Goal: Task Accomplishment & Management: Use online tool/utility

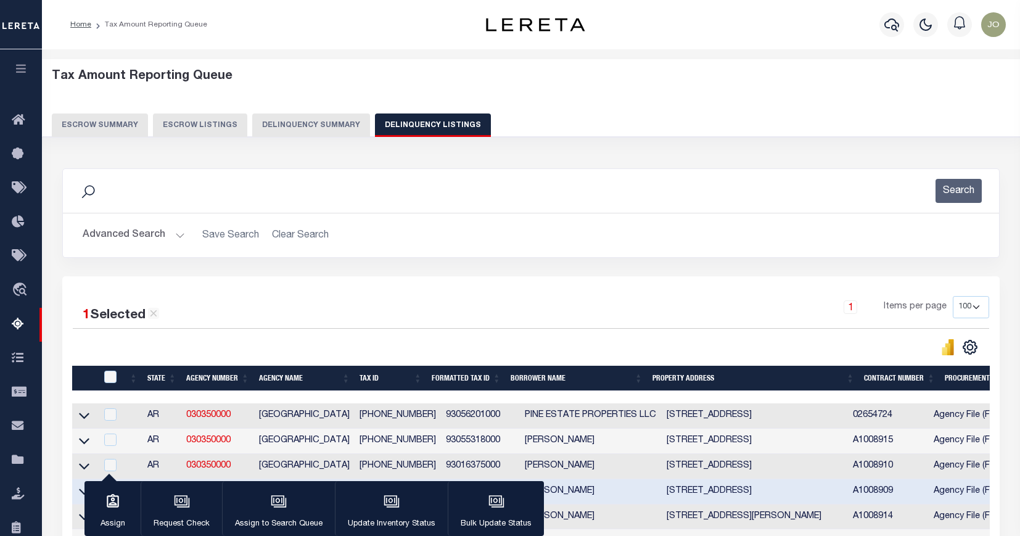
select select "100"
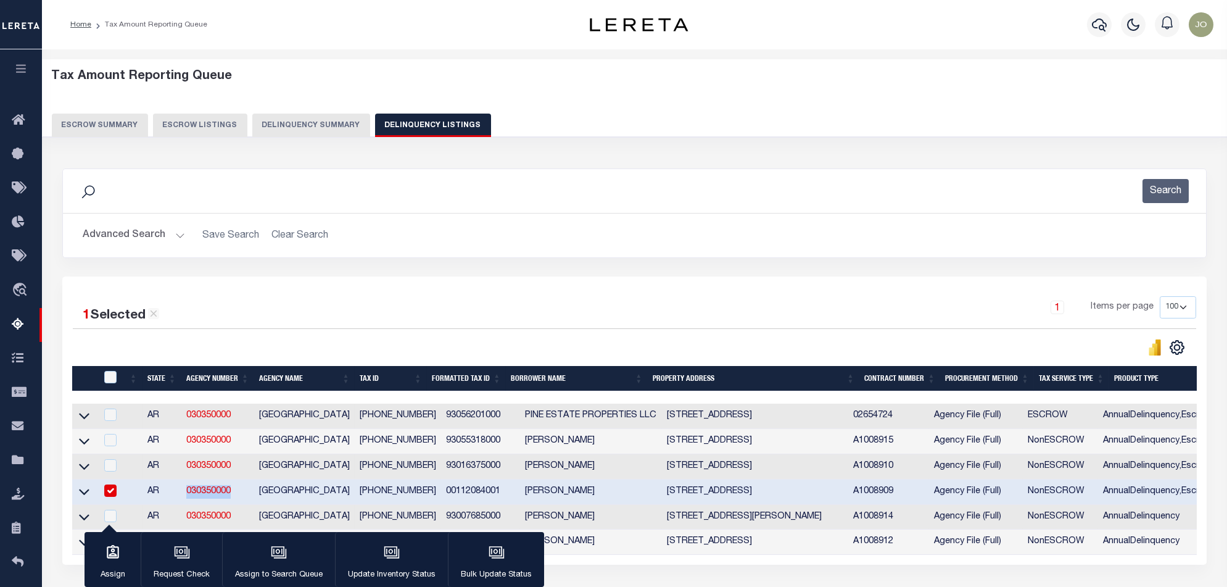
scroll to position [82, 0]
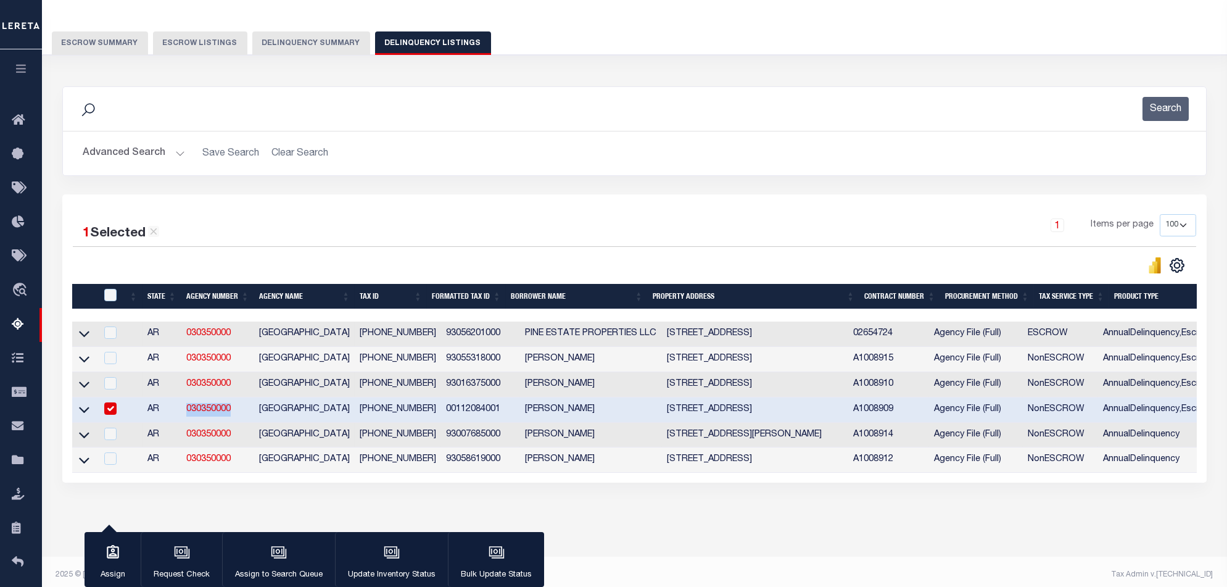
click at [734, 519] on div "Data sync process is currently running, you may face some response delays. Sear…" at bounding box center [634, 296] width 1161 height 445
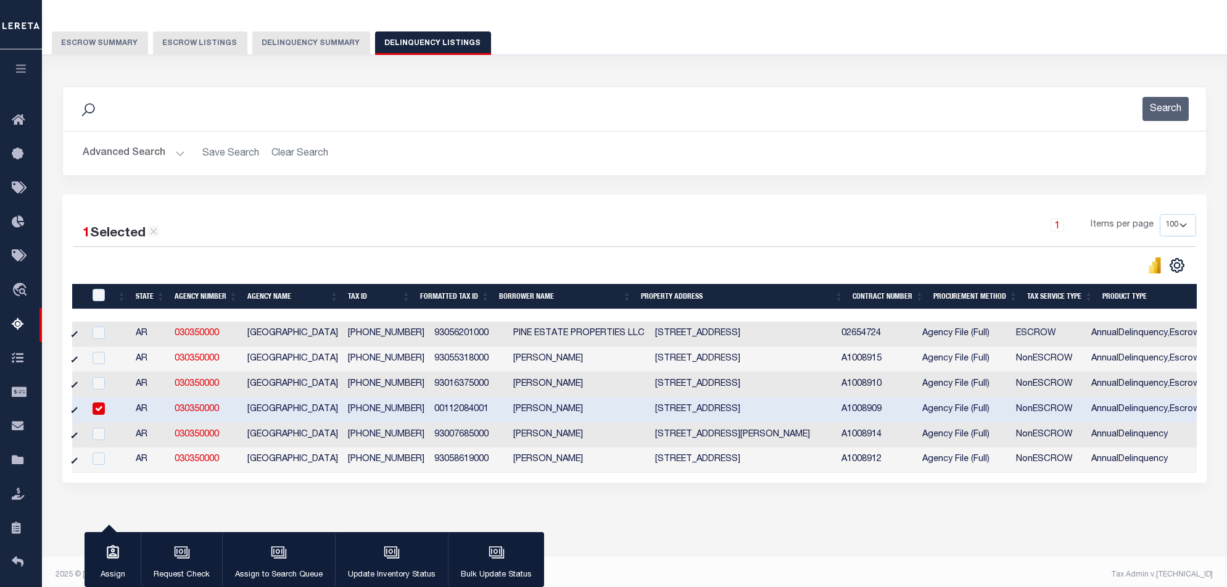
scroll to position [0, 0]
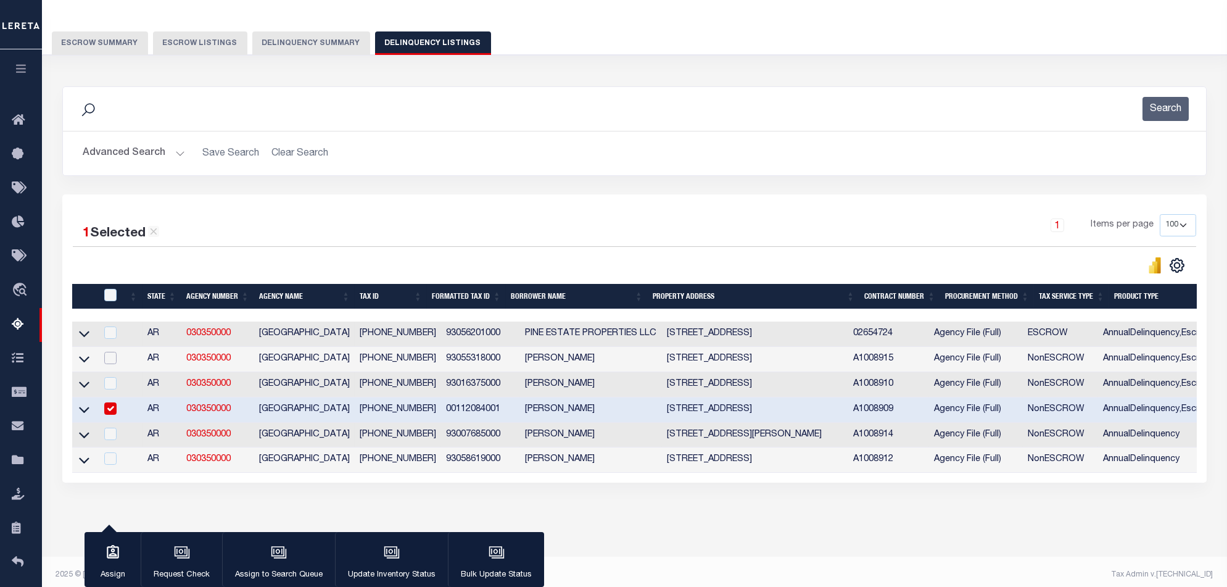
click at [109, 360] on input "checkbox" at bounding box center [110, 358] width 12 height 12
checkbox input "true"
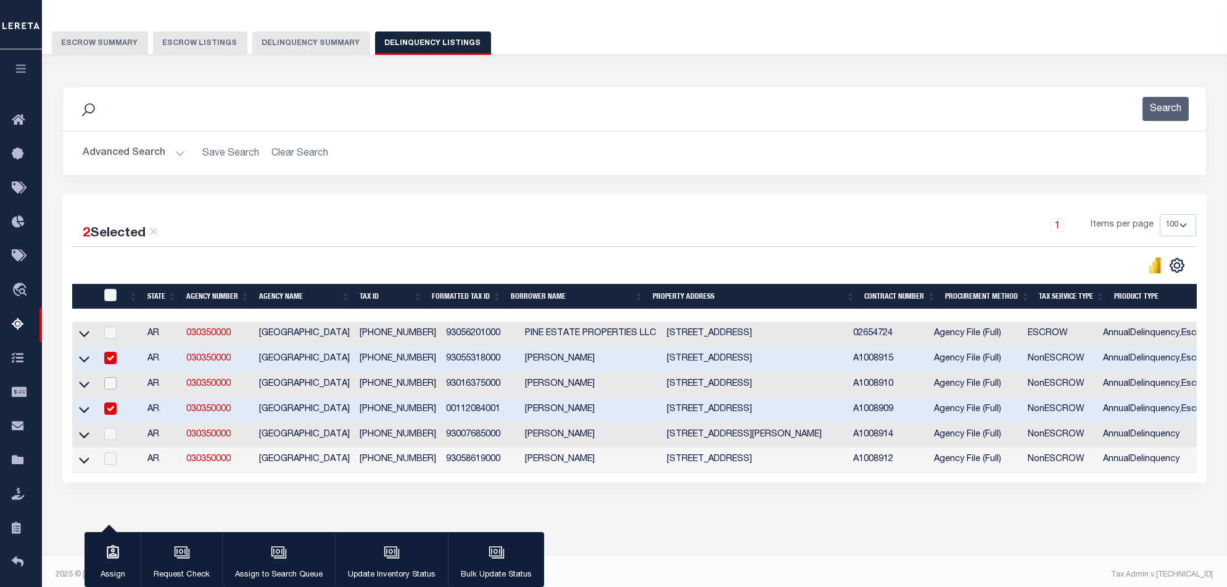
click at [109, 383] on input "checkbox" at bounding box center [110, 383] width 12 height 12
checkbox input "true"
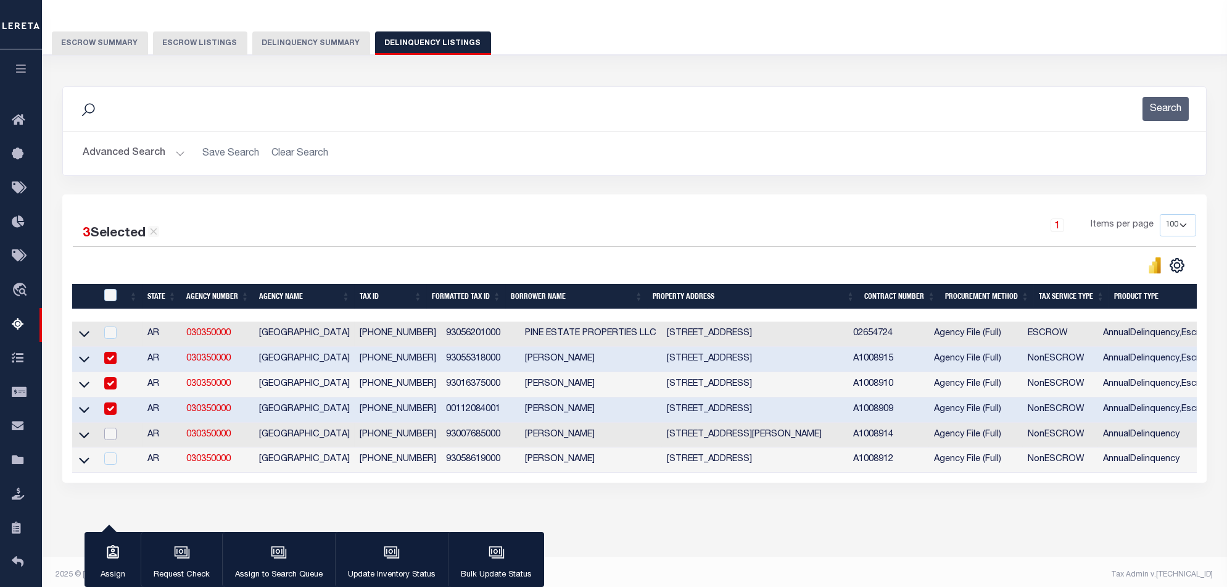
click at [111, 434] on input "checkbox" at bounding box center [110, 433] width 12 height 12
checkbox input "true"
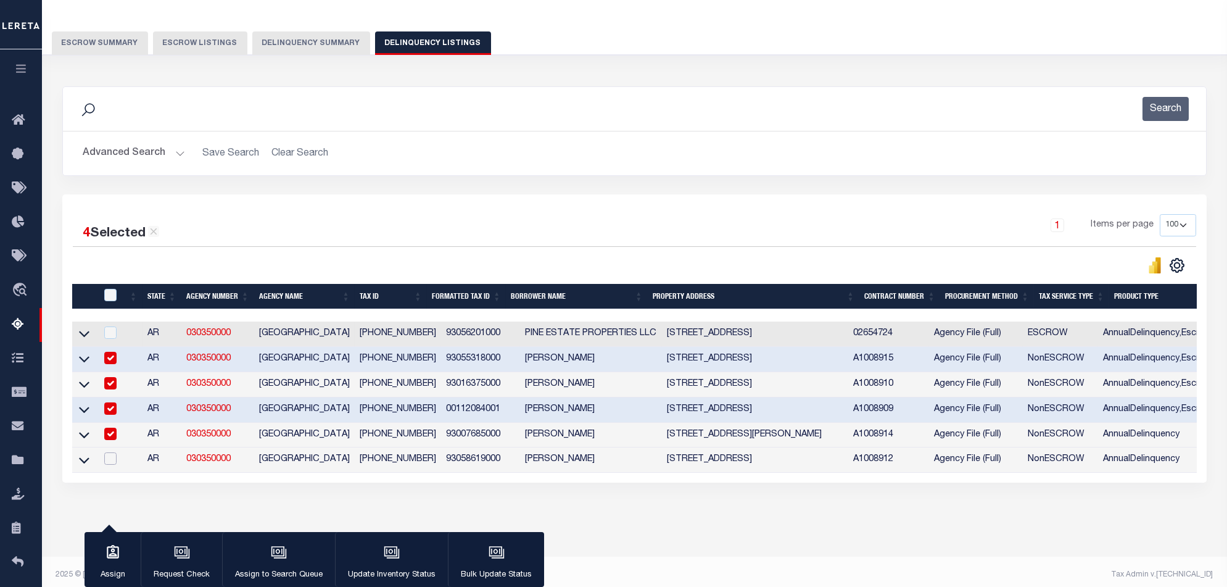
click at [107, 464] on input "checkbox" at bounding box center [110, 458] width 12 height 12
checkbox input "true"
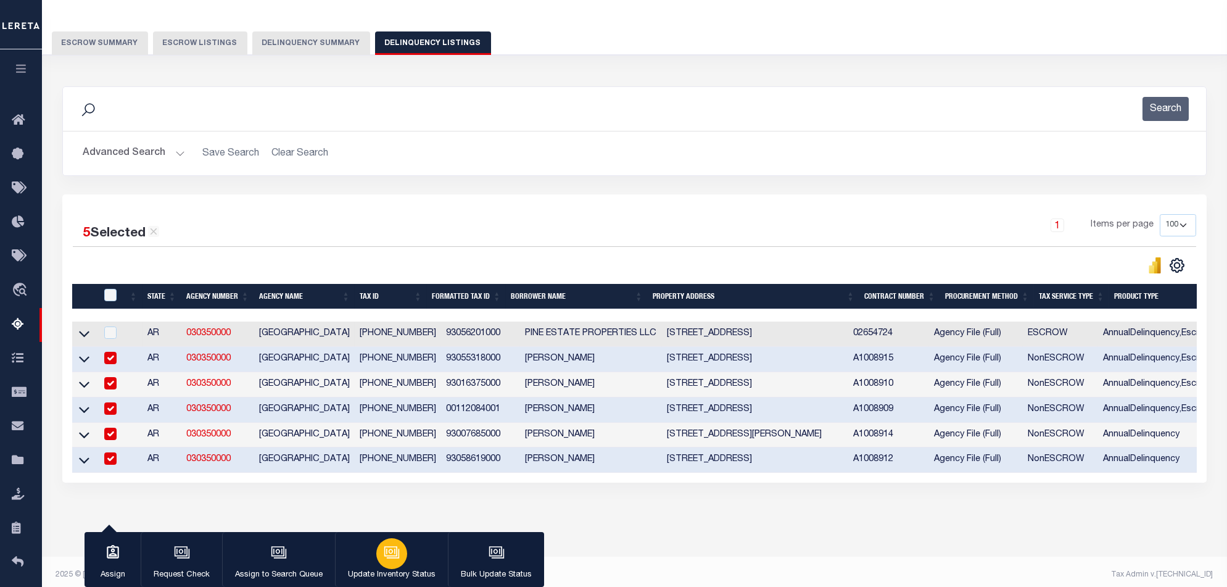
click at [422, 535] on button "Update Inventory Status" at bounding box center [391, 560] width 113 height 56
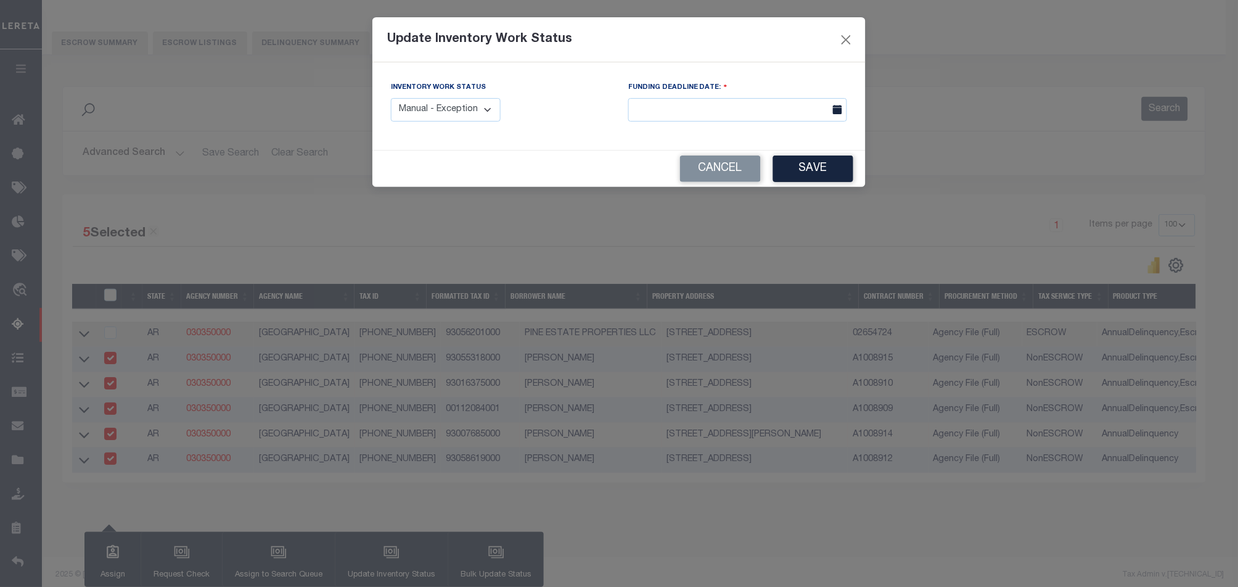
click at [484, 107] on select "Manual - Exception Pended - Awaiting Search Late Add Exception Completed" at bounding box center [446, 110] width 110 height 24
select select "4"
click at [391, 98] on select "Manual - Exception Pended - Awaiting Search Late Add Exception Completed" at bounding box center [446, 110] width 110 height 24
click at [797, 170] on button "Save" at bounding box center [813, 168] width 80 height 27
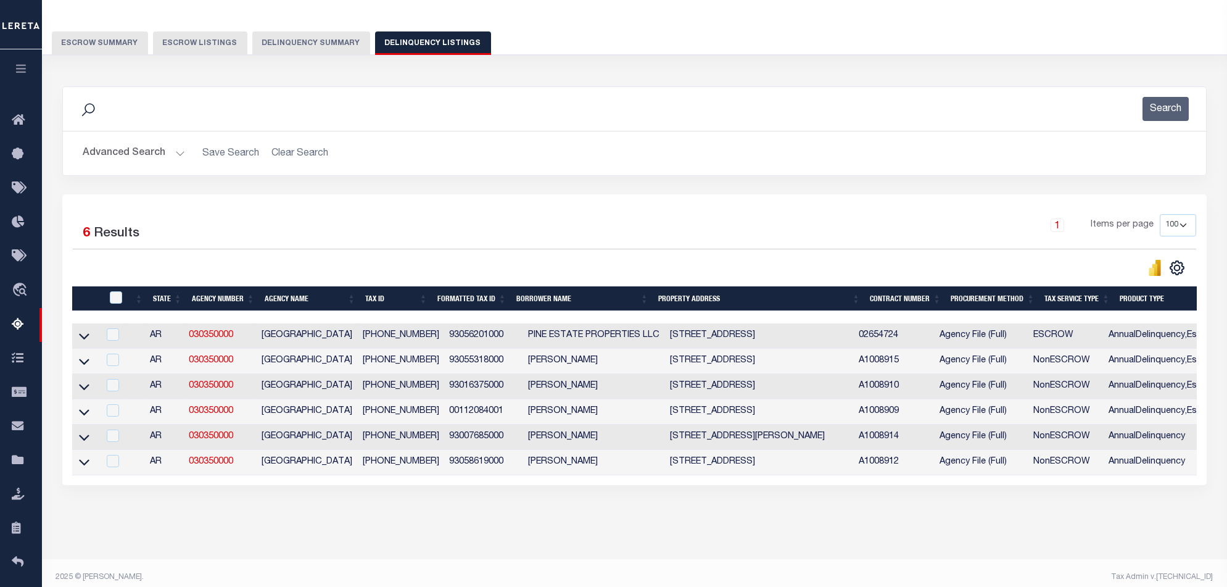
scroll to position [0, 856]
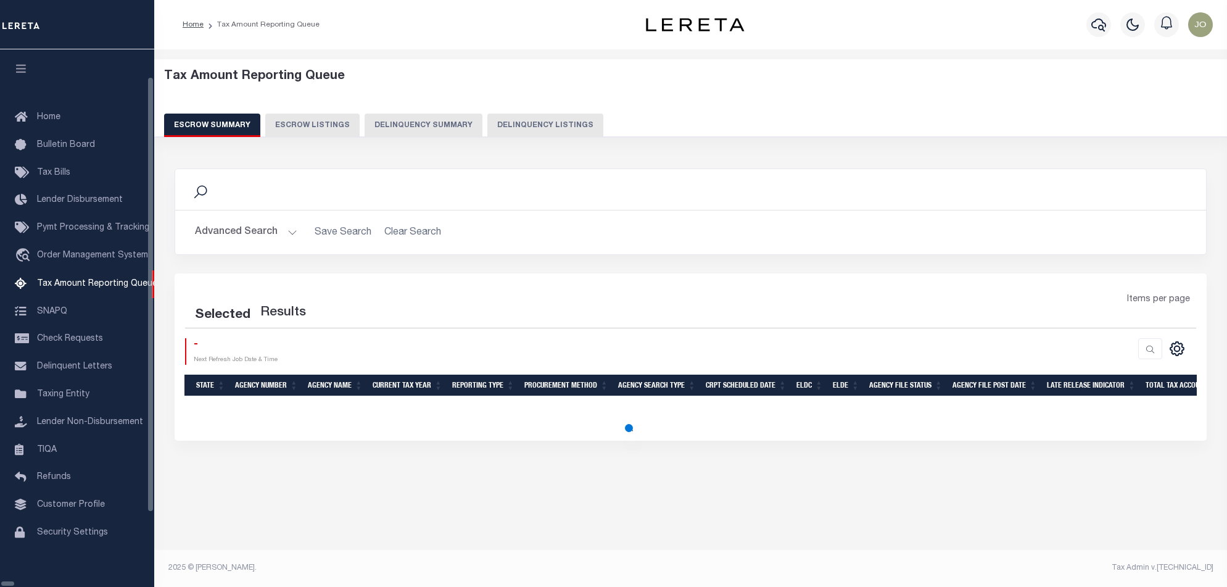
select select "100"
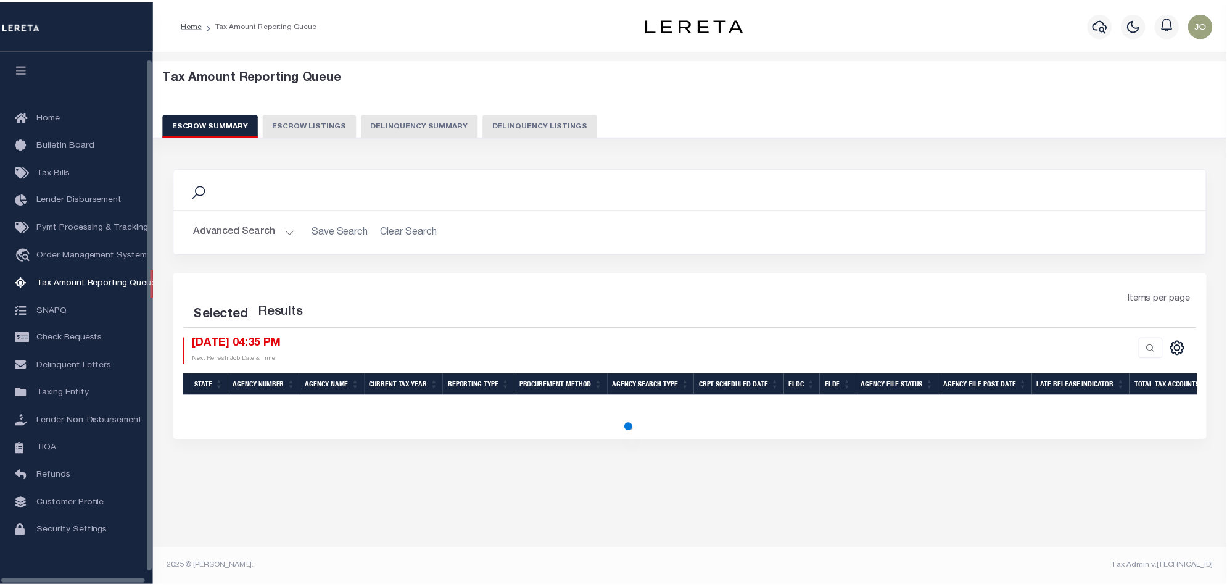
scroll to position [20, 0]
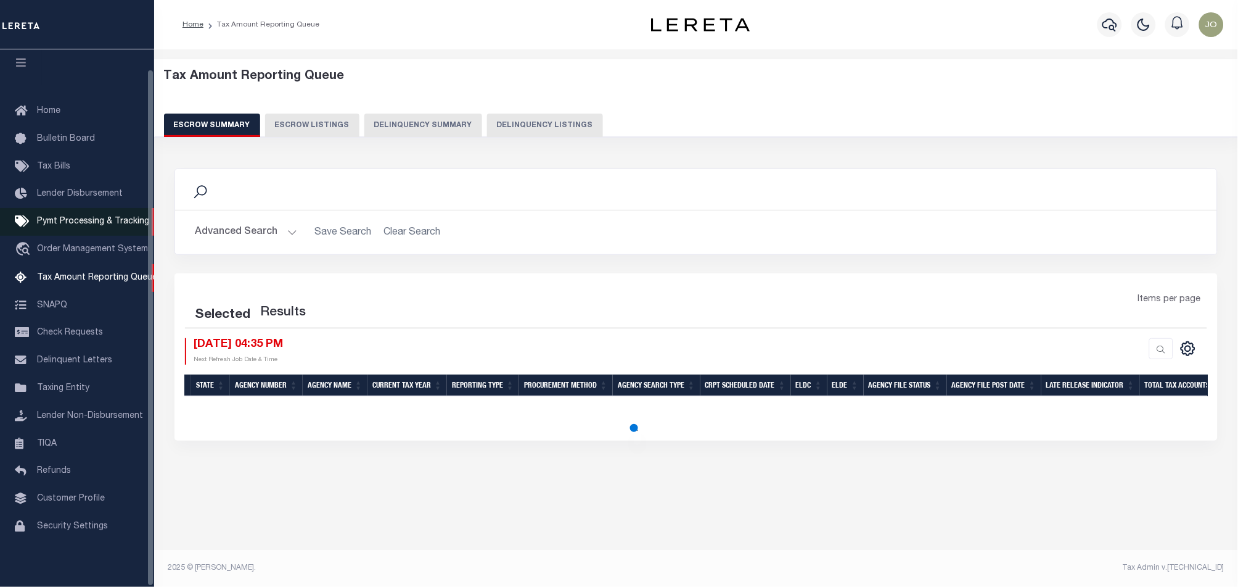
select select "100"
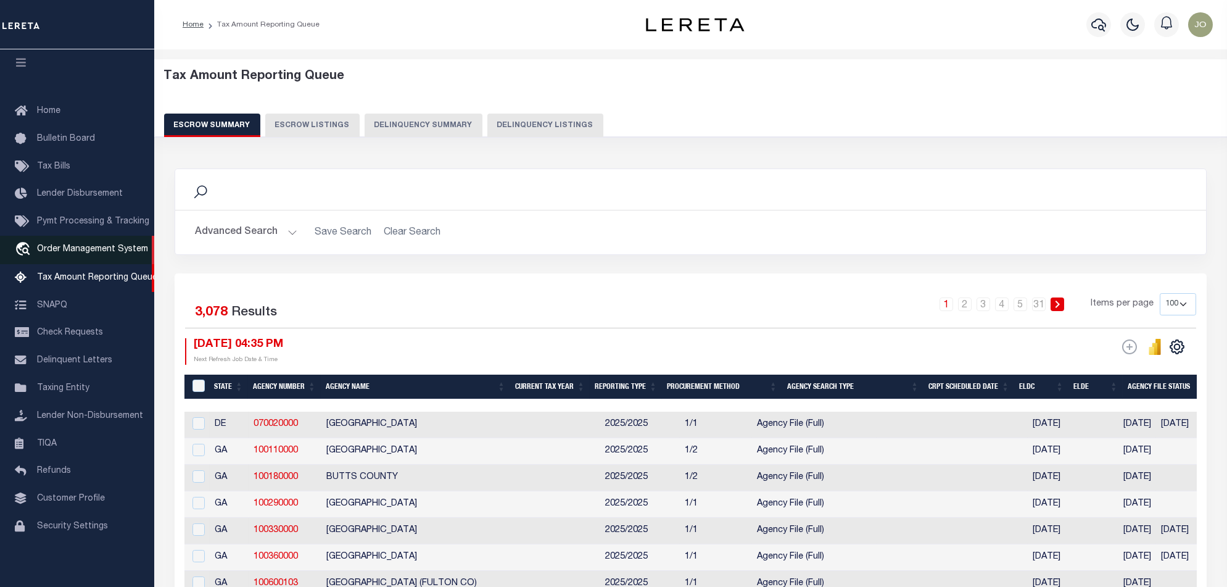
click at [60, 245] on span "Order Management System" at bounding box center [92, 249] width 111 height 9
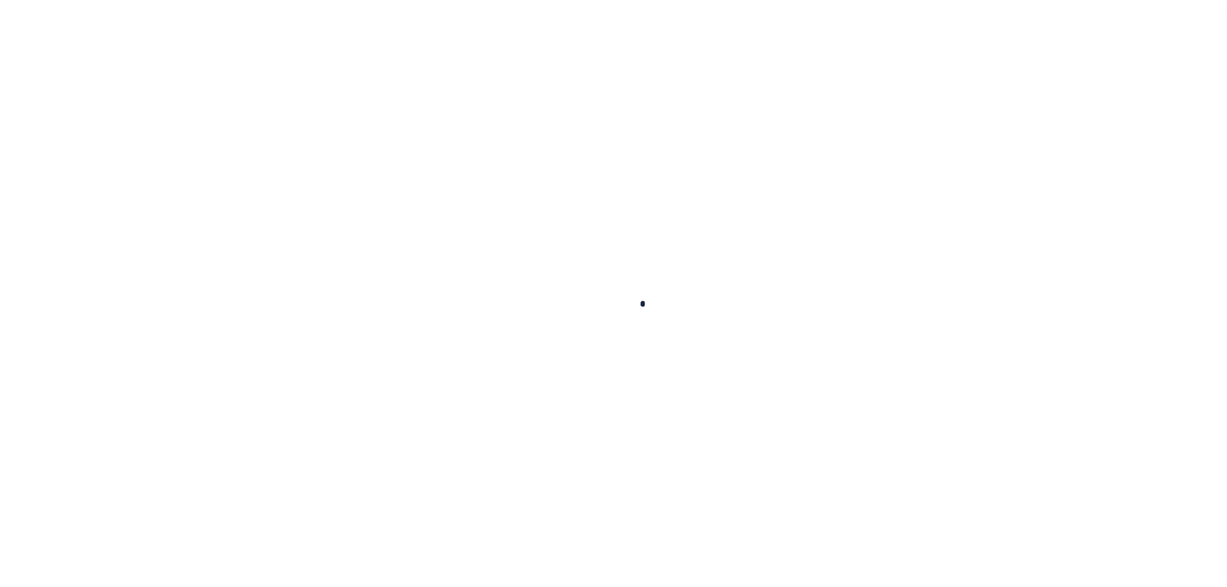
scroll to position [20, 0]
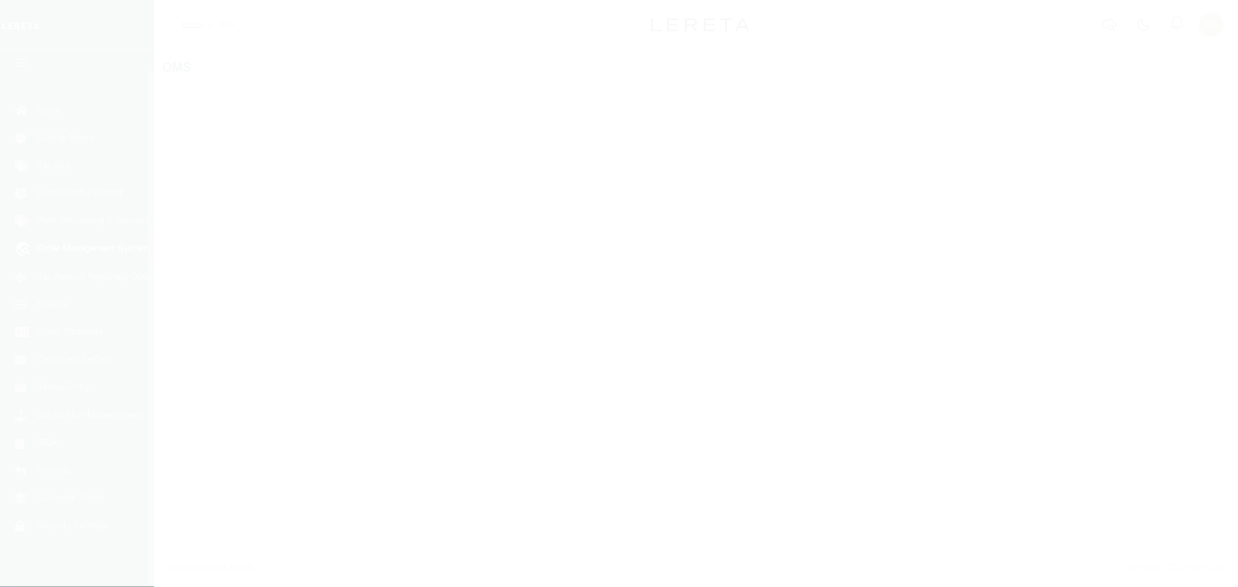
select select "200"
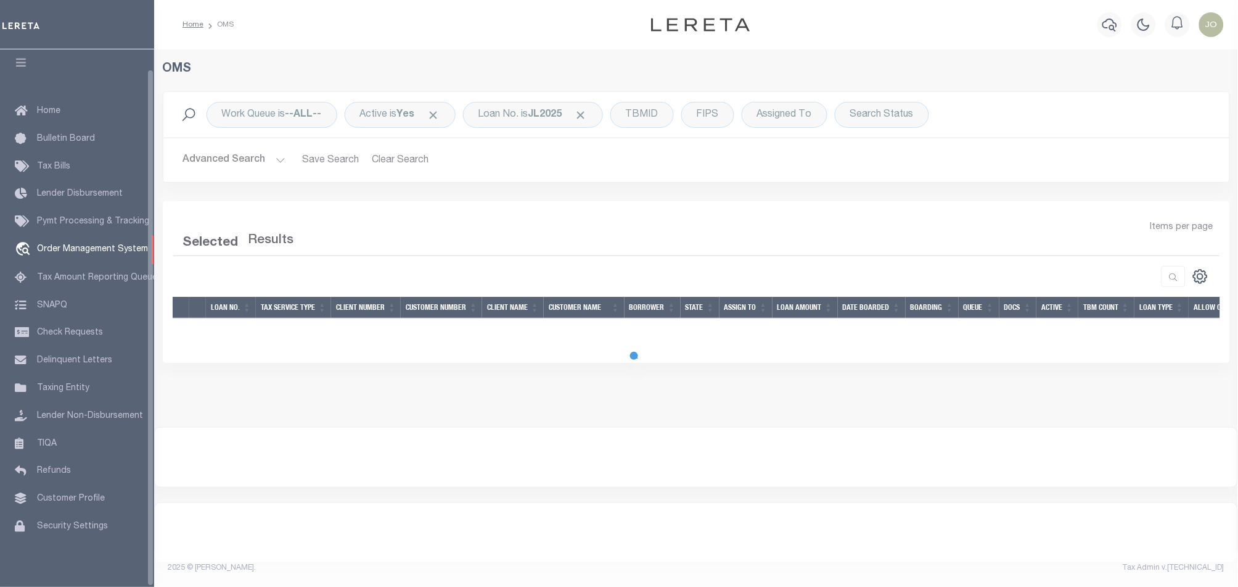
select select "200"
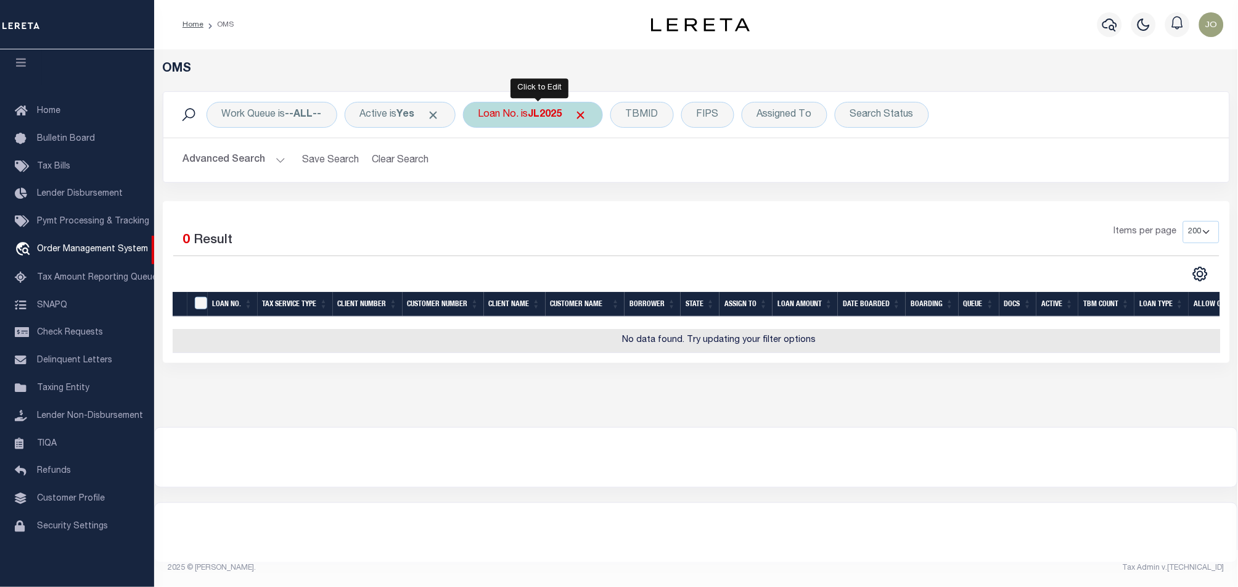
click at [524, 113] on div "Loan No. is JL2025" at bounding box center [533, 115] width 140 height 26
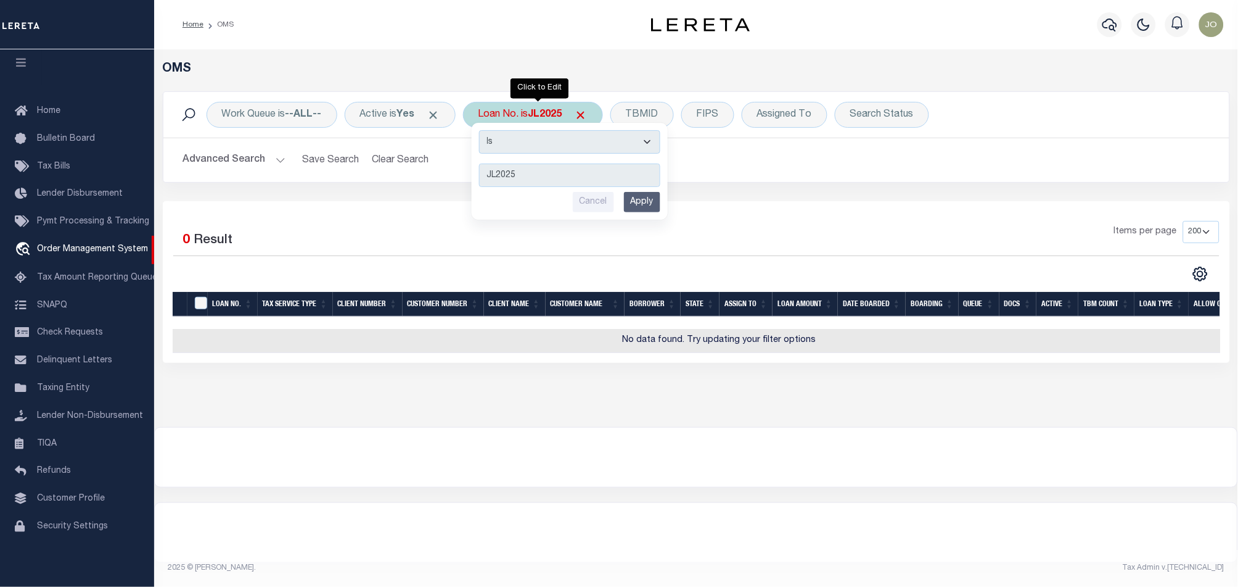
click at [559, 141] on select "Is Contains" at bounding box center [569, 141] width 181 height 23
select select "c"
click at [484, 130] on select "Is Contains" at bounding box center [569, 141] width 181 height 23
click at [643, 201] on input "Apply" at bounding box center [642, 202] width 36 height 20
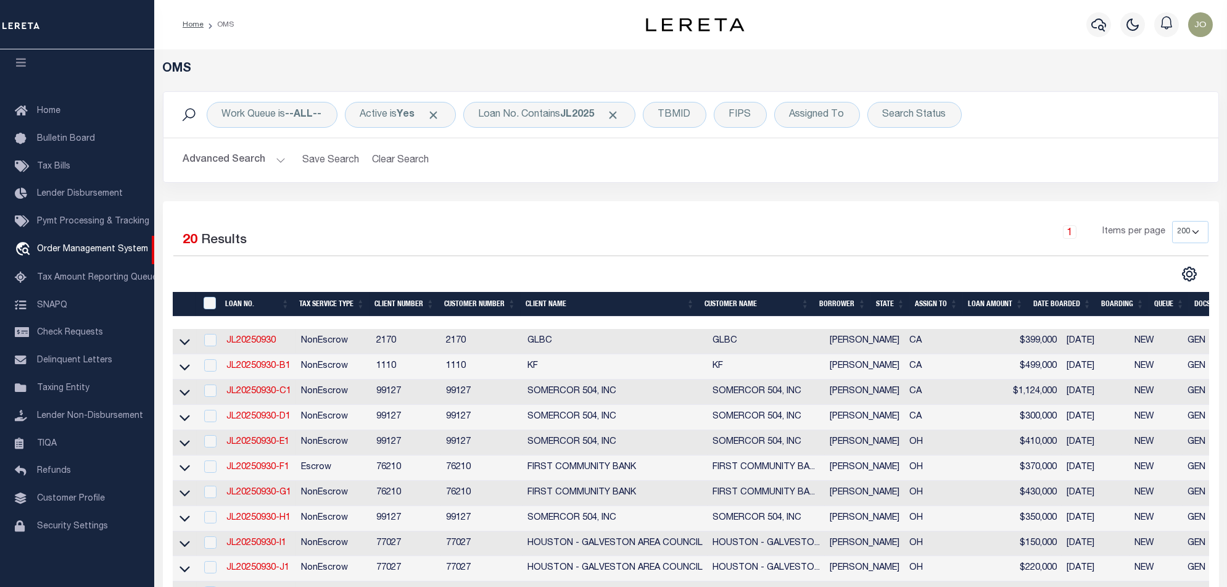
scroll to position [329, 0]
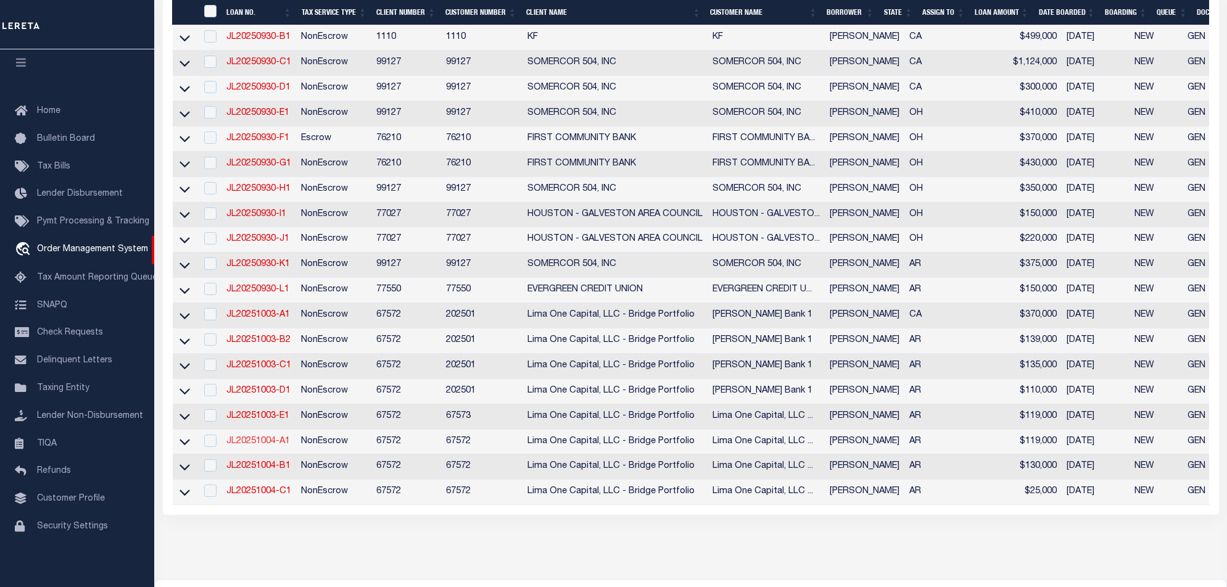
click at [269, 445] on link "JL20251004-A1" at bounding box center [258, 441] width 64 height 9
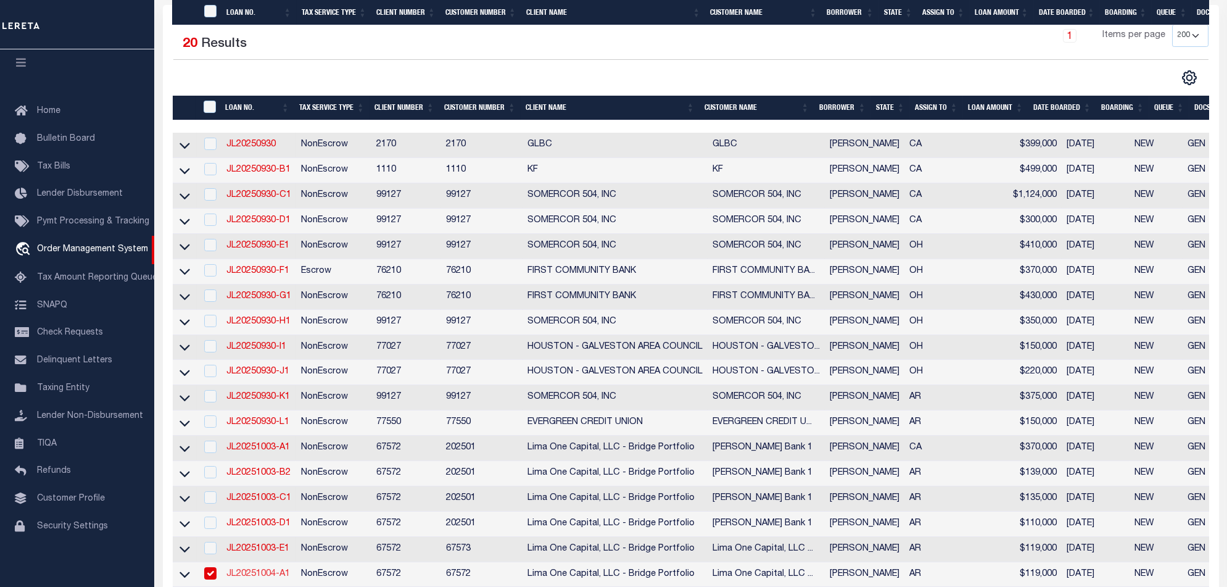
type input "JL20251004-A1"
type input "[PERSON_NAME]"
select select
type input "1840 S OAK ST"
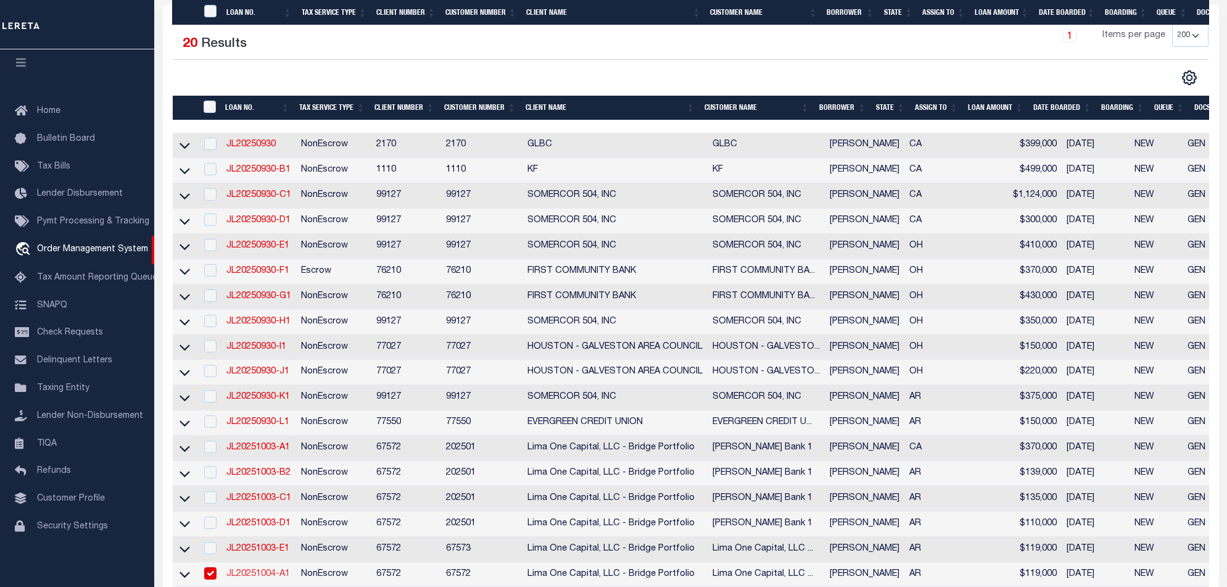
type input "PINE BLUFF AR 71601-6221"
type input "[DATE]"
select select "10"
select select "NonEscrow"
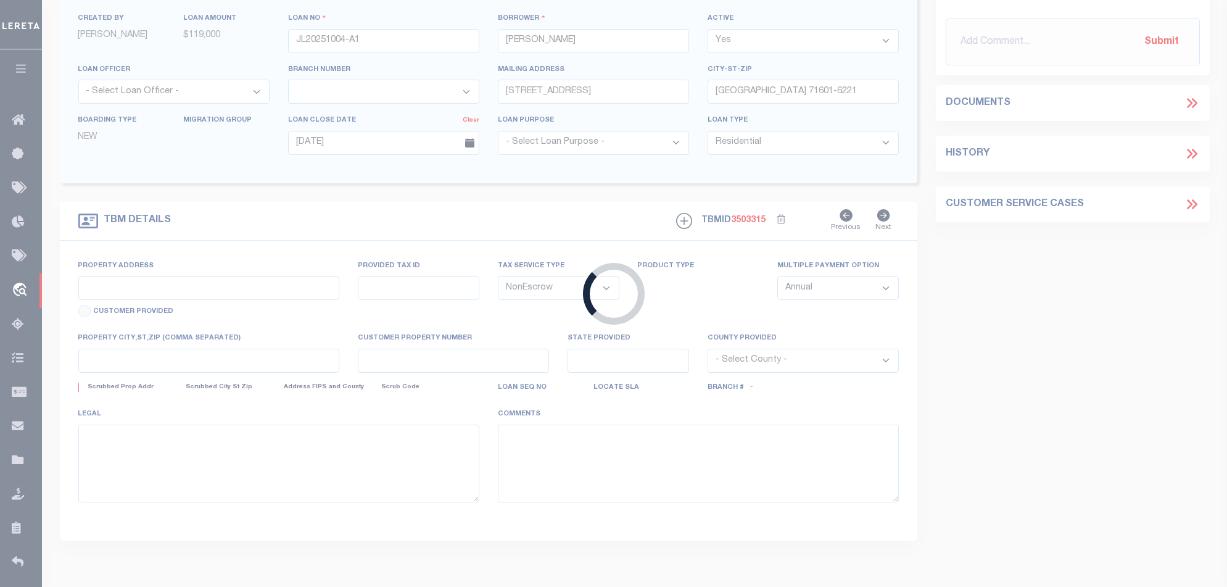
type input "1840 S OAK ST"
select select
type input "PINE BLUFF AR 71601-6221"
type input "AR"
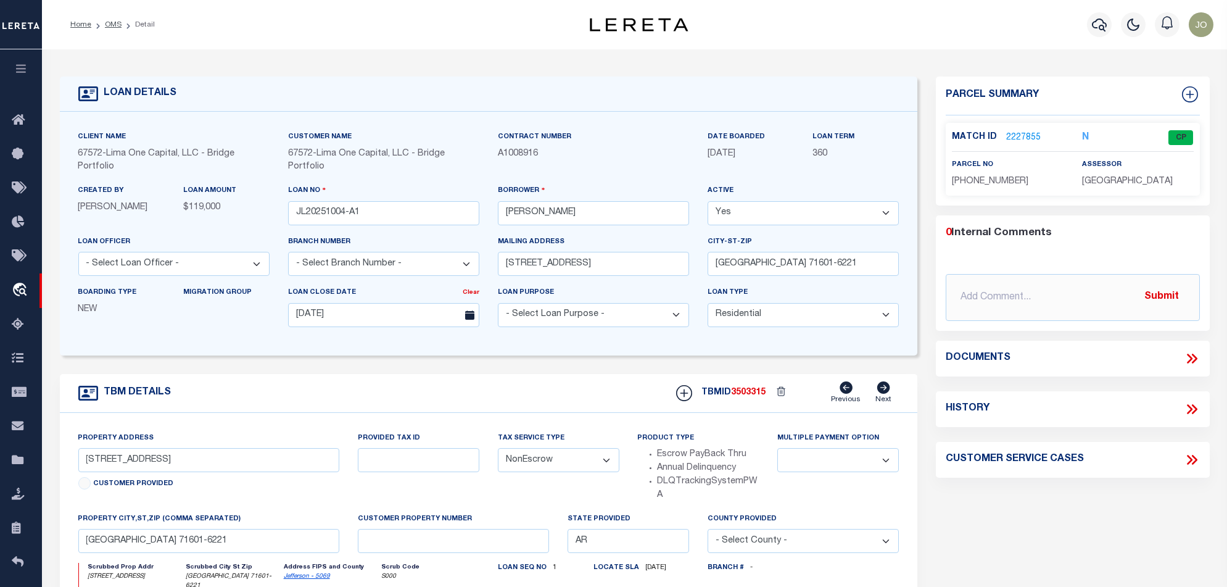
click at [114, 29] on li "OMS" at bounding box center [106, 24] width 30 height 11
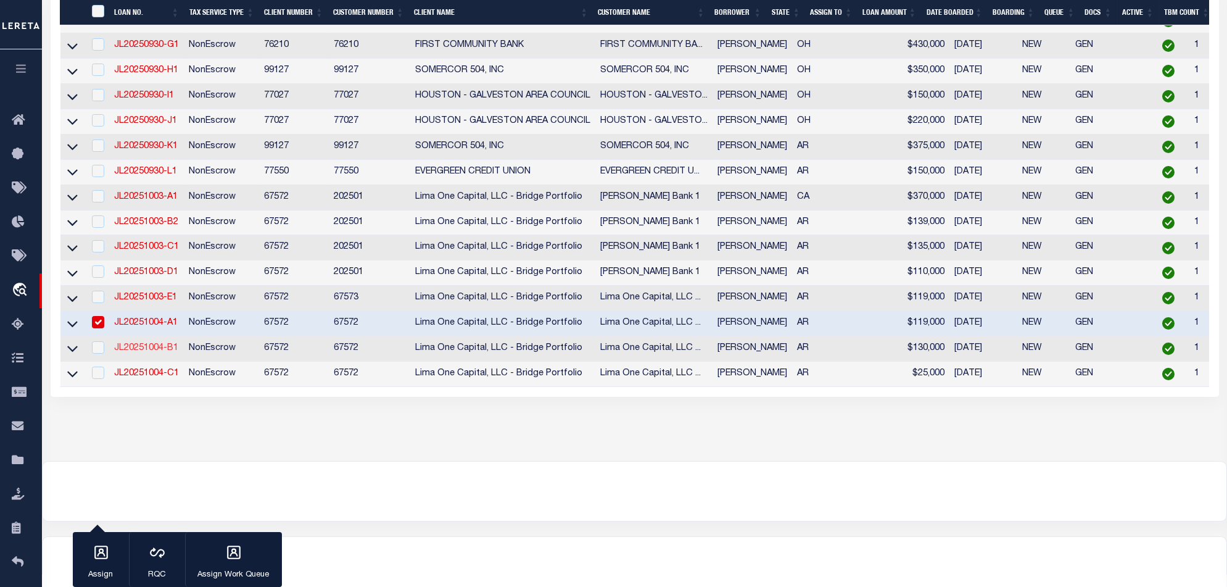
click at [144, 352] on link "JL20251004-B1" at bounding box center [146, 348] width 64 height 9
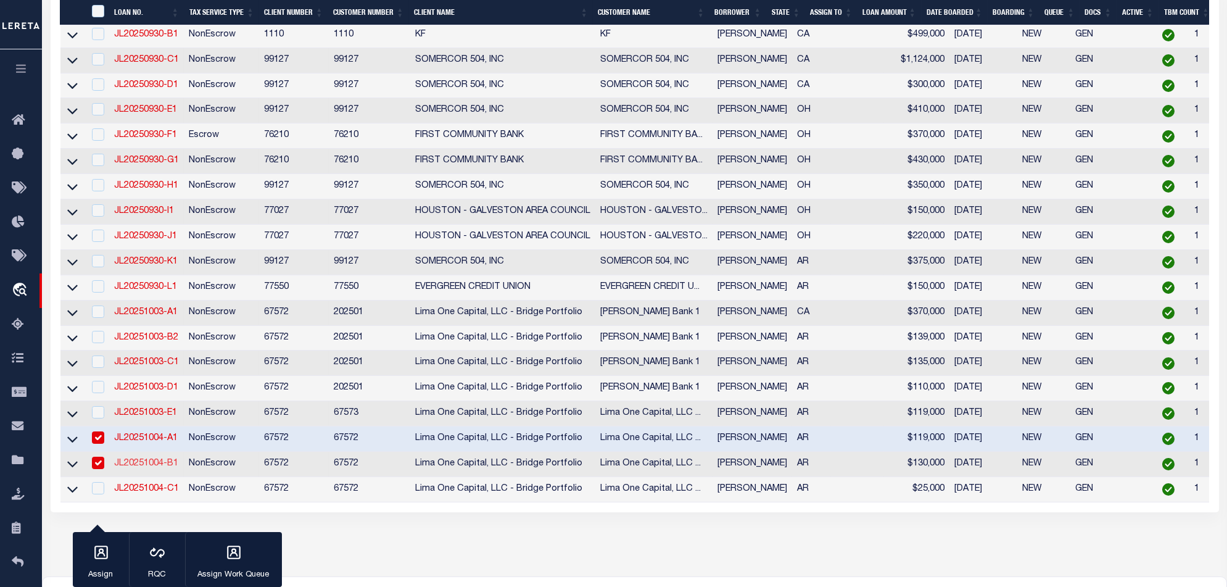
type input "JL20251004-B1"
type input "[STREET_ADDRESS]"
type input "[GEOGRAPHIC_DATA] 71601-9661"
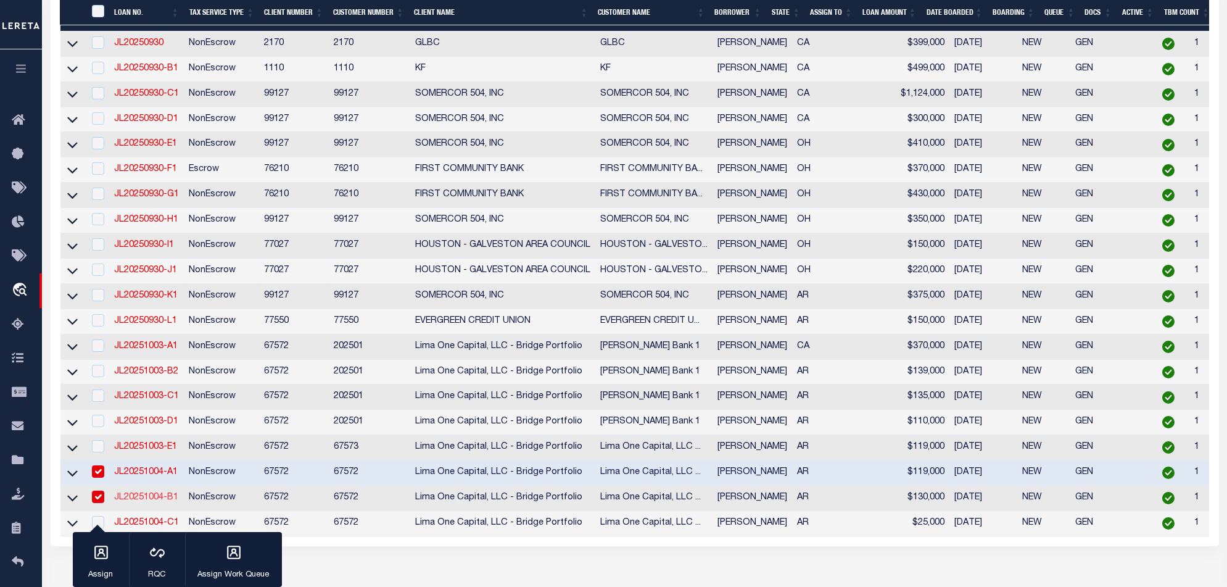
type input "[STREET_ADDRESS]"
select select
type input "[GEOGRAPHIC_DATA] 71601-9661"
select select
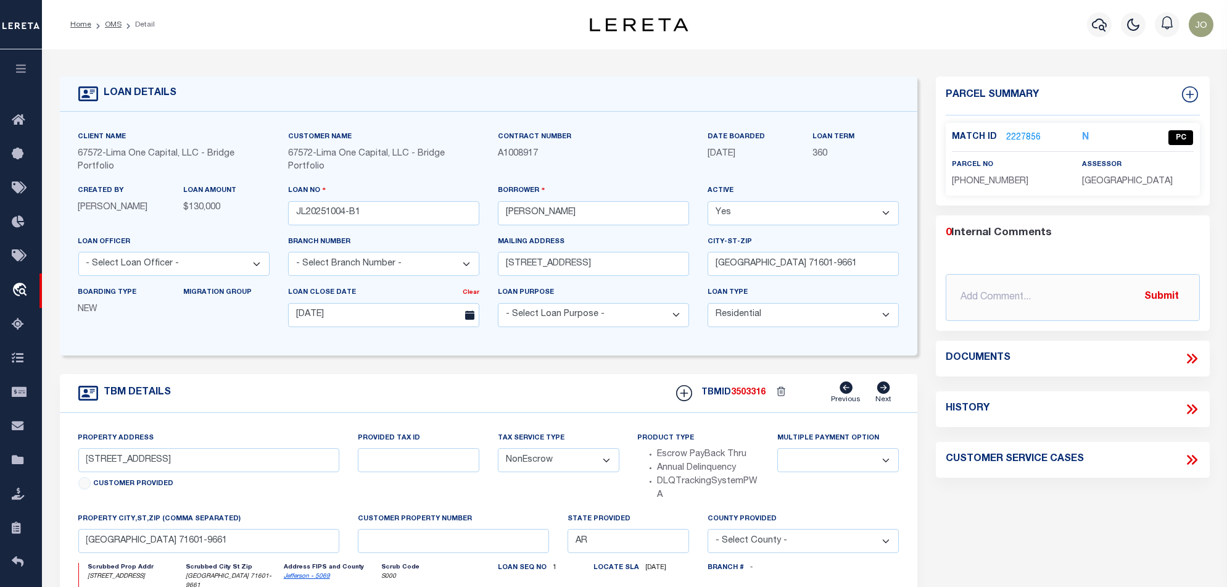
click at [1026, 138] on link "2227856" at bounding box center [1023, 137] width 35 height 13
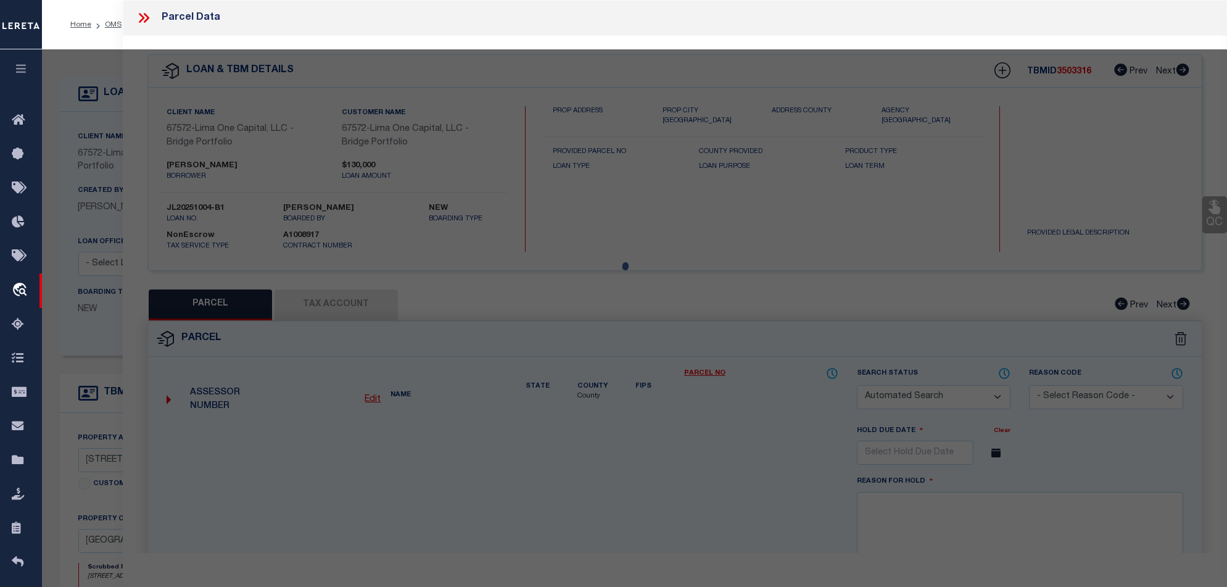
checkbox input "false"
select select "PC"
type input "[PERSON_NAME] & [PERSON_NAME]"
select select "ATL"
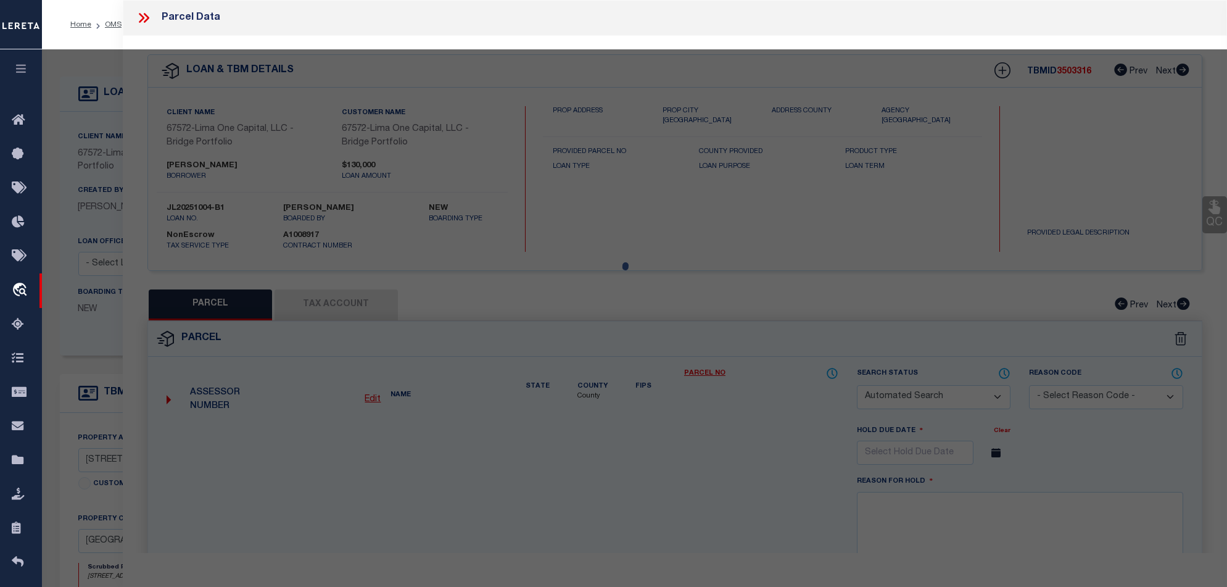
select select "ADD"
type input "[STREET_ADDRESS]"
checkbox input "false"
type input "[GEOGRAPHIC_DATA]"
type textarea "BLK 6, LOTS 3 & 4"
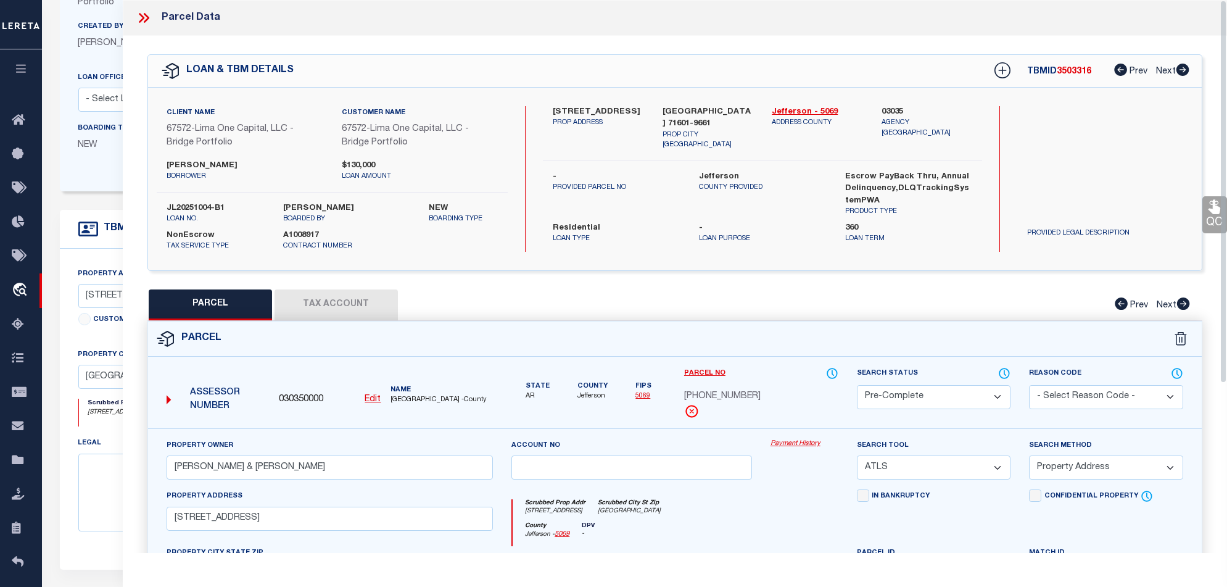
click at [87, 73] on div "Loan Officer - Select Loan Officer -" at bounding box center [173, 91] width 191 height 41
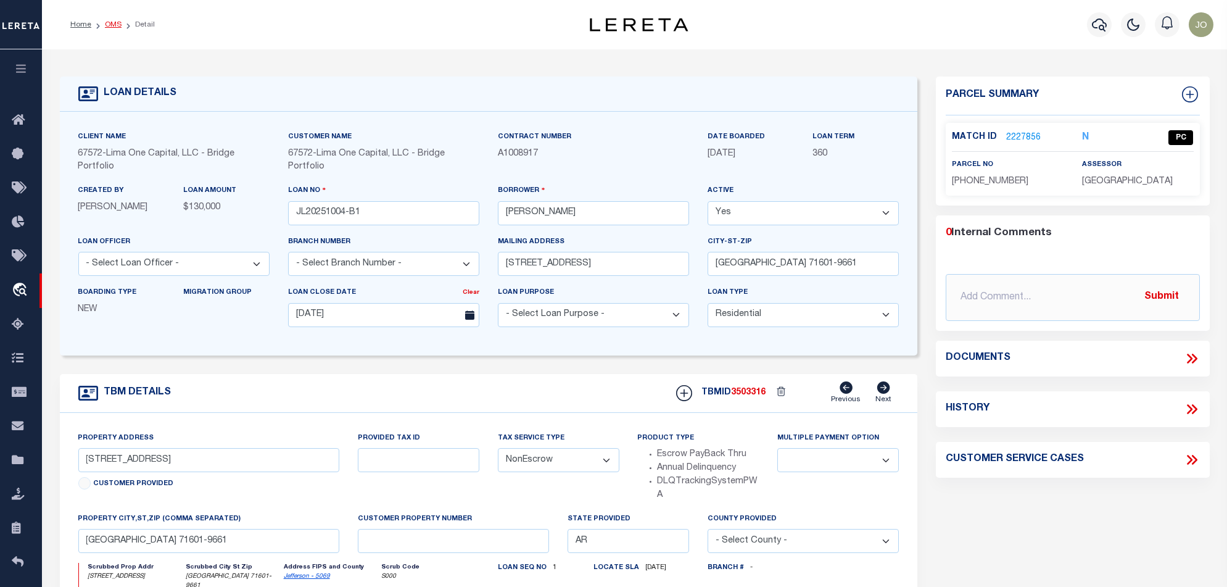
click at [109, 23] on link "OMS" at bounding box center [113, 24] width 17 height 7
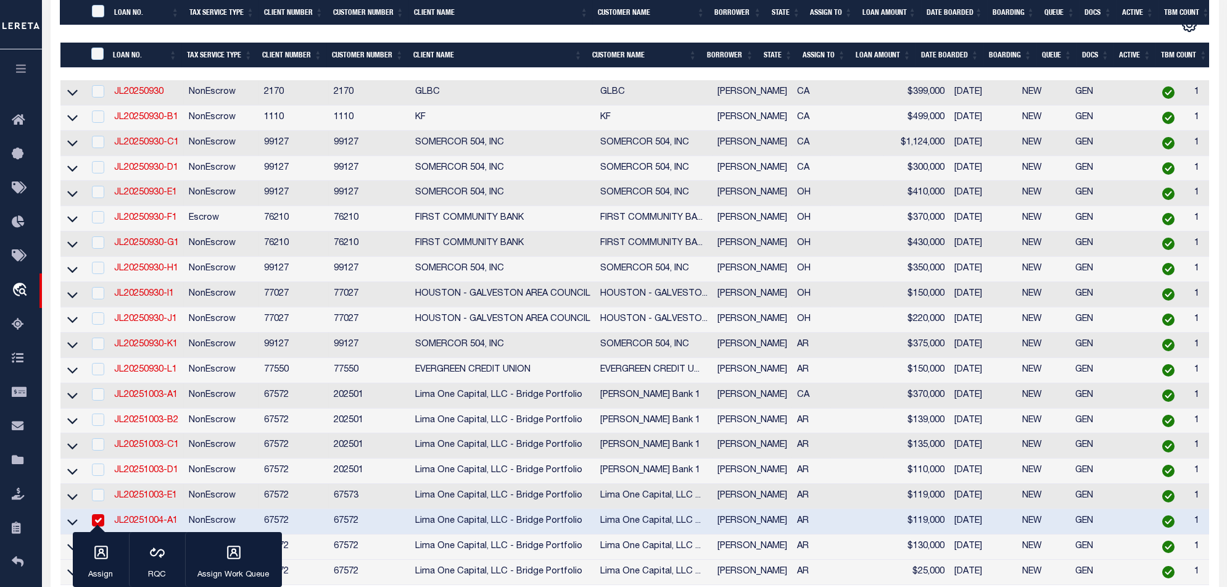
scroll to position [472, 0]
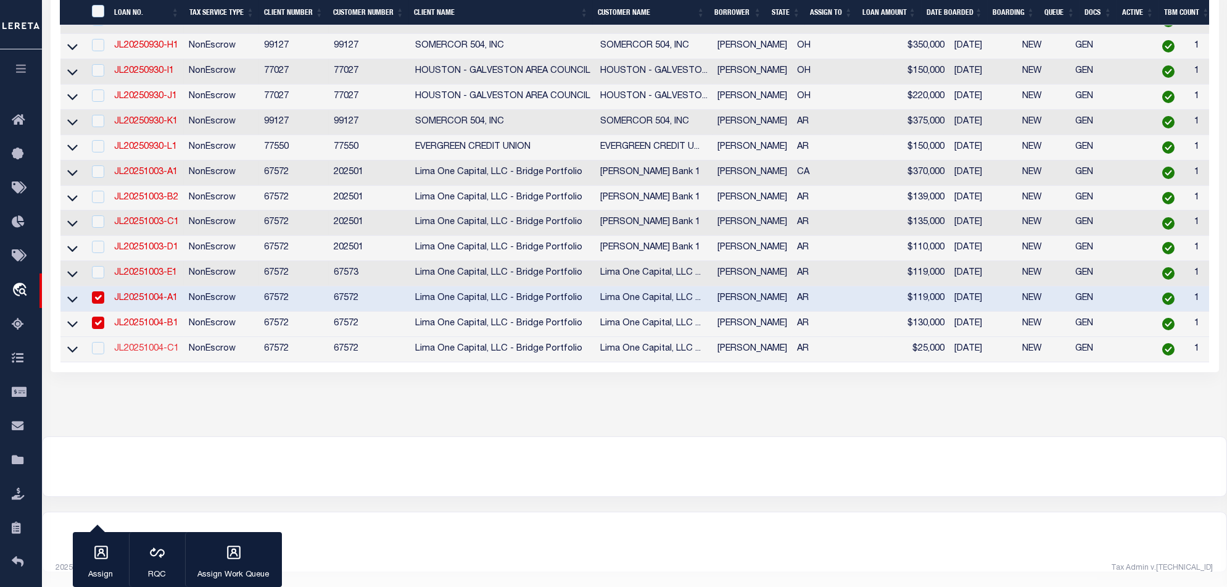
click at [156, 344] on link "JL20251004-C1" at bounding box center [146, 348] width 65 height 9
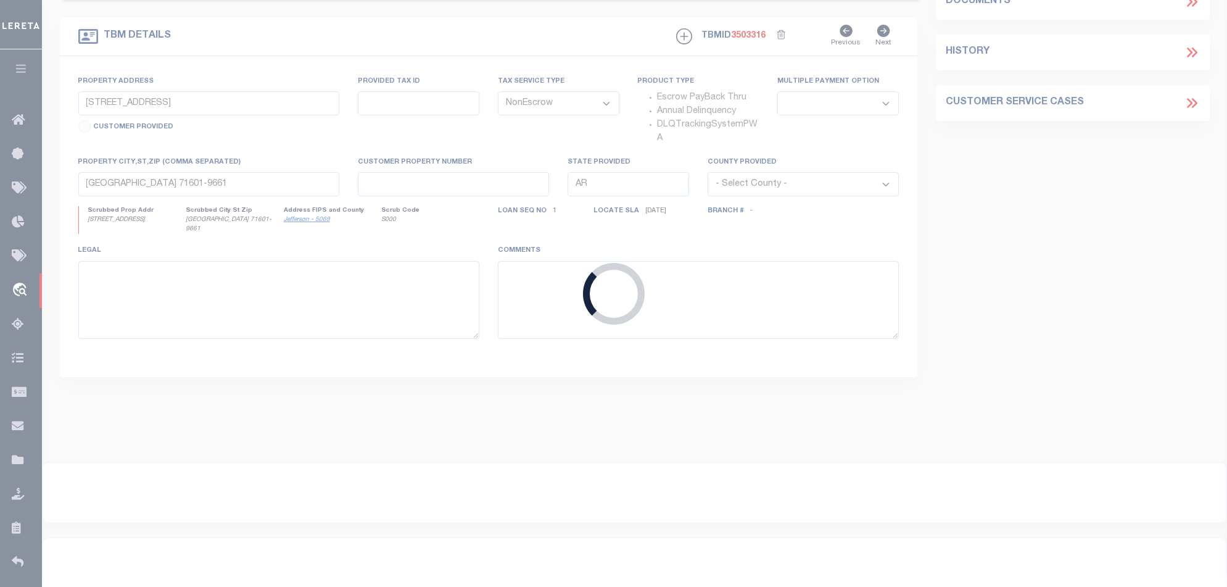
type input "JL20251004-C1"
type input "75 WATSON BLVD"
type input "PINE BLUFF AR 71601-2773"
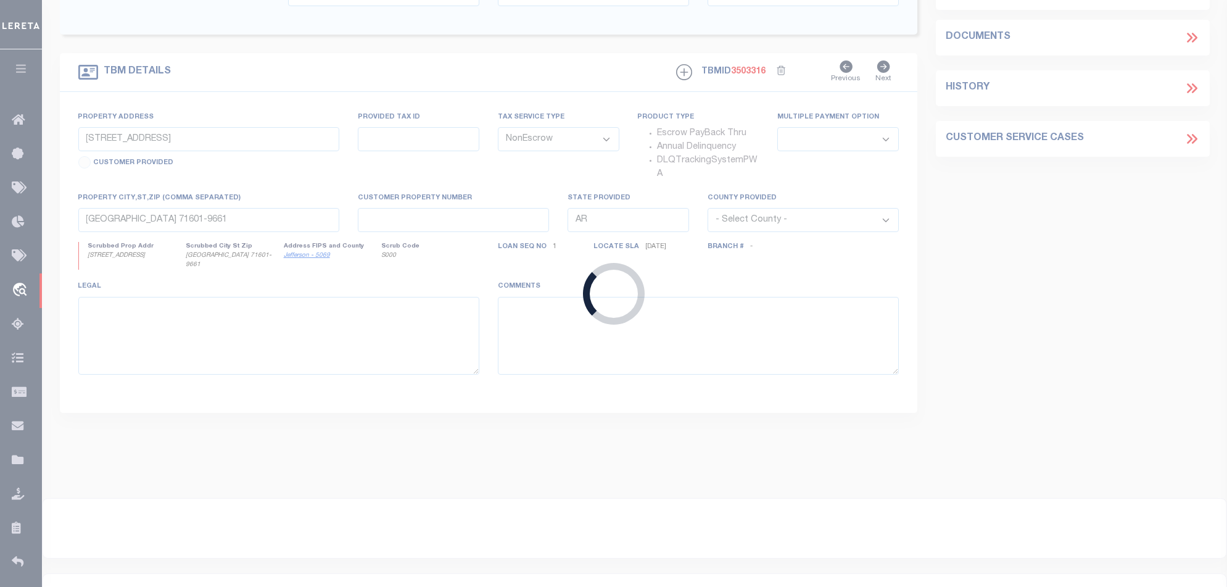
type input "75 WATSON BLVD"
select select
type input "PINE BLUFF AR 71601-2773"
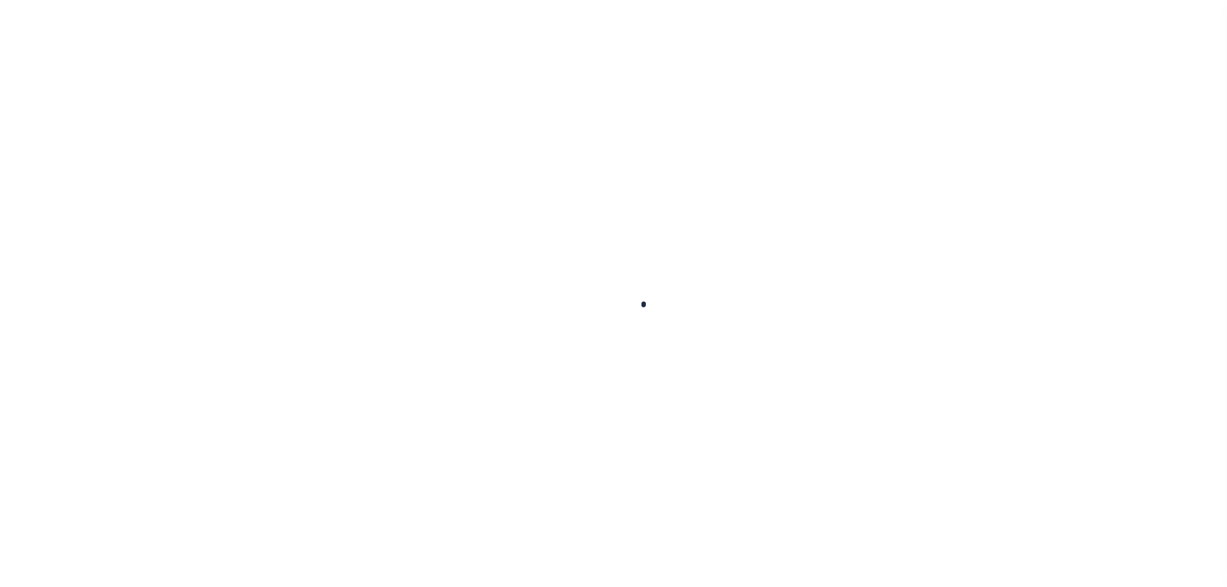
select select "10"
select select "NonEscrow"
type input "75 WATSON BLVD"
select select
type input "PINE BLUFF AR 71601-2773"
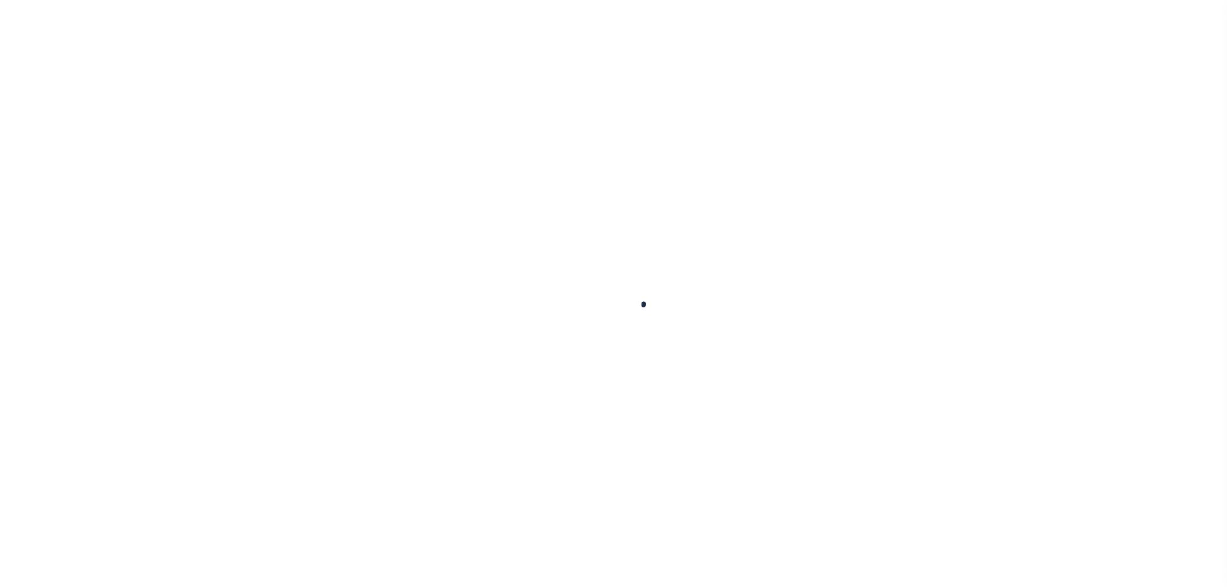
type input "AR"
select select
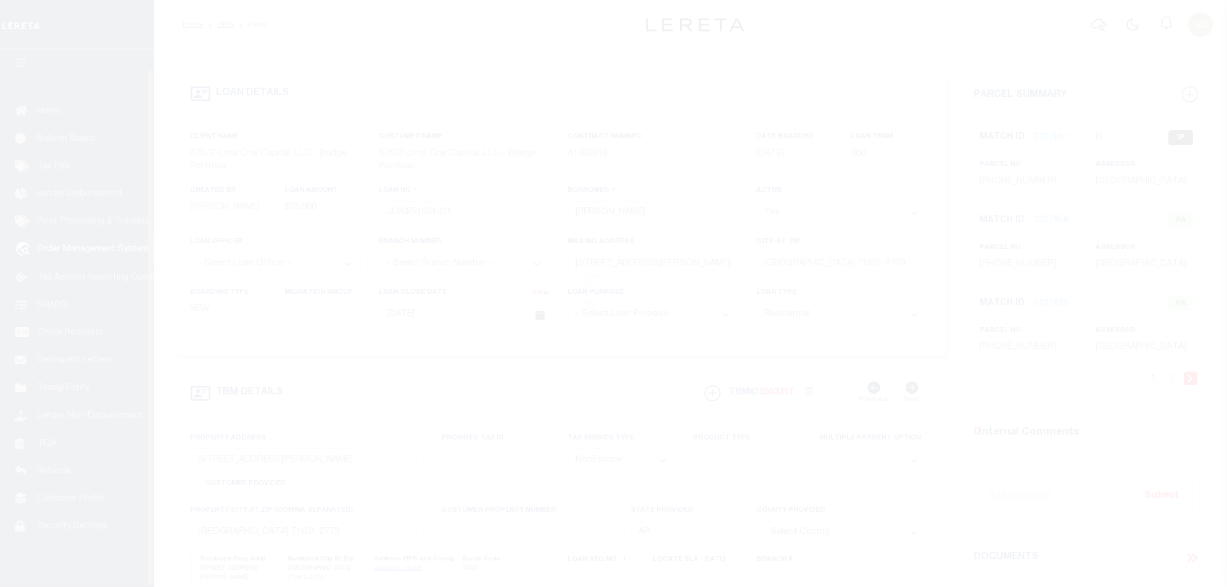
scroll to position [20, 0]
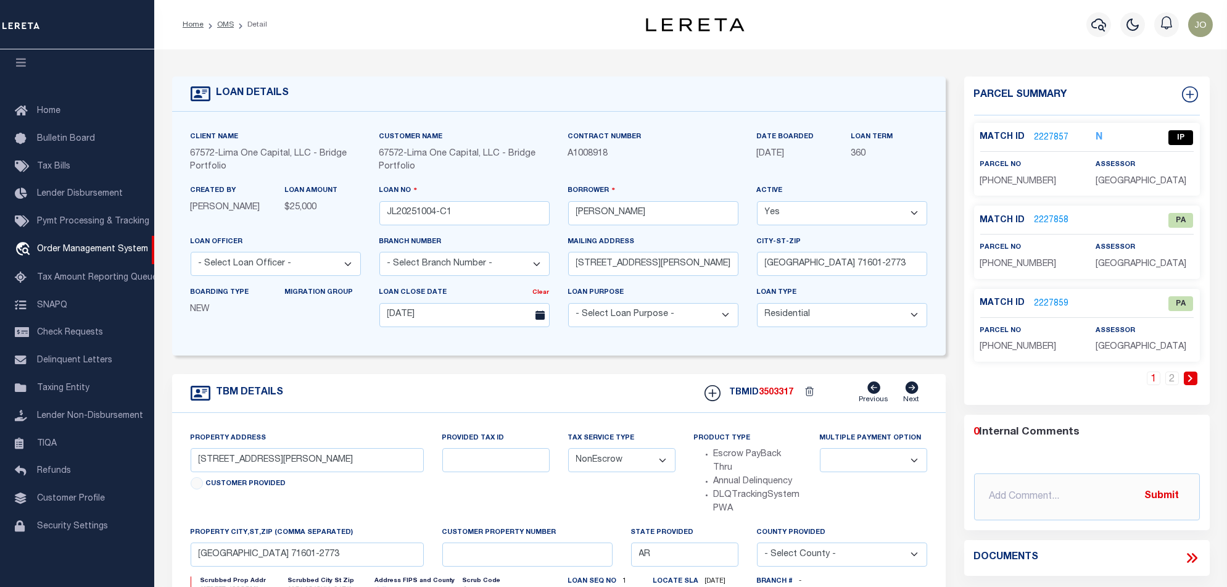
click at [216, 26] on li "OMS" at bounding box center [219, 24] width 30 height 11
click at [220, 25] on link "OMS" at bounding box center [225, 24] width 17 height 7
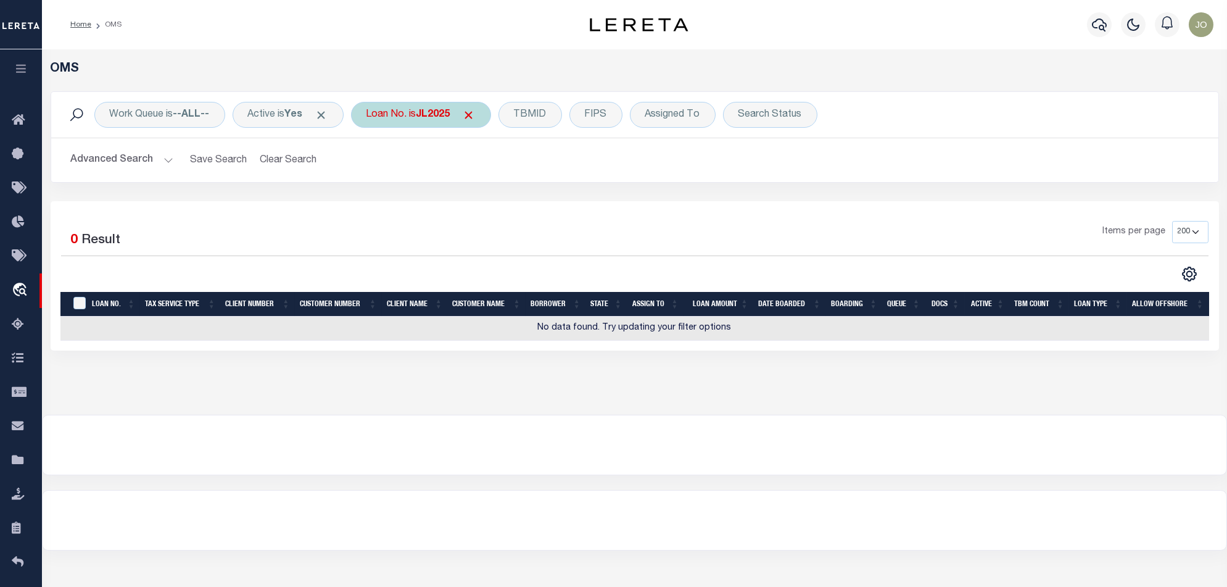
click at [457, 123] on div "Loan No. is JL2025" at bounding box center [421, 115] width 140 height 26
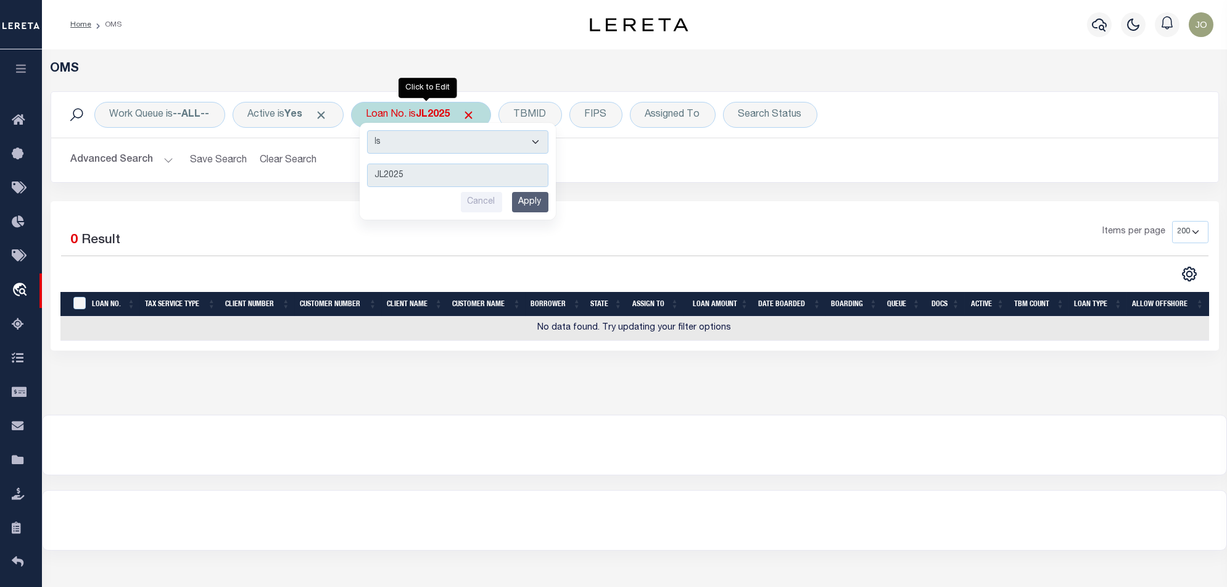
click at [471, 155] on div "Is Contains JL2025 Cancel Apply" at bounding box center [458, 171] width 196 height 97
click at [472, 142] on select "Is Contains" at bounding box center [457, 141] width 181 height 23
select select "c"
click at [371, 130] on select "Is Contains" at bounding box center [457, 141] width 181 height 23
click at [539, 203] on input "Apply" at bounding box center [530, 202] width 36 height 20
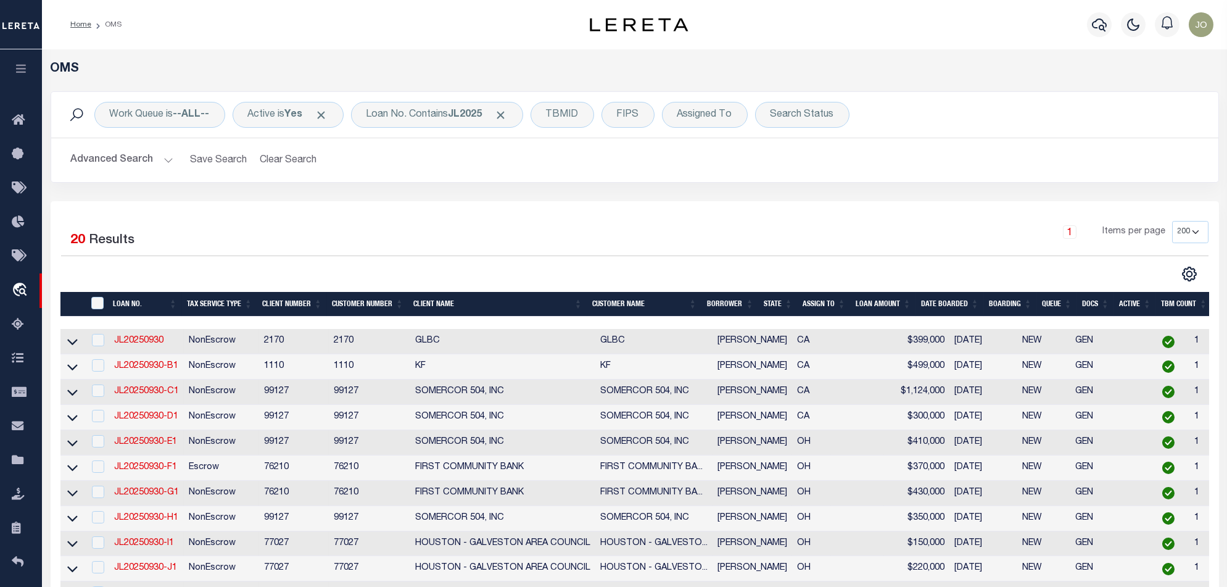
scroll to position [411, 0]
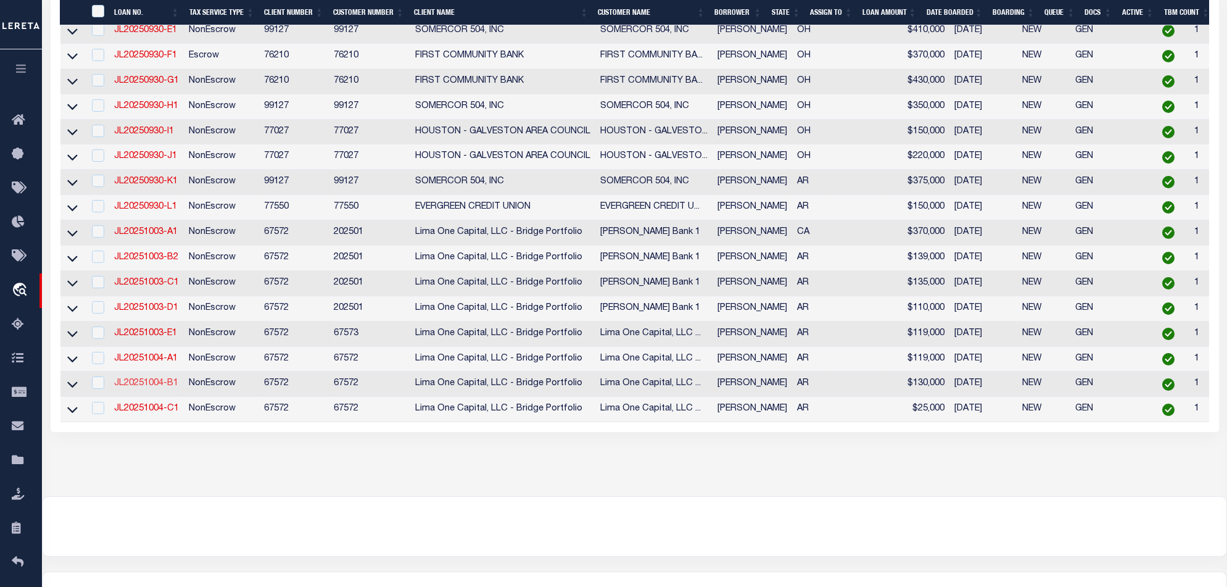
click at [165, 387] on link "JL20251004-B1" at bounding box center [146, 383] width 64 height 9
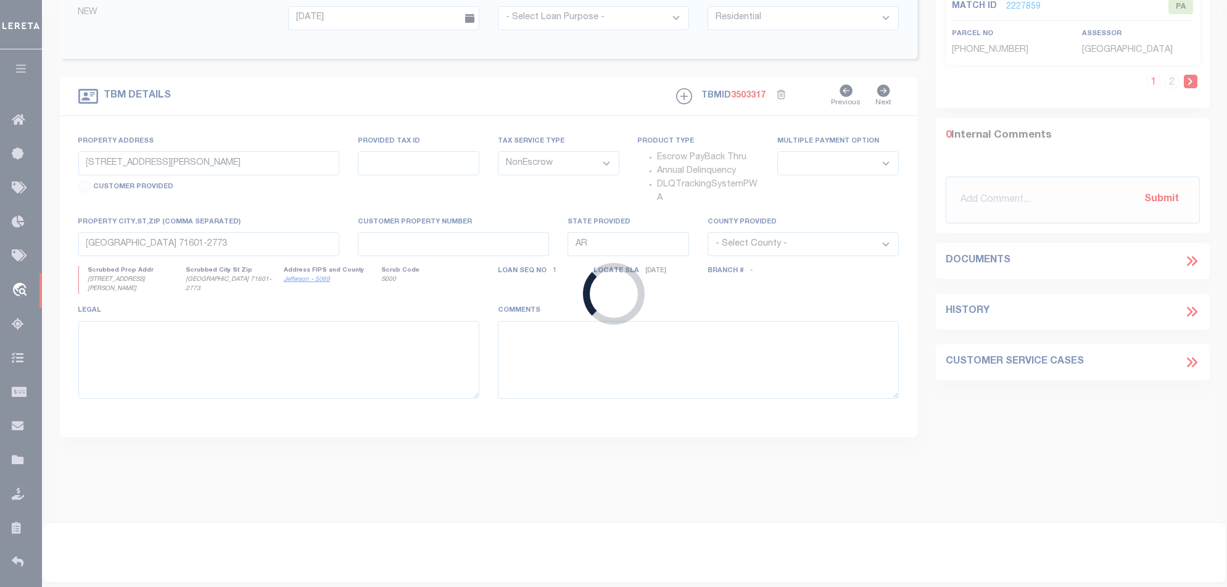
type input "JL20251004-B1"
type input "3800 VICKSBURG ST"
type input "PINE BLUFF AR 71601-9661"
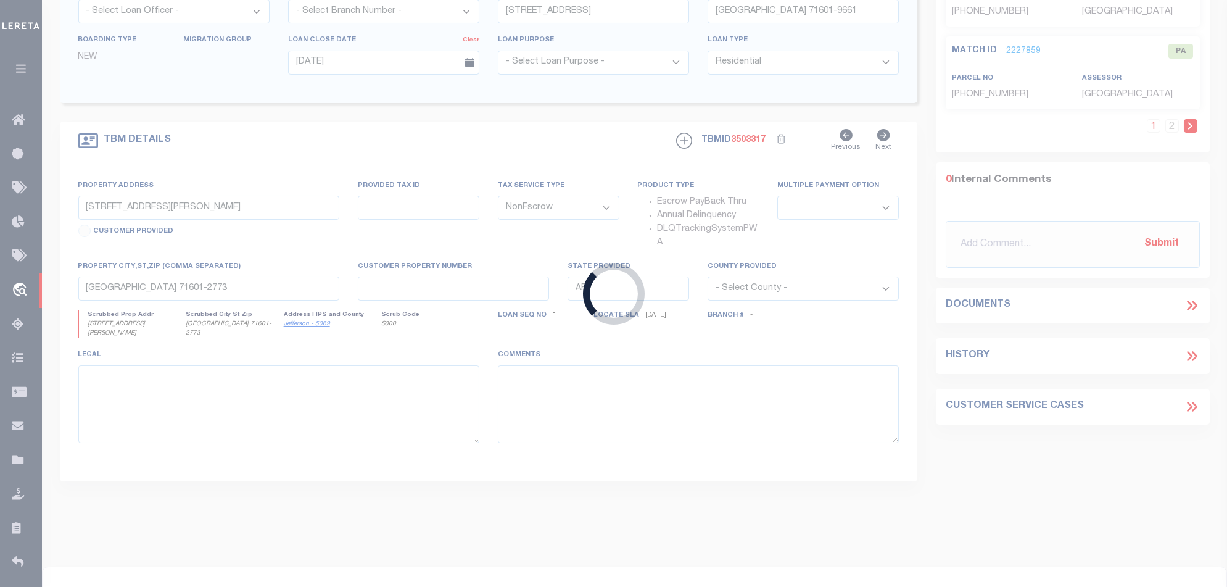
type input "3800 VICKSBURG ST"
select select
type input "PINE BLUFF AR 71601-9661"
select select
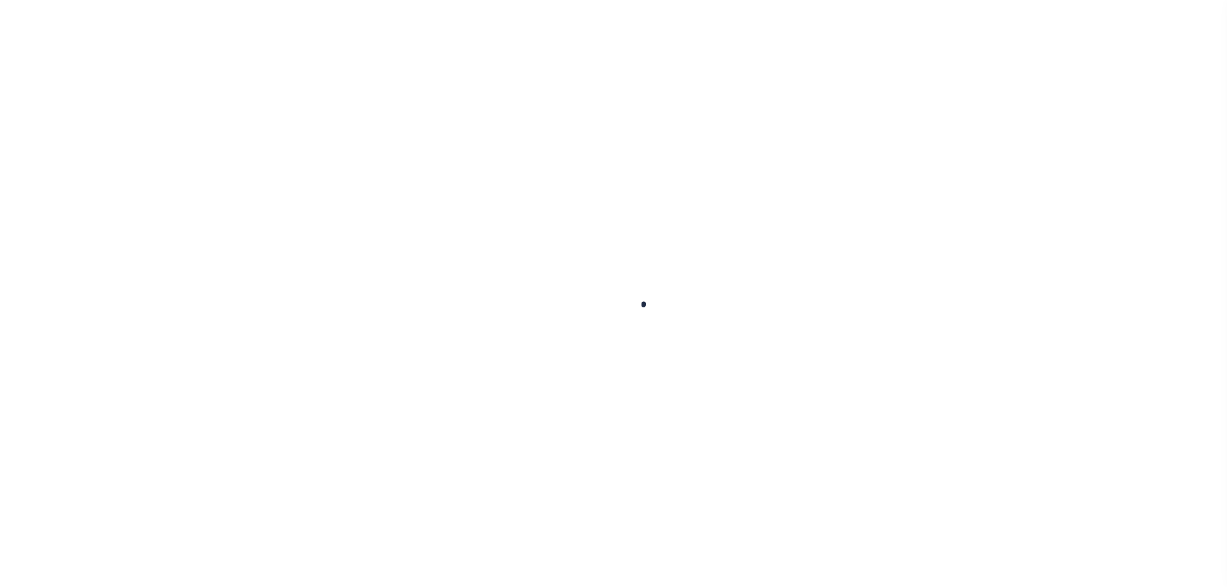
select select "10"
select select "NonEscrow"
type input "[STREET_ADDRESS]"
select select
type input "[GEOGRAPHIC_DATA] 71601-9661"
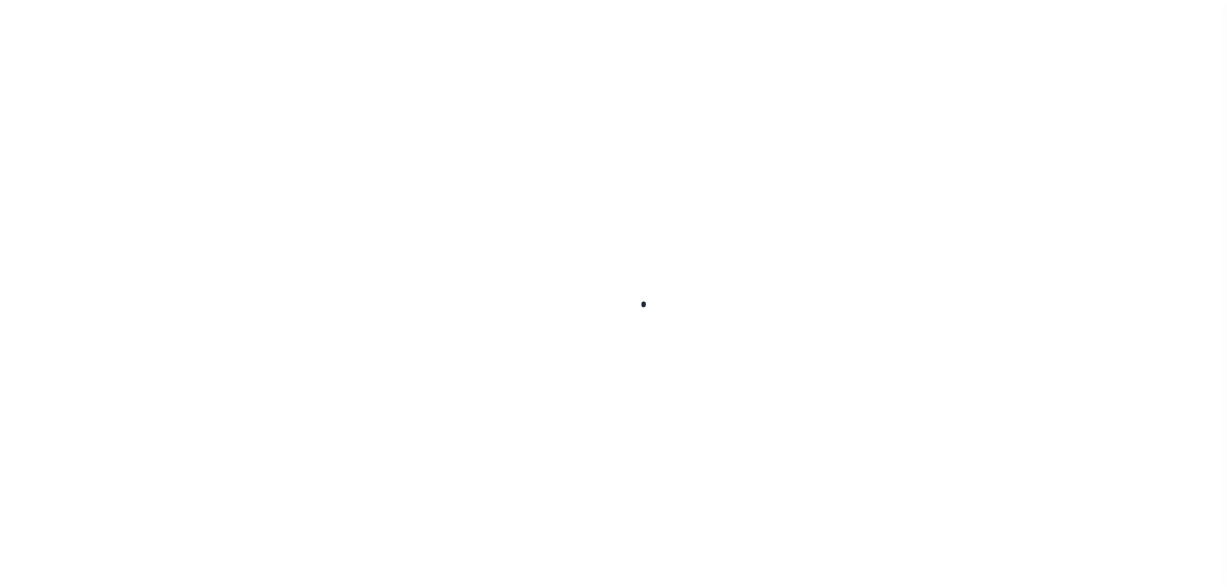
type input "AR"
select select
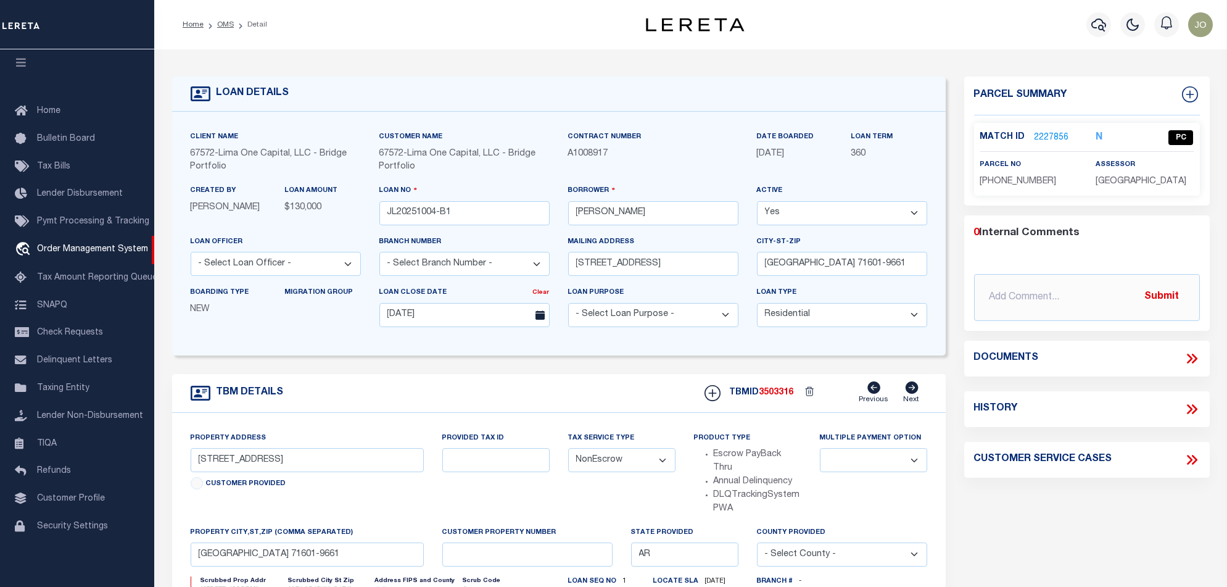
click at [1058, 134] on link "2227856" at bounding box center [1051, 137] width 35 height 13
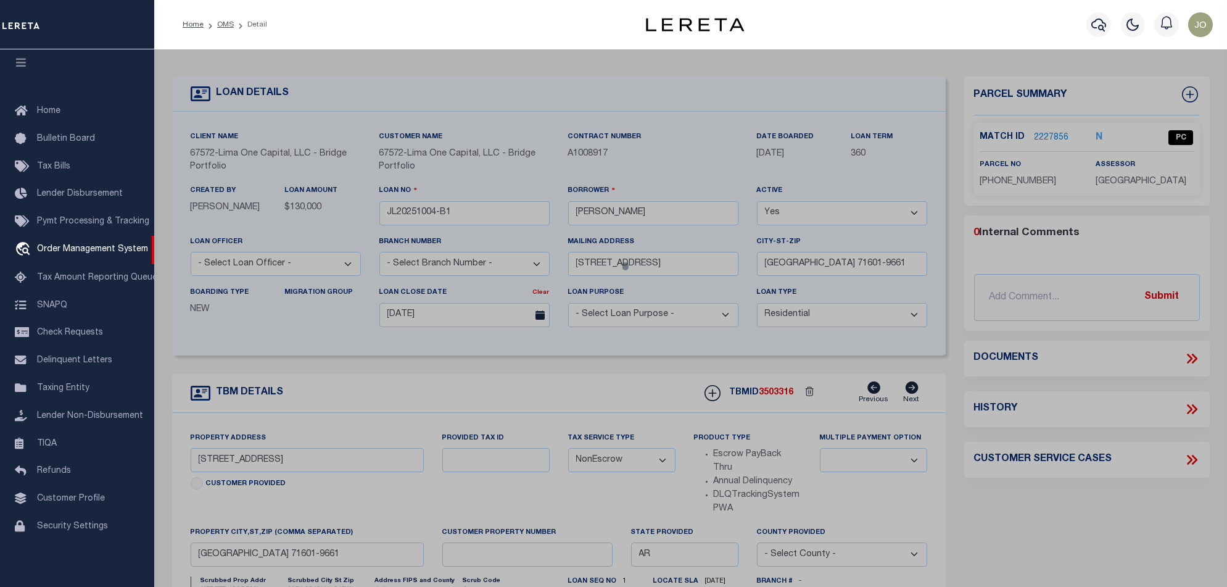
checkbox input "false"
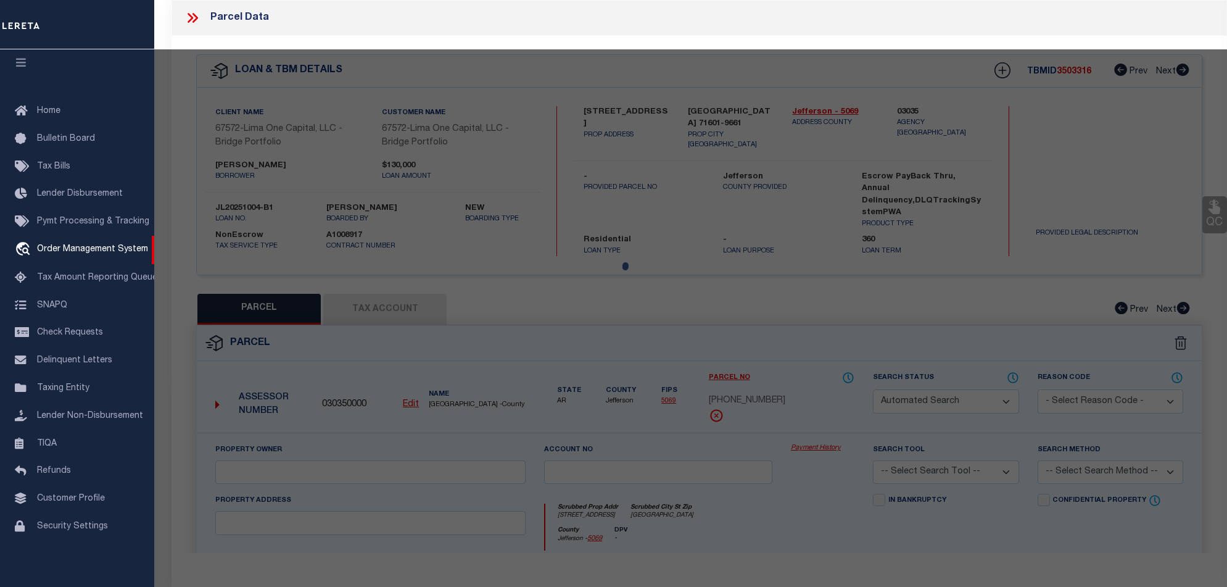
select select "PC"
type input "[PERSON_NAME] & [PERSON_NAME]"
select select "ATL"
select select "ADD"
type input "[STREET_ADDRESS]"
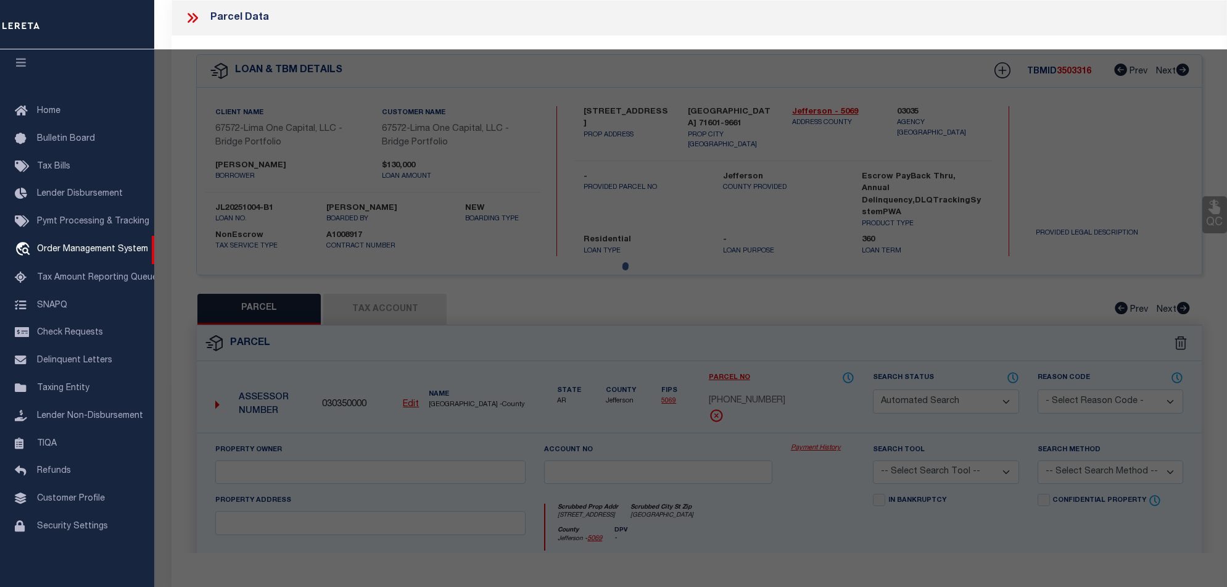
checkbox input "false"
type input "[GEOGRAPHIC_DATA]"
type textarea "BLK 6, LOTS 3 & 4"
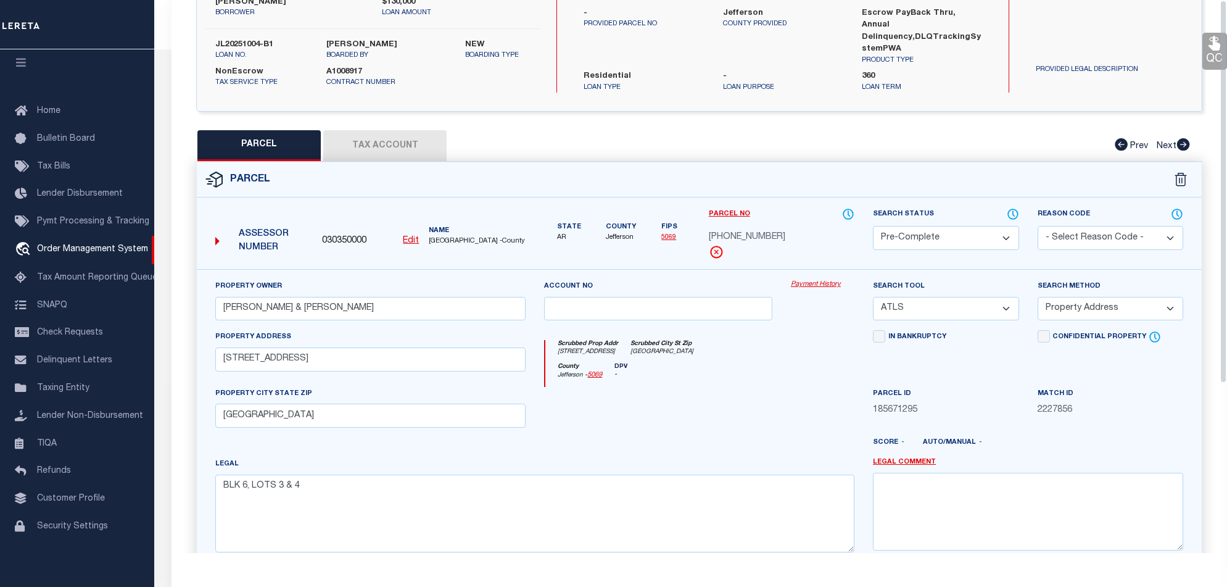
scroll to position [0, 0]
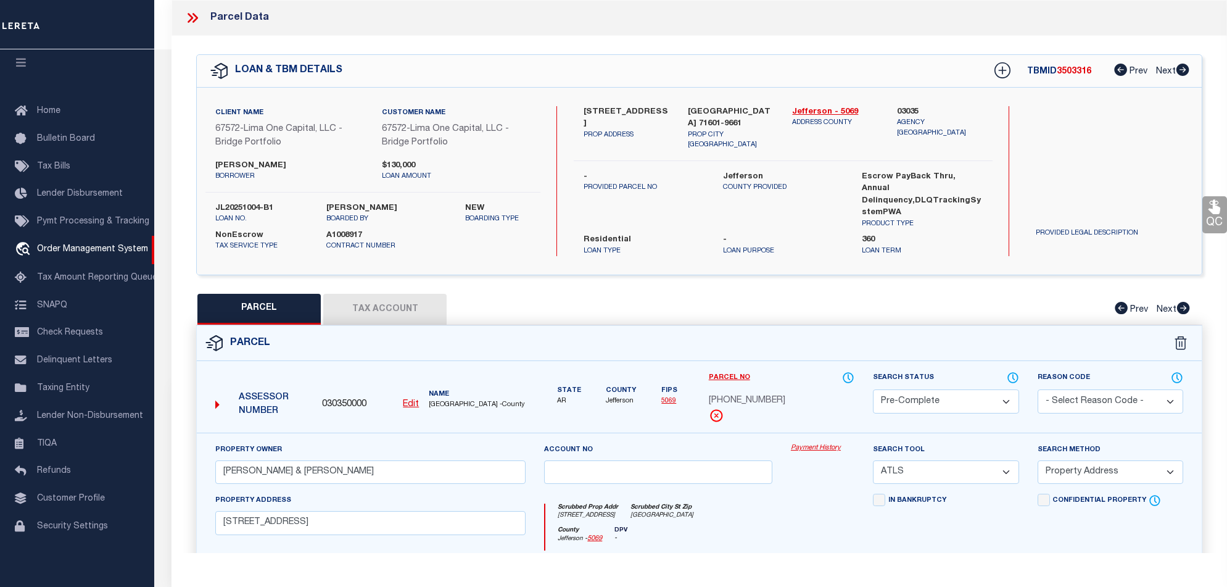
click at [188, 22] on icon at bounding box center [191, 18] width 6 height 10
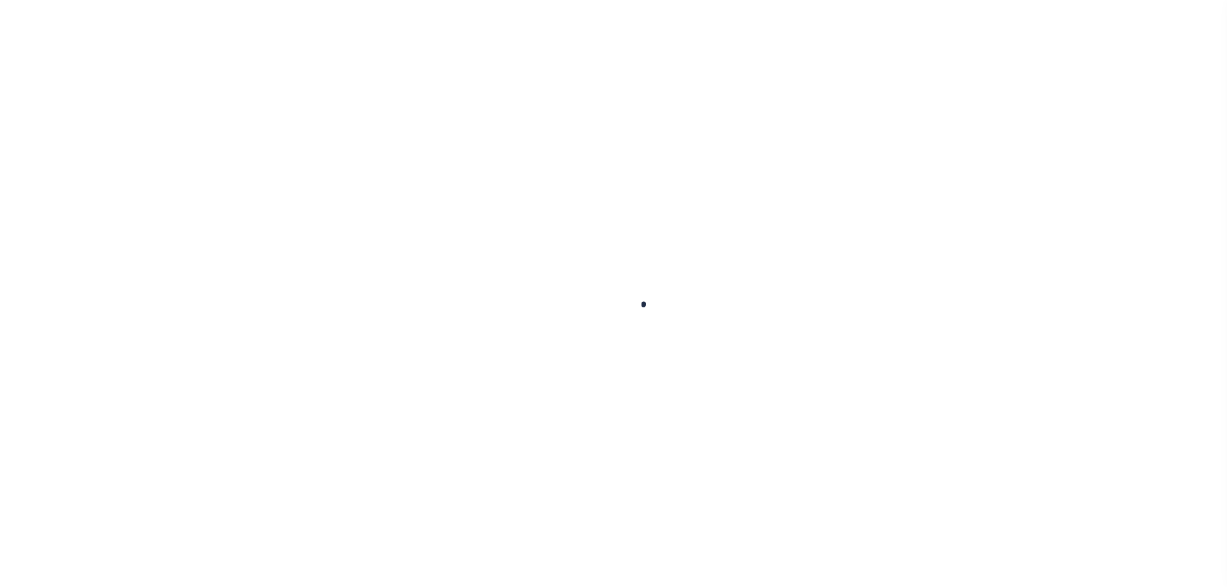
select select "10"
select select "NonEscrow"
type input "[STREET_ADDRESS]"
select select
type input "[GEOGRAPHIC_DATA] 71601-9661"
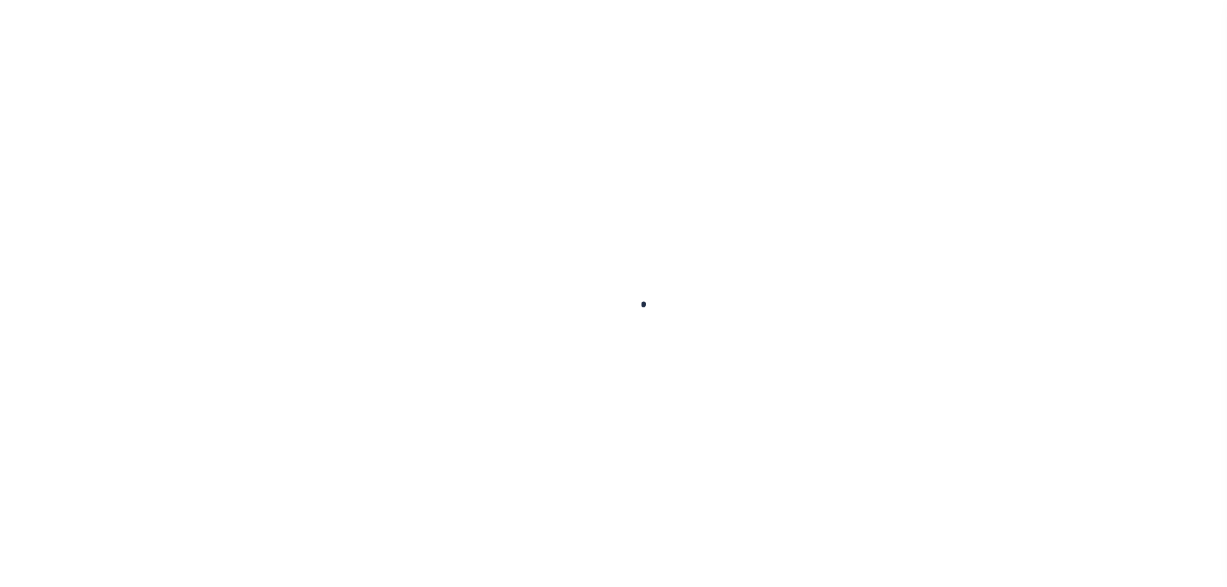
type input "AR"
select select
select select "10"
select select "NonEscrow"
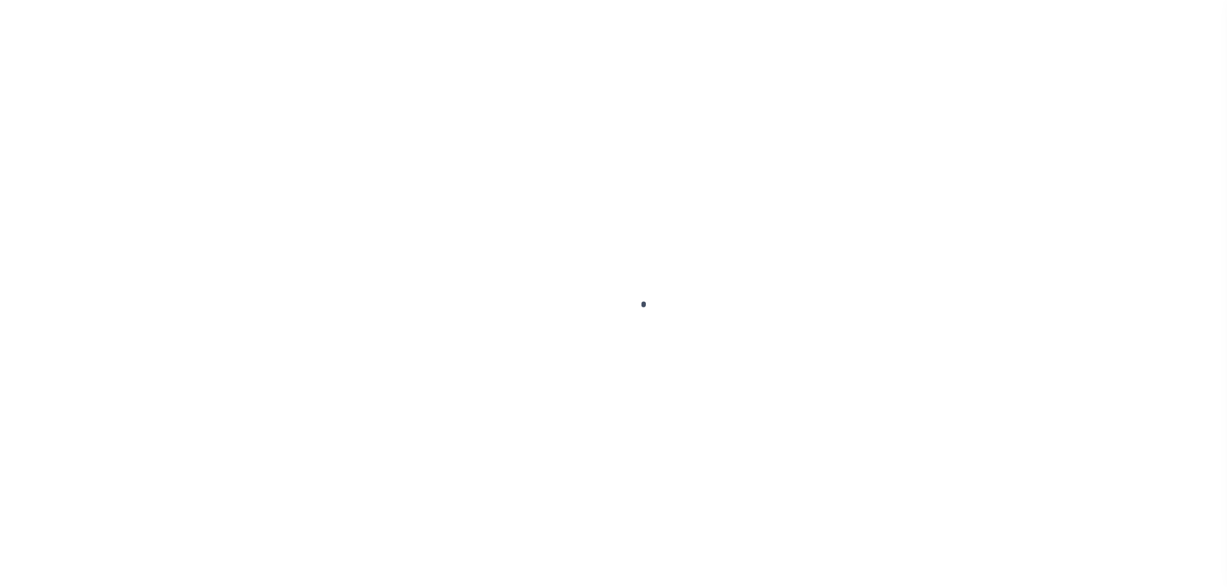
scroll to position [20, 0]
type input "JL20251004-B1"
type input "[PERSON_NAME]"
select select
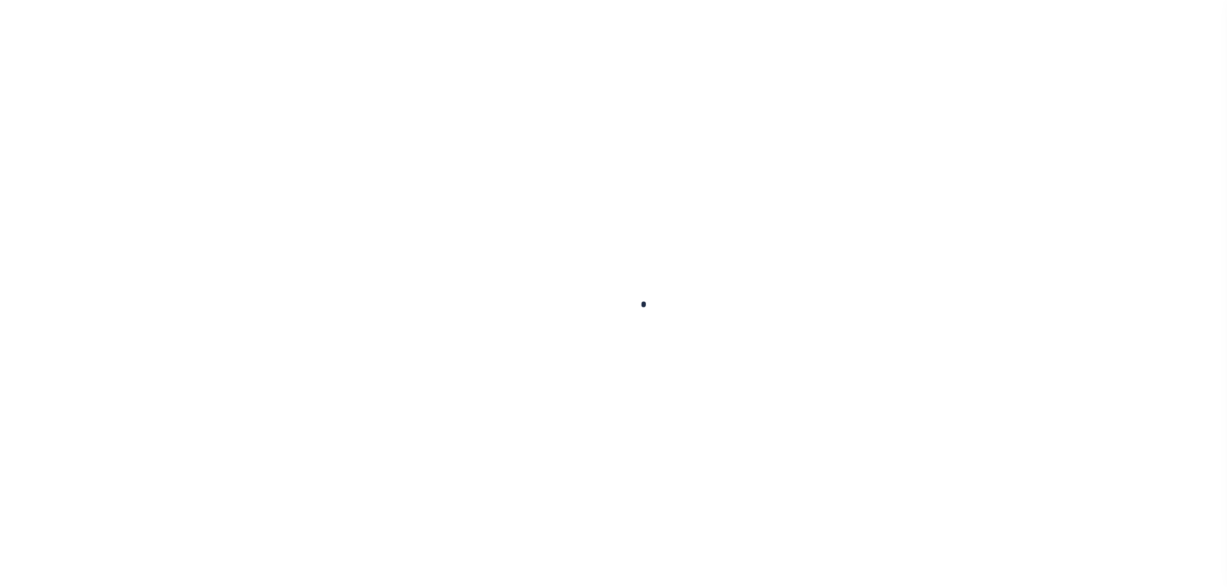
type input "[STREET_ADDRESS]"
type input "[GEOGRAPHIC_DATA] 71601-9661"
type input "10/03/2025"
select select "10"
select select "NonEscrow"
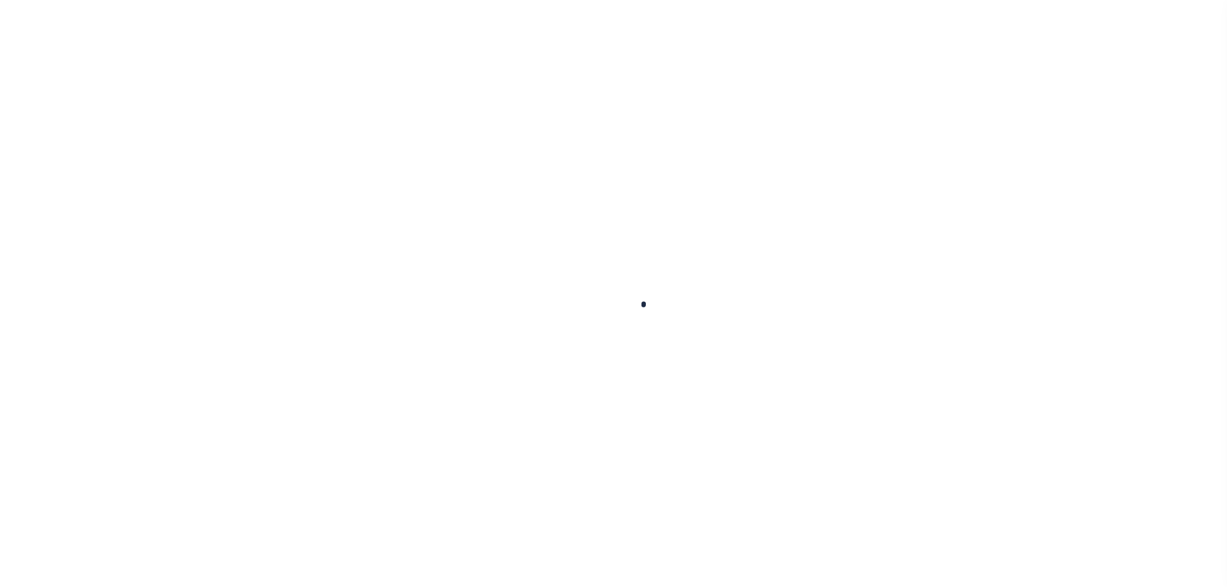
type input "[STREET_ADDRESS]"
select select
type input "[GEOGRAPHIC_DATA] 71601-9661"
type input "AR"
select select
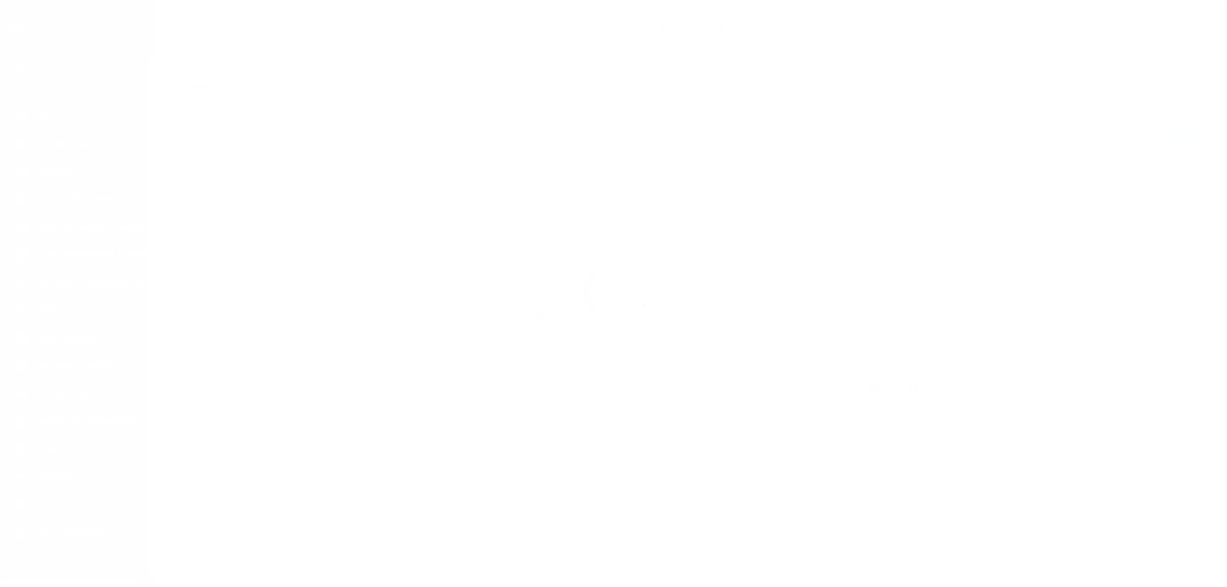
scroll to position [20, 0]
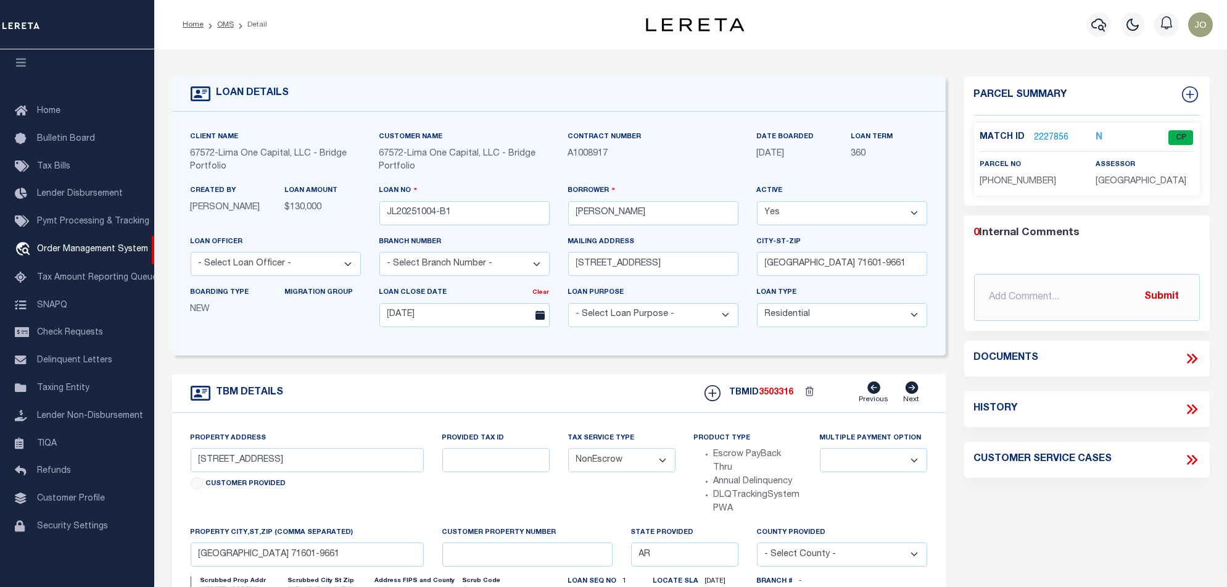
click at [1052, 131] on p "2227856" at bounding box center [1051, 138] width 35 height 14
click at [1048, 134] on link "2227856" at bounding box center [1051, 137] width 35 height 13
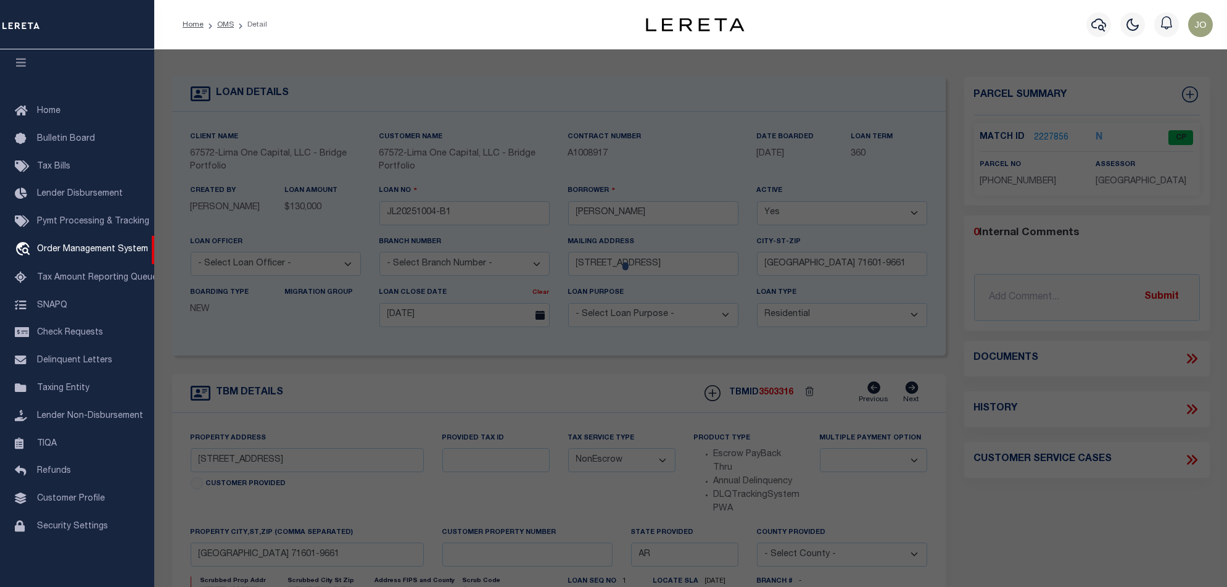
checkbox input "false"
select select "CP"
type input "MENOTTI,DAVID R & BRENDA J"
select select "ATL"
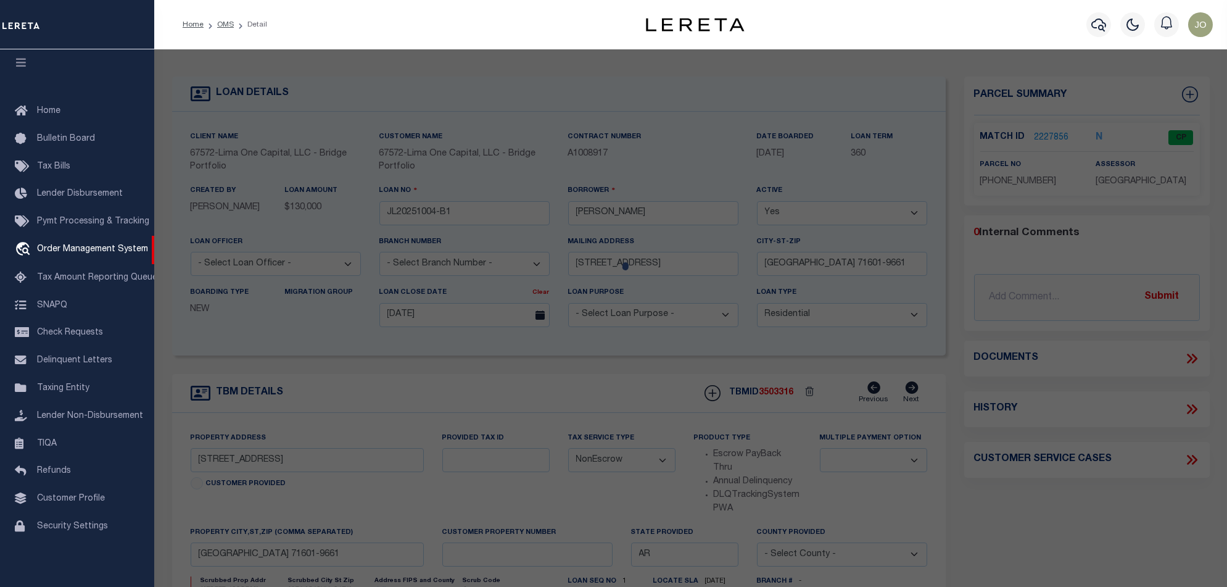
select select "ADD"
type input "3800 VICKSBURG ST"
checkbox input "false"
type input "PINE BLUFF, AR 71601"
type textarea "BLK 6, LOTS 3 & 4"
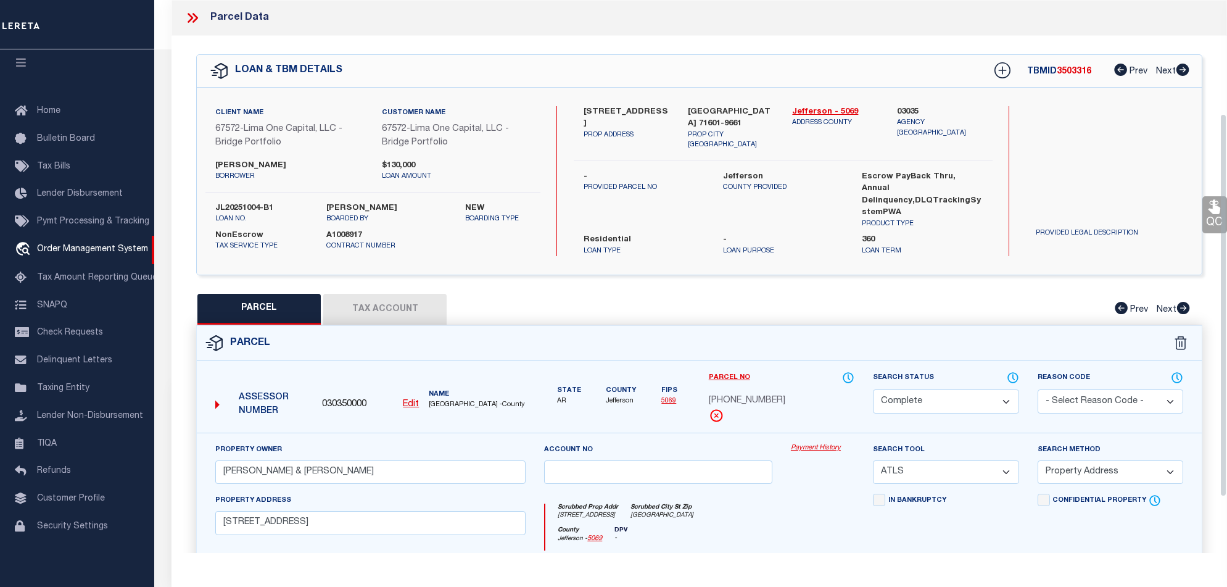
scroll to position [164, 0]
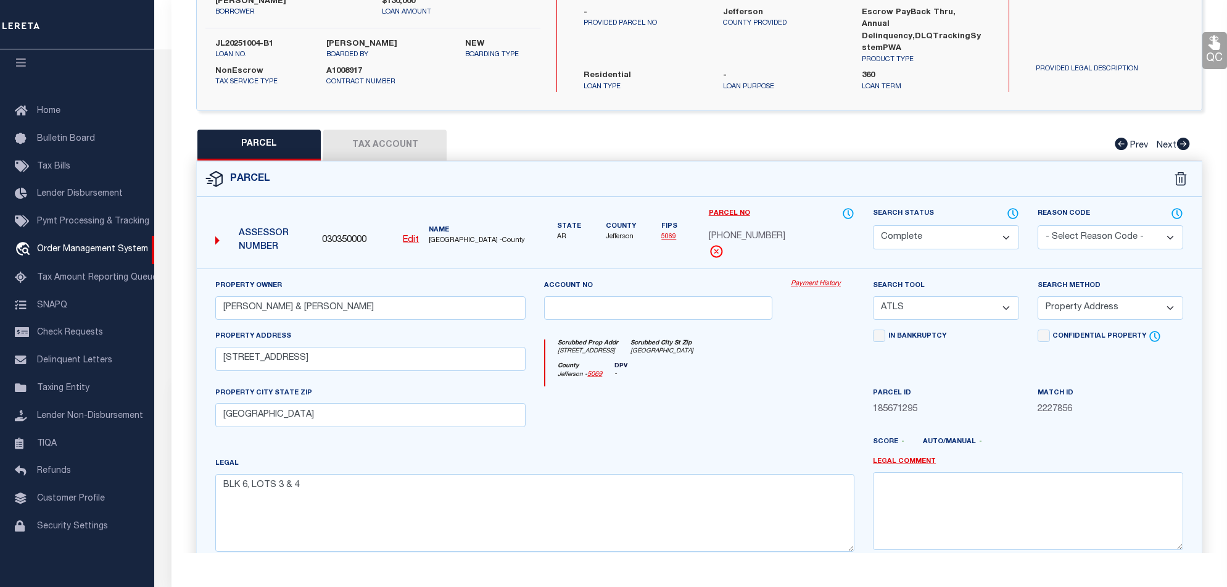
click at [813, 281] on link "Payment History" at bounding box center [823, 284] width 64 height 10
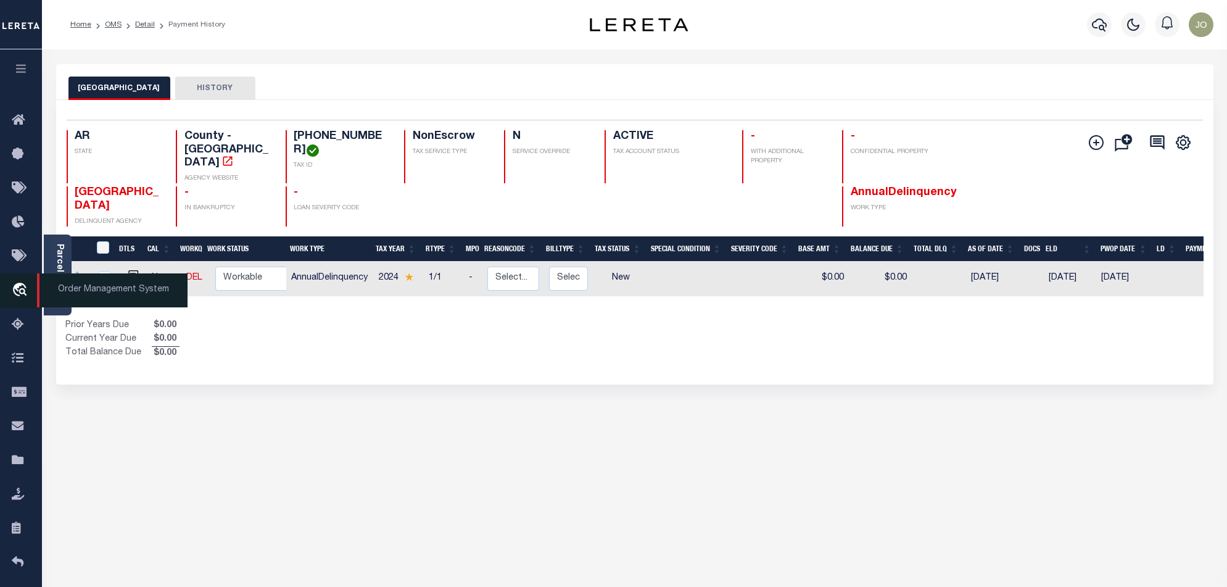
click at [23, 284] on link "travel_explore Order Management System" at bounding box center [21, 290] width 42 height 35
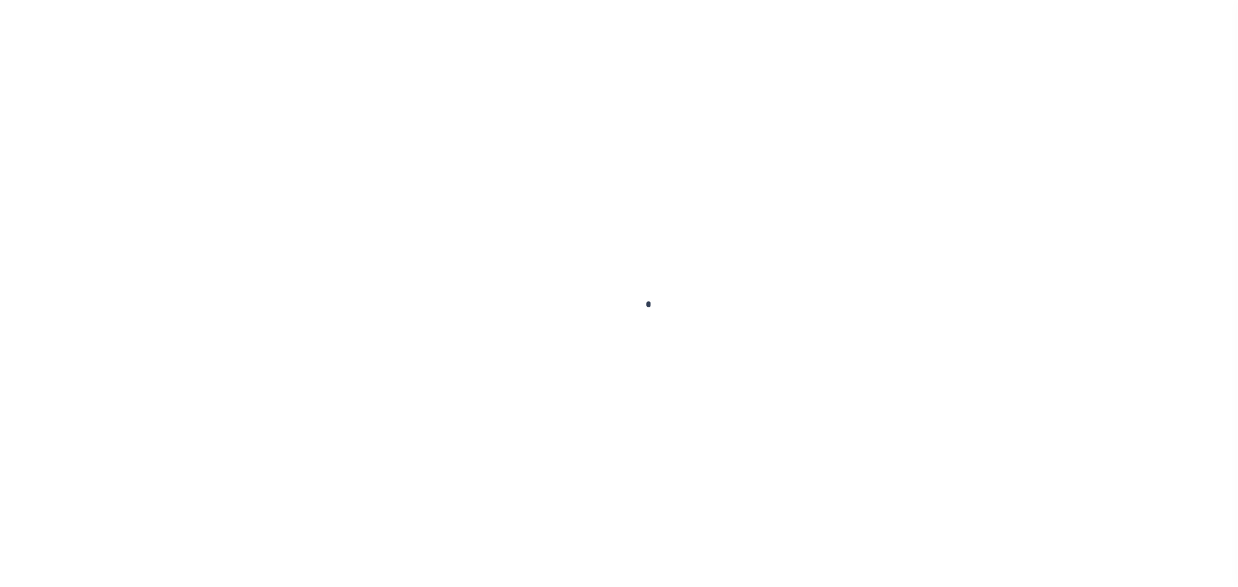
scroll to position [20, 0]
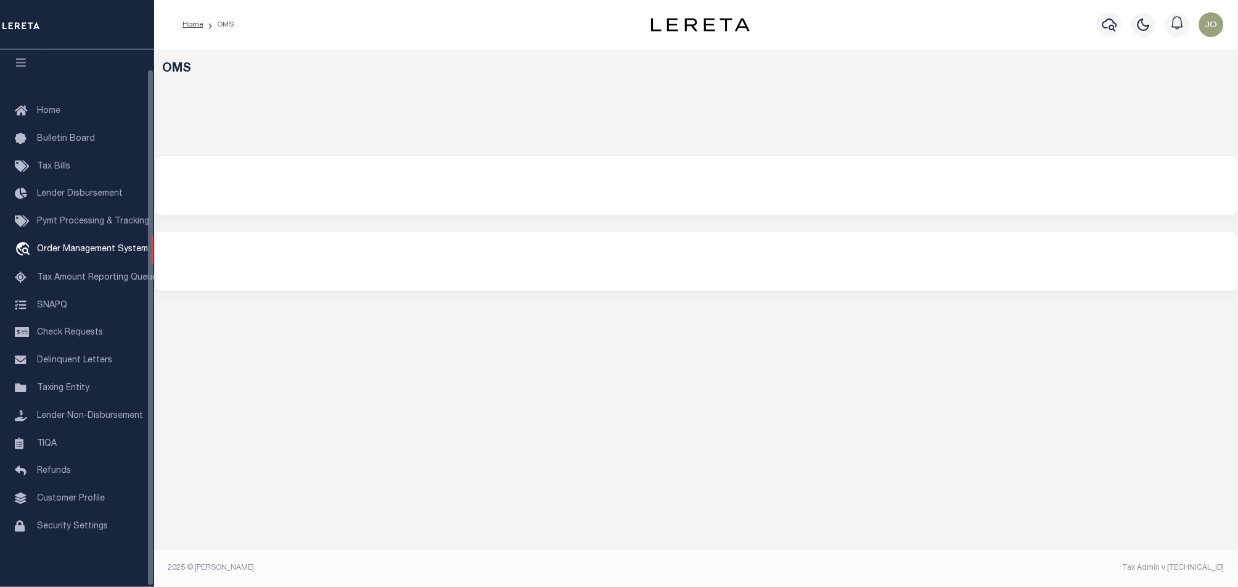
select select "200"
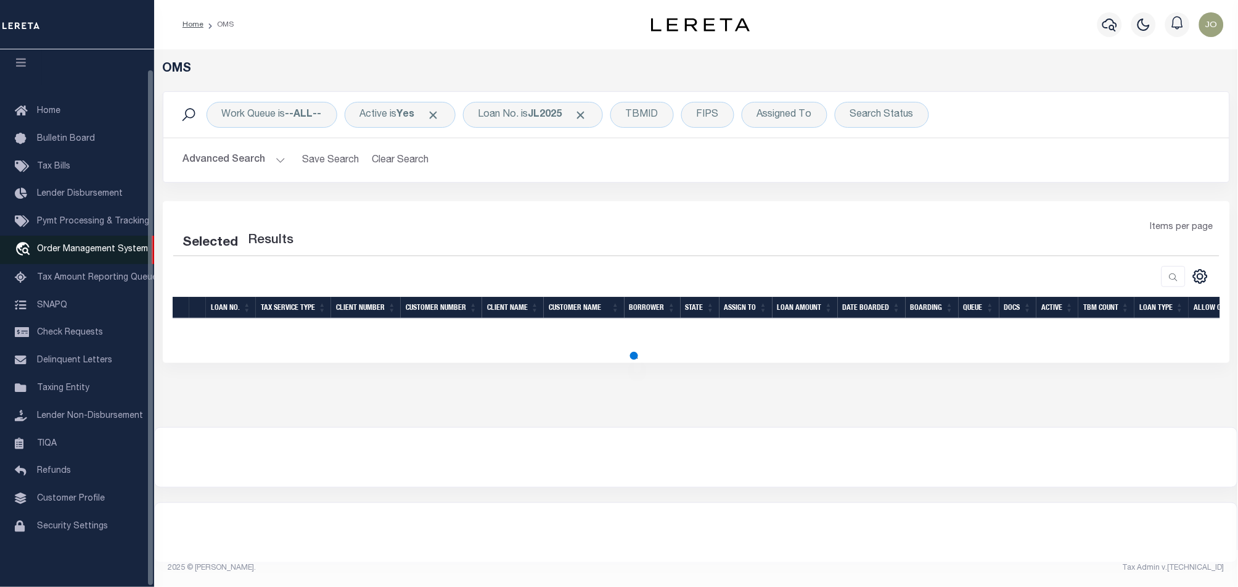
select select "200"
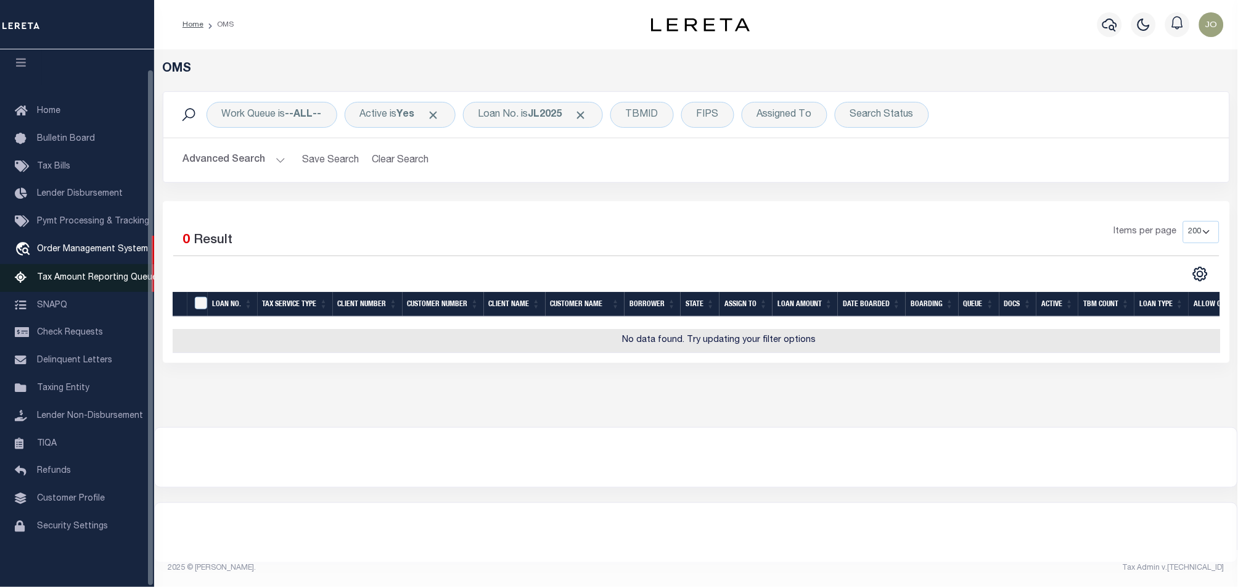
click at [80, 273] on span "Tax Amount Reporting Queue" at bounding box center [97, 277] width 120 height 9
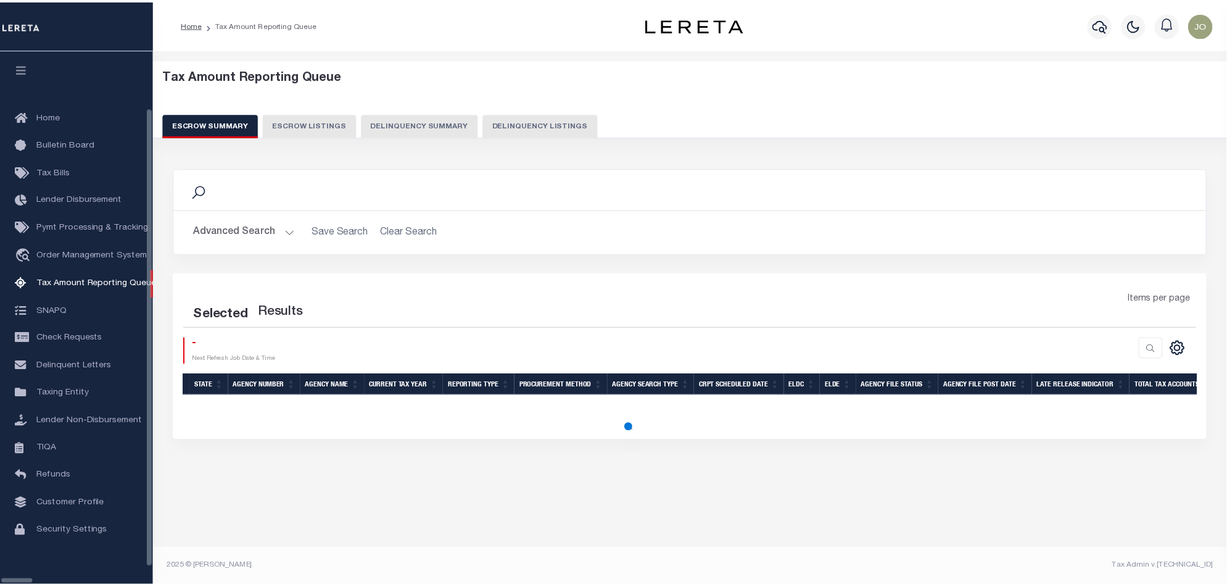
scroll to position [20, 0]
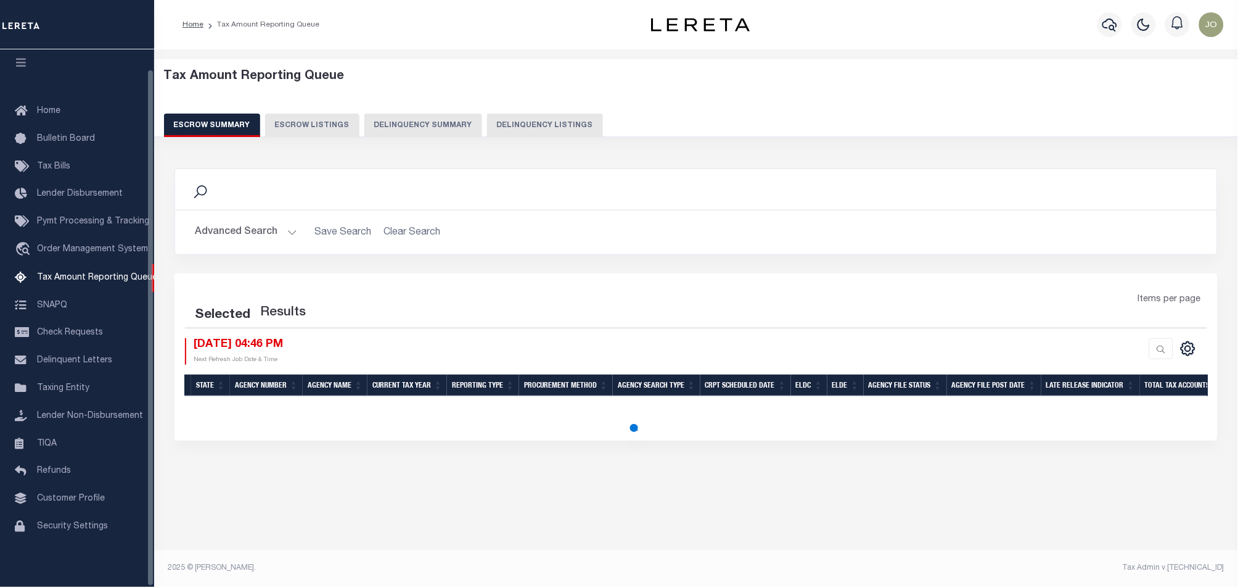
select select "100"
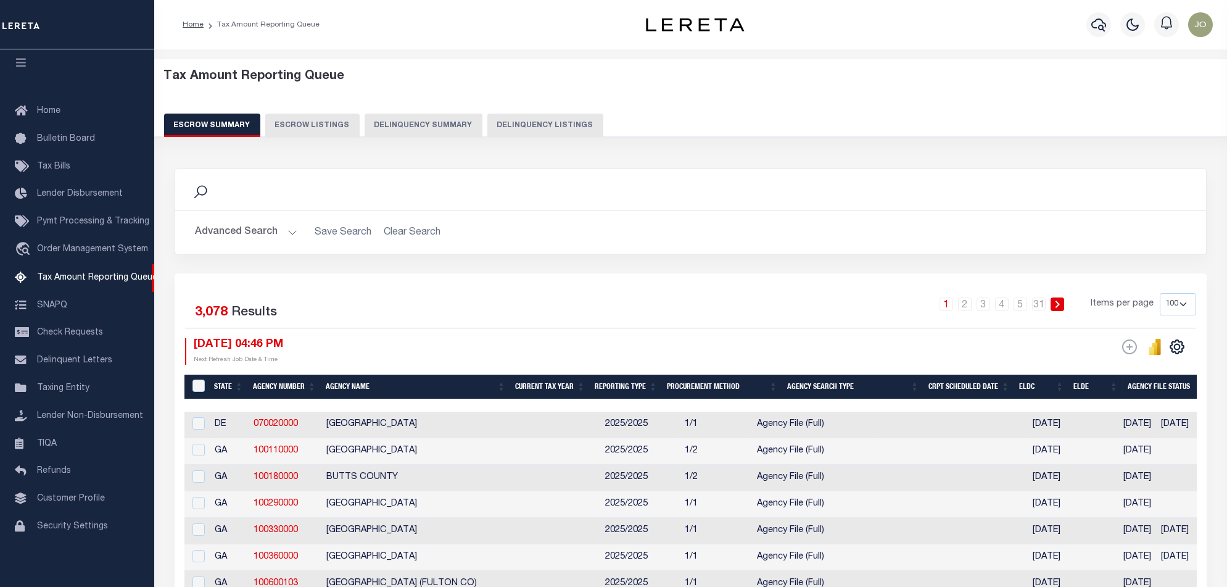
click at [447, 127] on button "Delinquency Summary" at bounding box center [423, 124] width 118 height 23
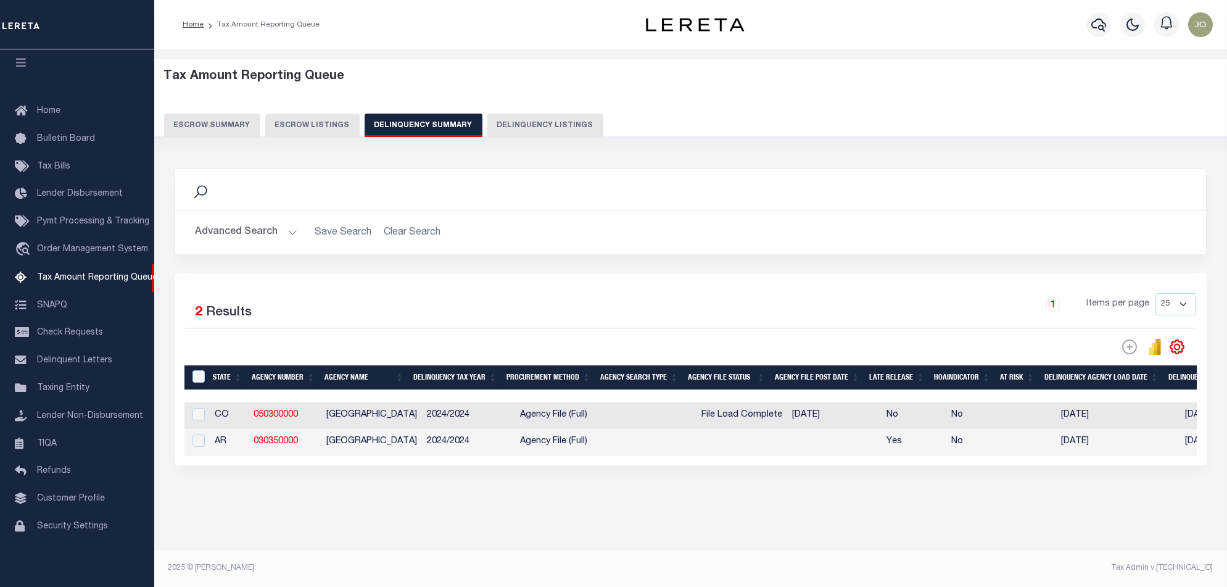
click at [615, 465] on div "Selected 2 Results 1 Items per page 25 100 200 500 1000" at bounding box center [691, 369] width 1032 height 192
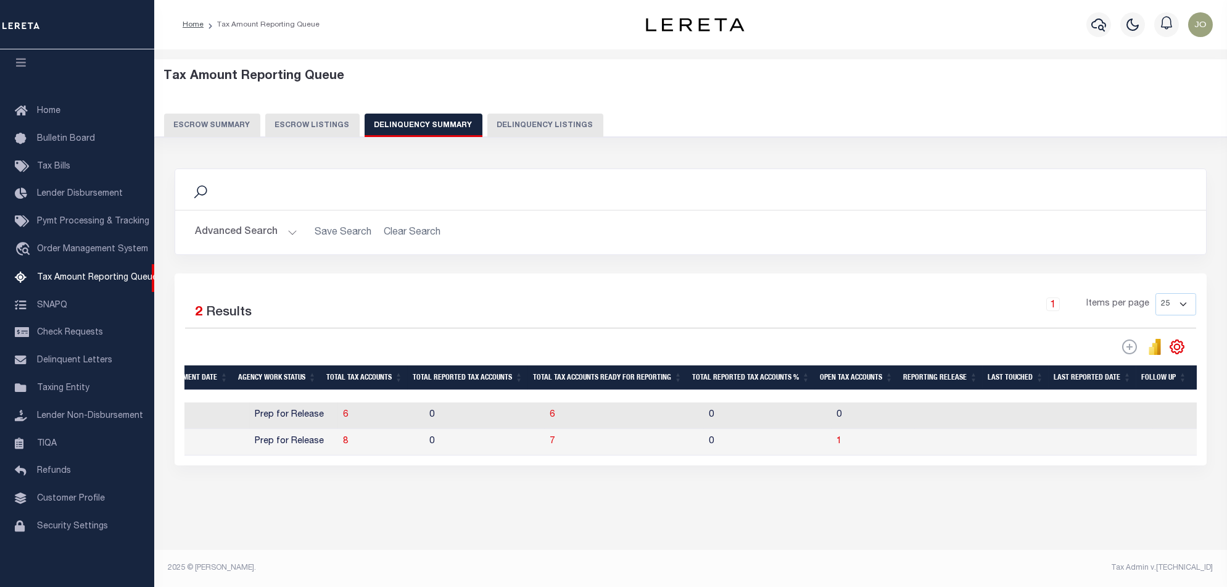
scroll to position [0, 0]
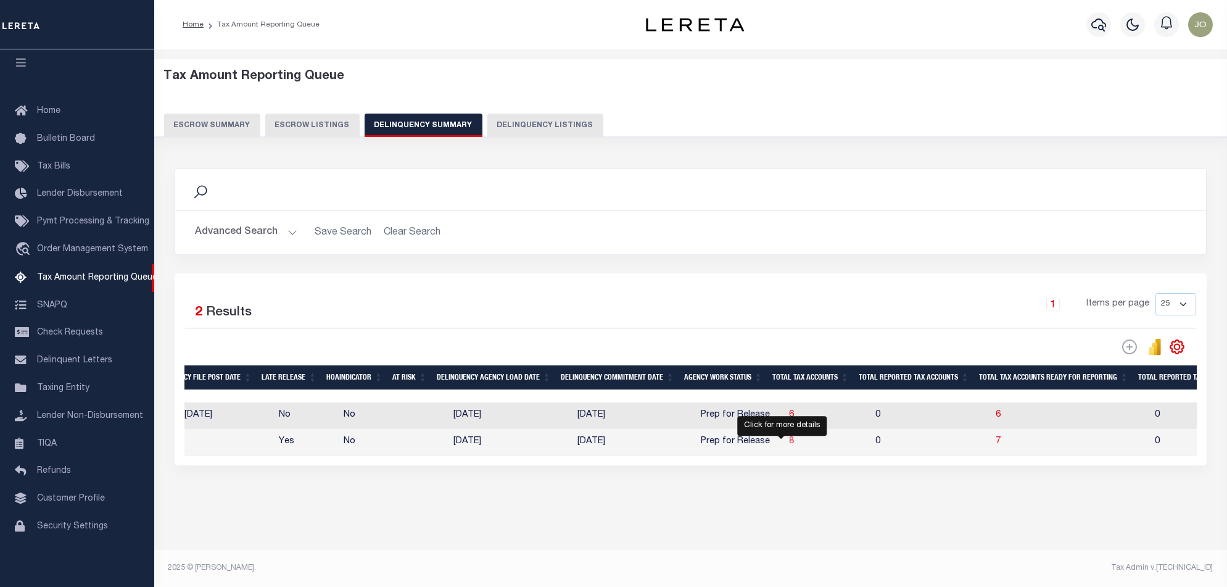
click at [789, 445] on span "8" at bounding box center [791, 441] width 5 height 9
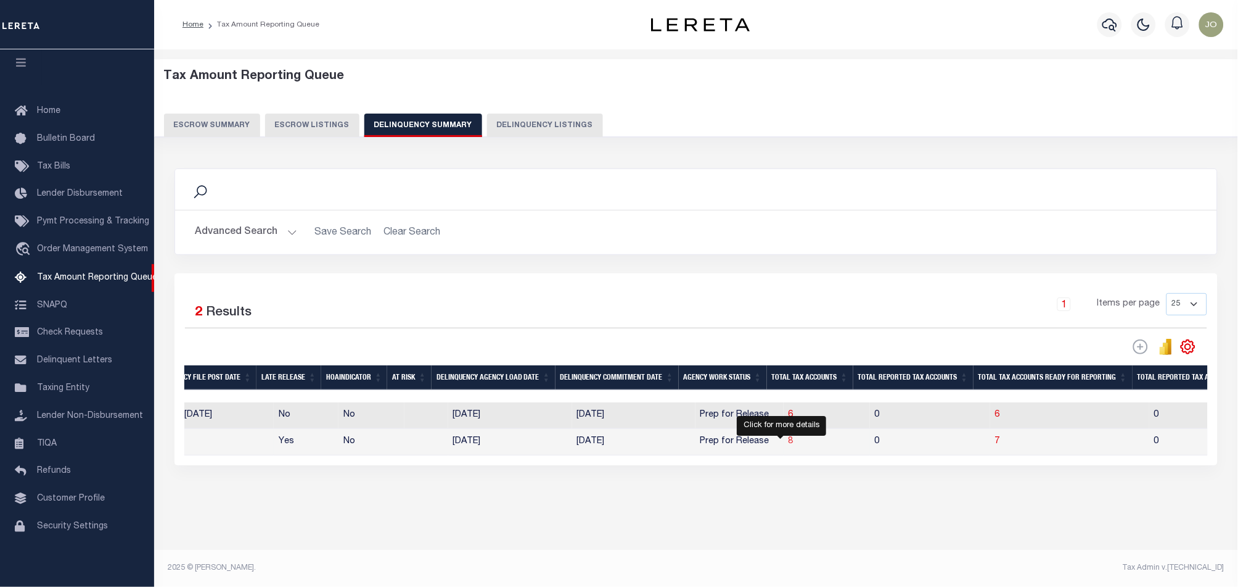
select select "100"
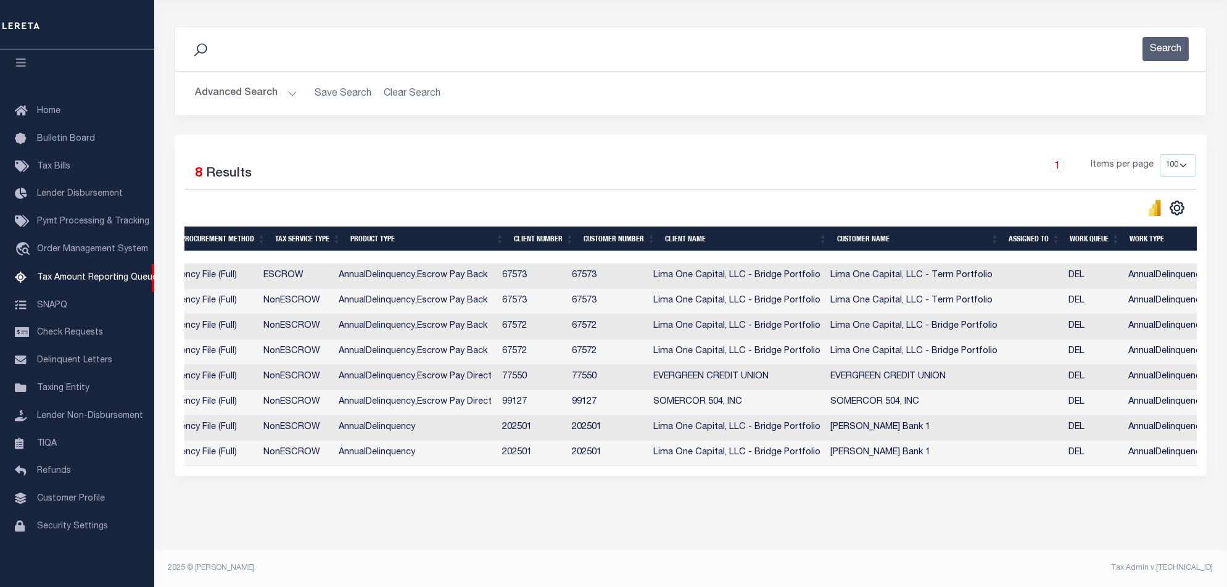
drag, startPoint x: 786, startPoint y: 466, endPoint x: 994, endPoint y: 460, distance: 207.9
click at [992, 461] on div "State Agency Number Agency Name Tax ID Formatted Tax ID Borrower Name Property …" at bounding box center [690, 364] width 1012 height 202
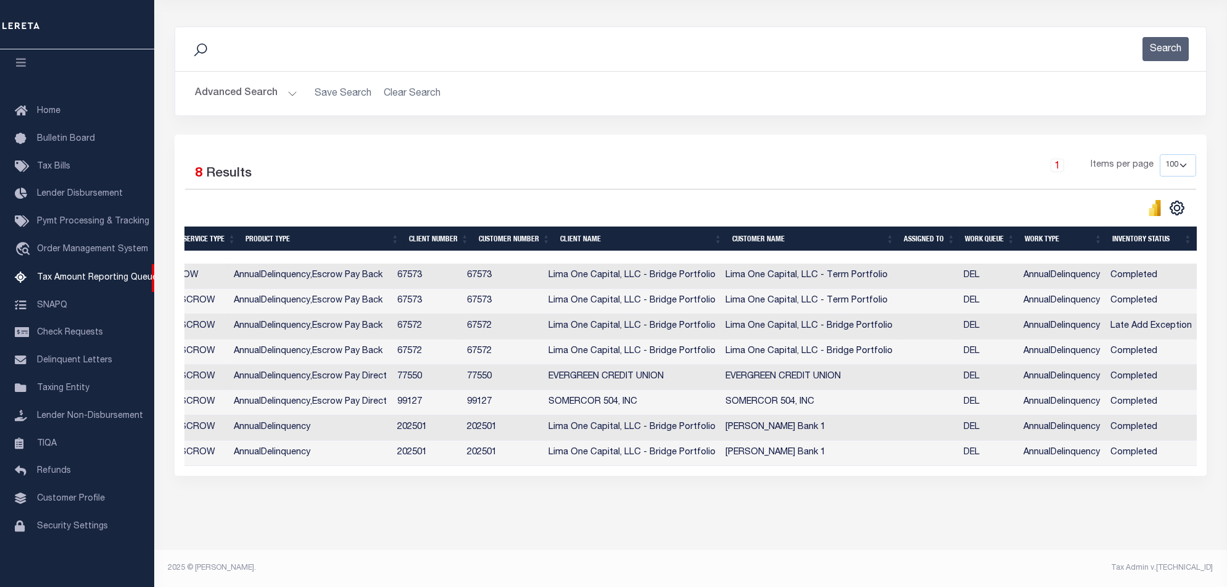
drag, startPoint x: 723, startPoint y: 466, endPoint x: 630, endPoint y: 465, distance: 92.5
click at [630, 465] on div "State Agency Number Agency Name Tax ID Formatted Tax ID Borrower Name Property …" at bounding box center [690, 364] width 1012 height 202
click at [621, 465] on div "State Agency Number Agency Name Tax ID Formatted Tax ID Borrower Name Property …" at bounding box center [690, 364] width 1012 height 202
click at [619, 465] on div "State Agency Number Agency Name Tax ID Formatted Tax ID Borrower Name Property …" at bounding box center [690, 364] width 1012 height 202
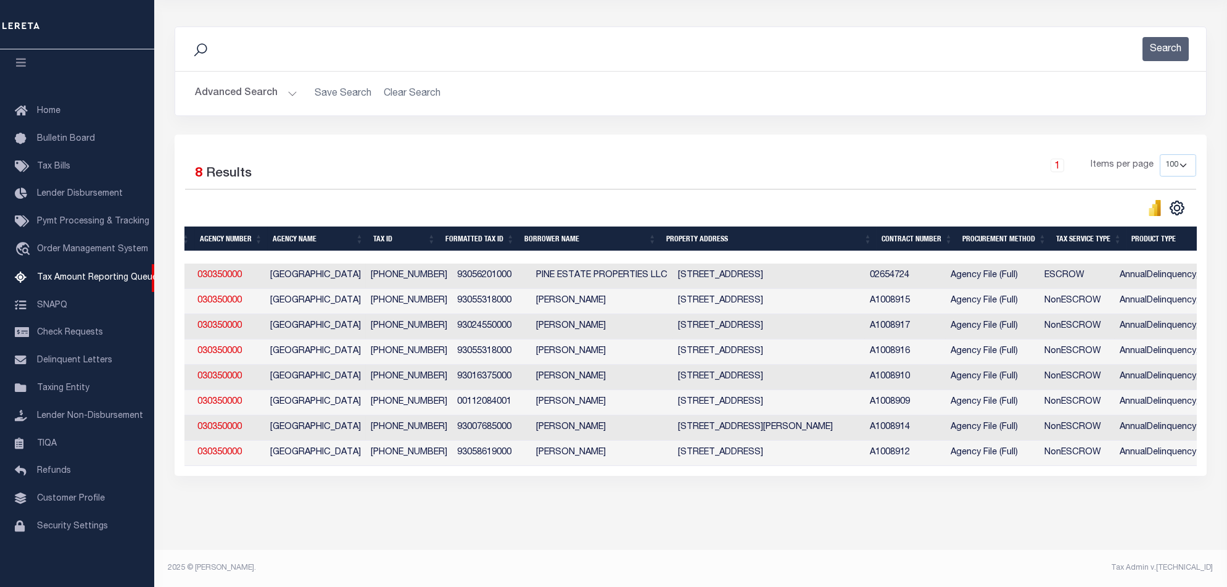
drag, startPoint x: 361, startPoint y: 466, endPoint x: 923, endPoint y: 485, distance: 562.2
click at [927, 487] on div "Data sync process is currently running, you may face some response delays. Sear…" at bounding box center [691, 263] width 1048 height 498
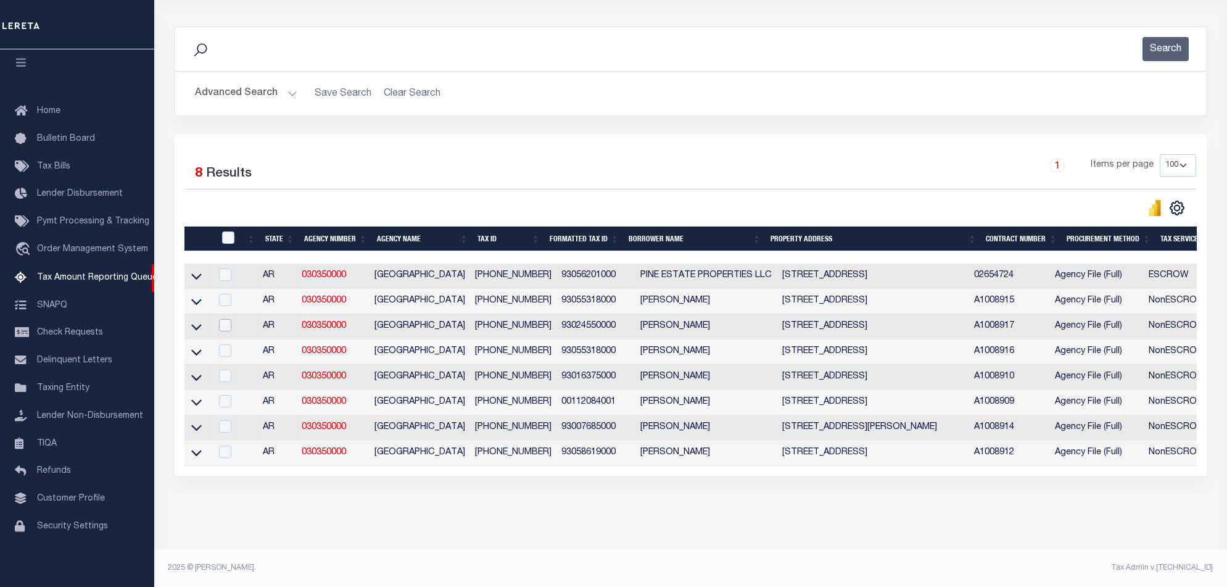
click at [231, 319] on input "checkbox" at bounding box center [225, 325] width 12 height 12
checkbox input "true"
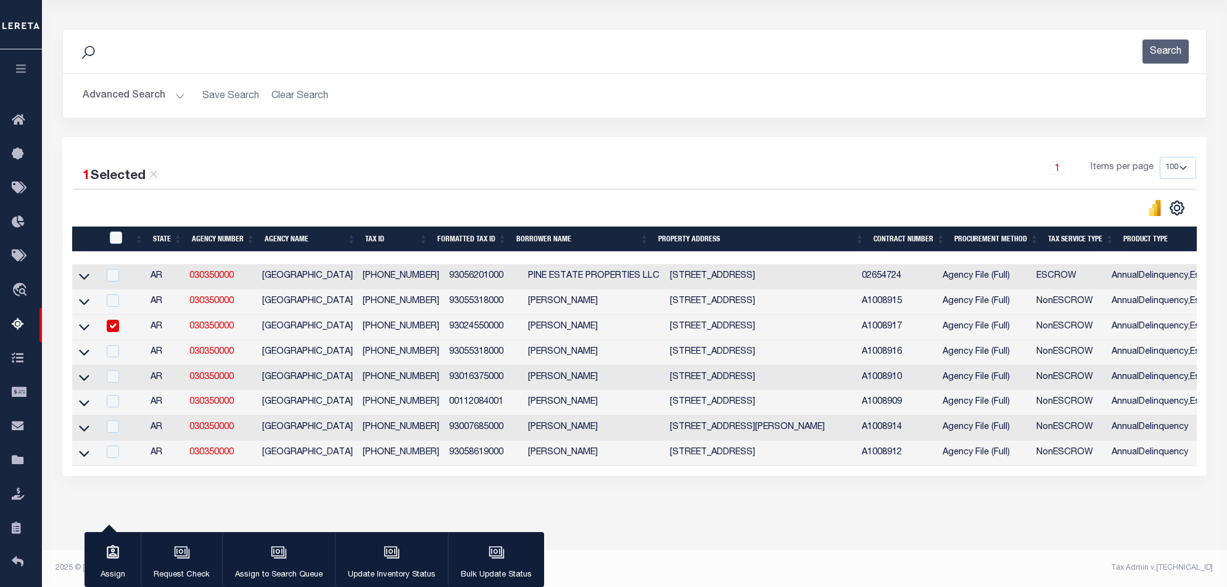
click at [398, 555] on div "button" at bounding box center [391, 553] width 31 height 31
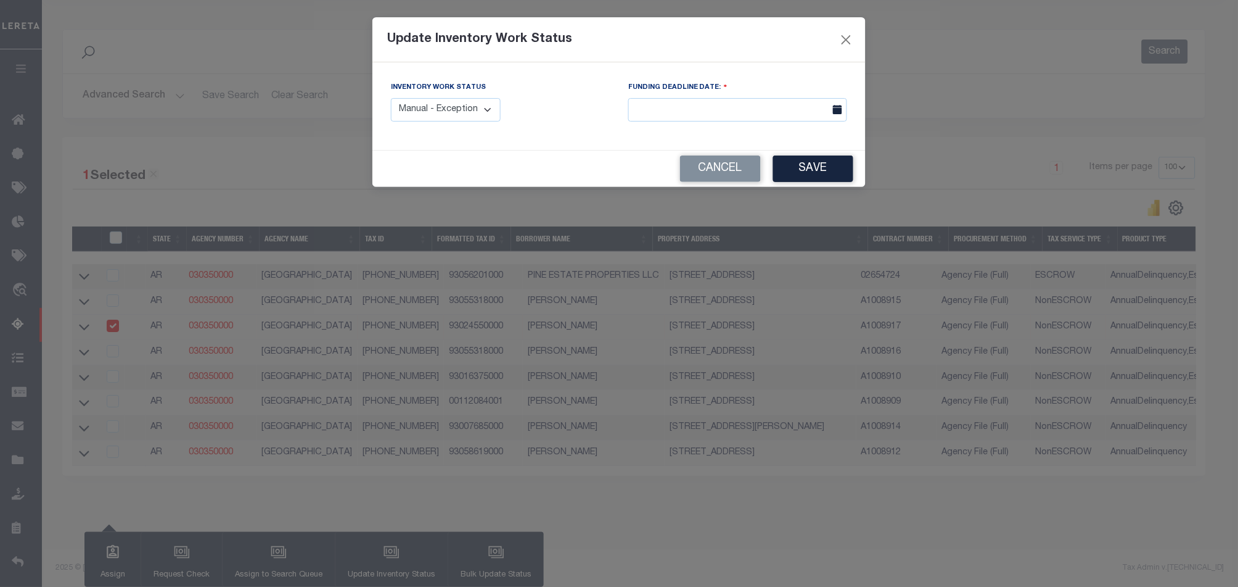
click at [442, 102] on select "Manual - Exception Pended - Awaiting Search Late Add Exception Completed" at bounding box center [446, 110] width 110 height 24
select select "4"
click at [391, 98] on select "Manual - Exception Pended - Awaiting Search Late Add Exception Completed" at bounding box center [446, 110] width 110 height 24
click at [783, 115] on input "text" at bounding box center [737, 110] width 219 height 24
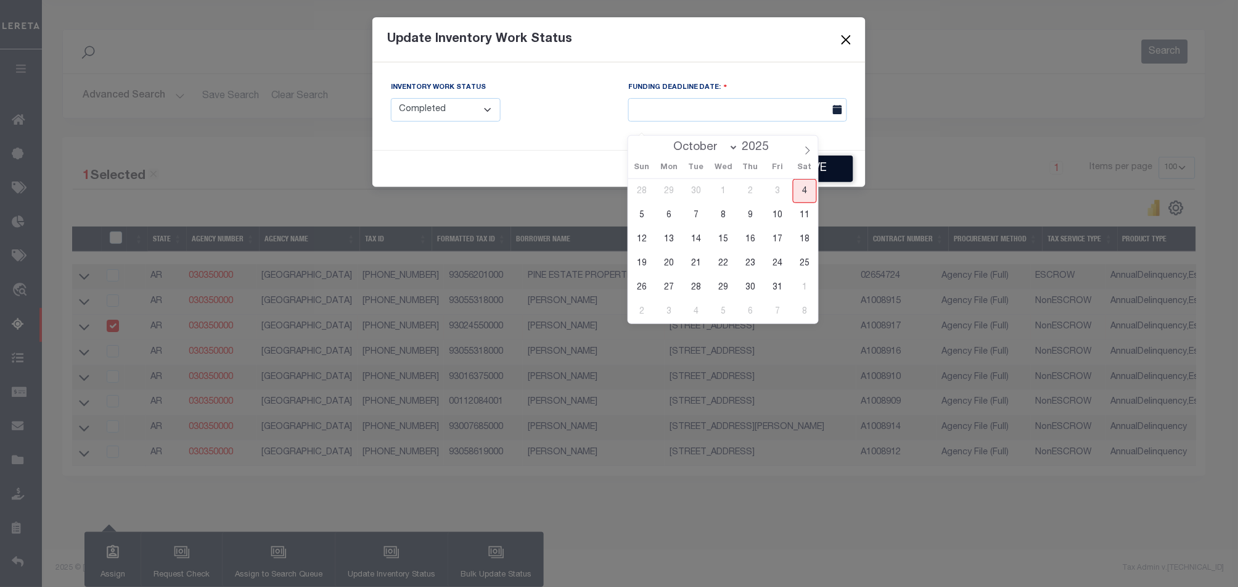
click at [809, 179] on span "4" at bounding box center [805, 191] width 24 height 24
type input "[DATE]"
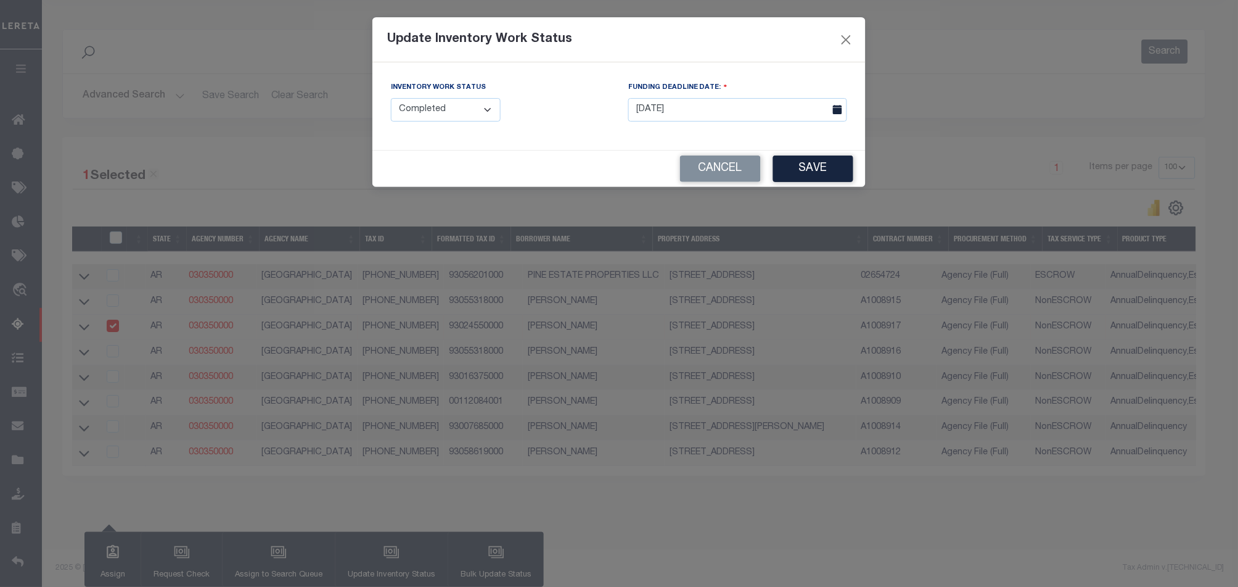
click at [810, 175] on button "Save" at bounding box center [813, 168] width 80 height 27
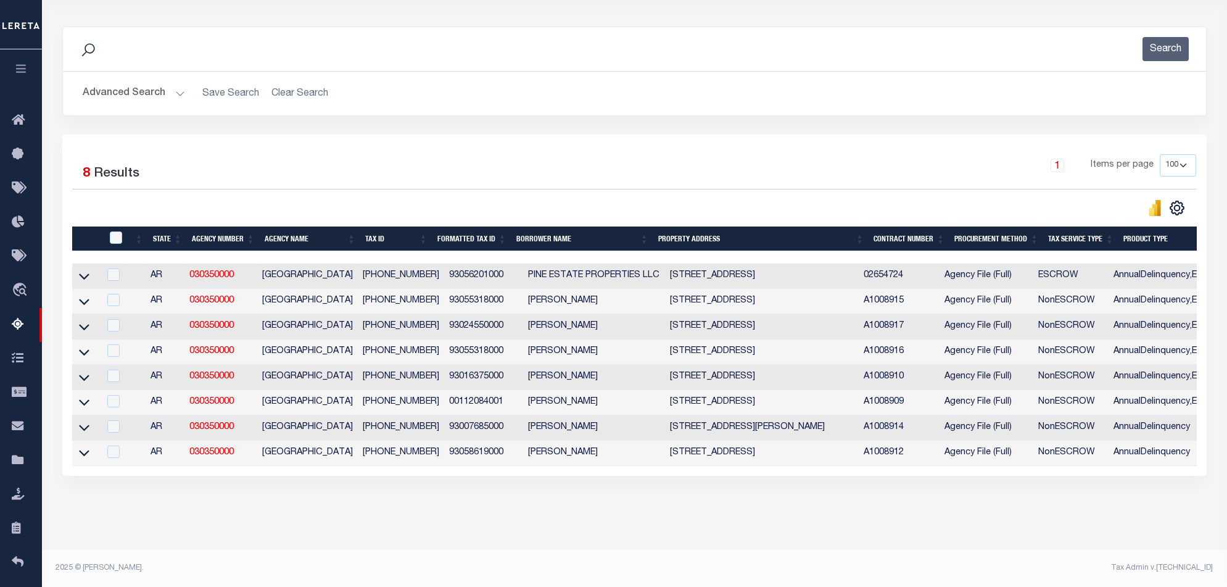
click at [729, 469] on div "1 Selected 8 Results 1 Items per page 10 25 50 100 500" at bounding box center [634, 304] width 1144 height 341
click at [734, 469] on div "1 Selected 8 Results 1 Items per page 10 25 50 100 500" at bounding box center [634, 304] width 1144 height 341
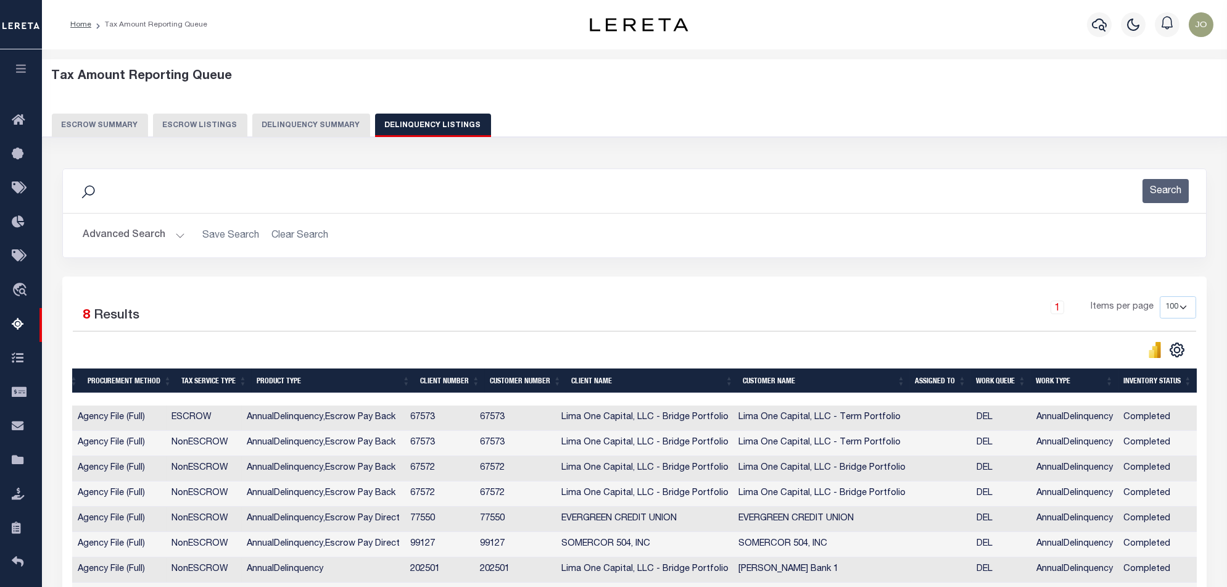
click at [289, 115] on button "Delinquency Summary" at bounding box center [311, 124] width 118 height 23
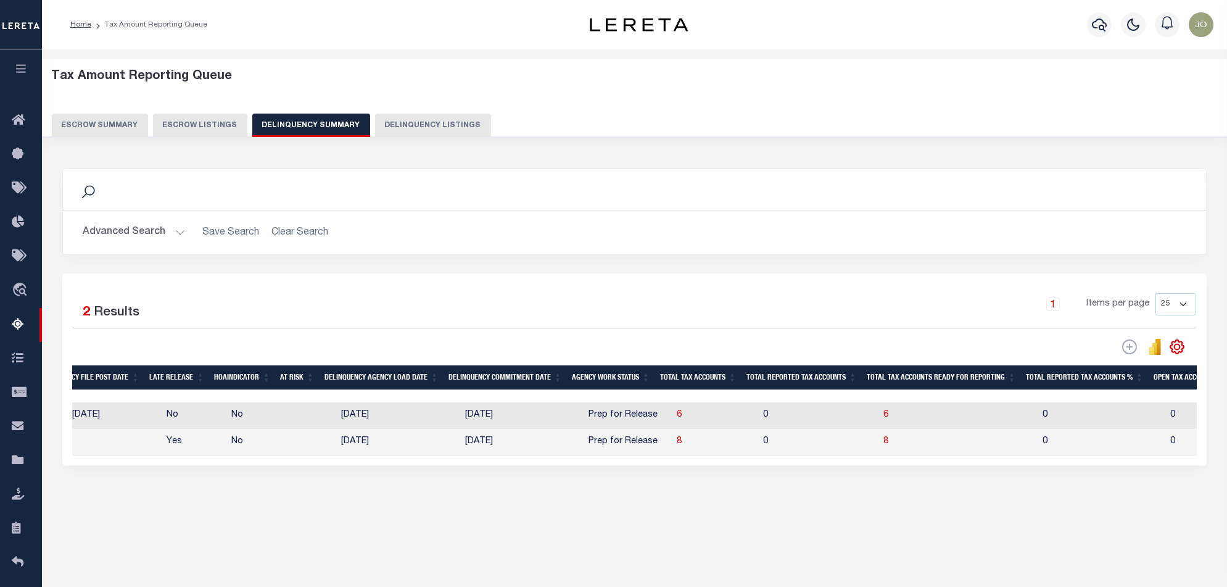
click at [162, 236] on button "Advanced Search" at bounding box center [134, 232] width 102 height 24
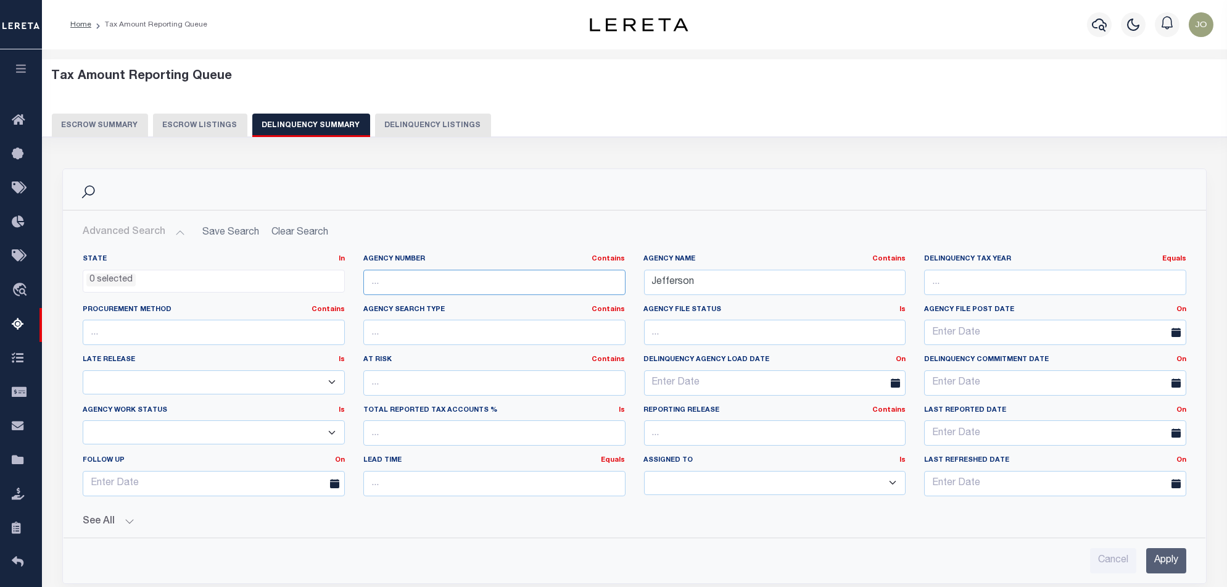
click at [592, 282] on input "text" at bounding box center [494, 282] width 262 height 25
paste input "340550000"
type input "340550000"
click at [717, 272] on input "Jefferson" at bounding box center [775, 282] width 262 height 25
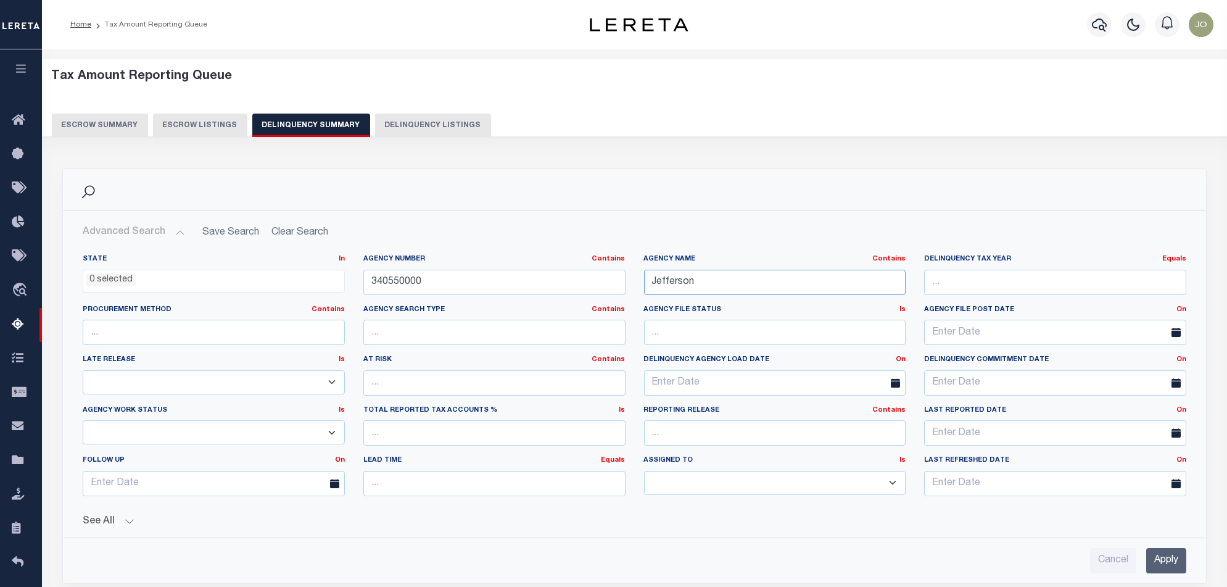
click at [717, 272] on input "Jefferson" at bounding box center [775, 282] width 262 height 25
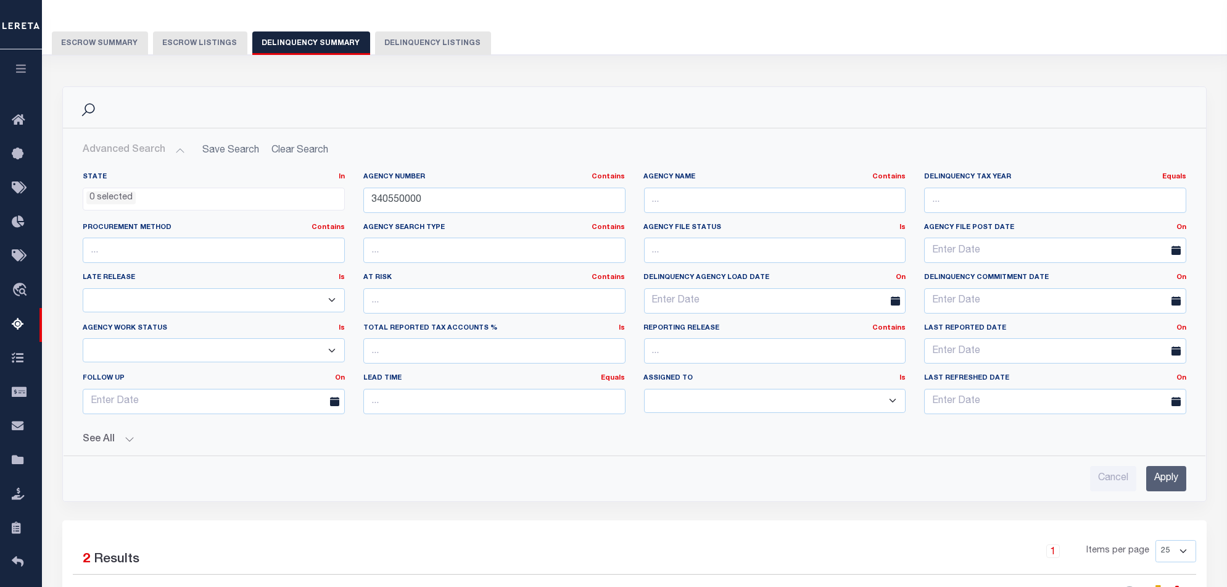
click at [1168, 471] on input "Apply" at bounding box center [1166, 478] width 40 height 25
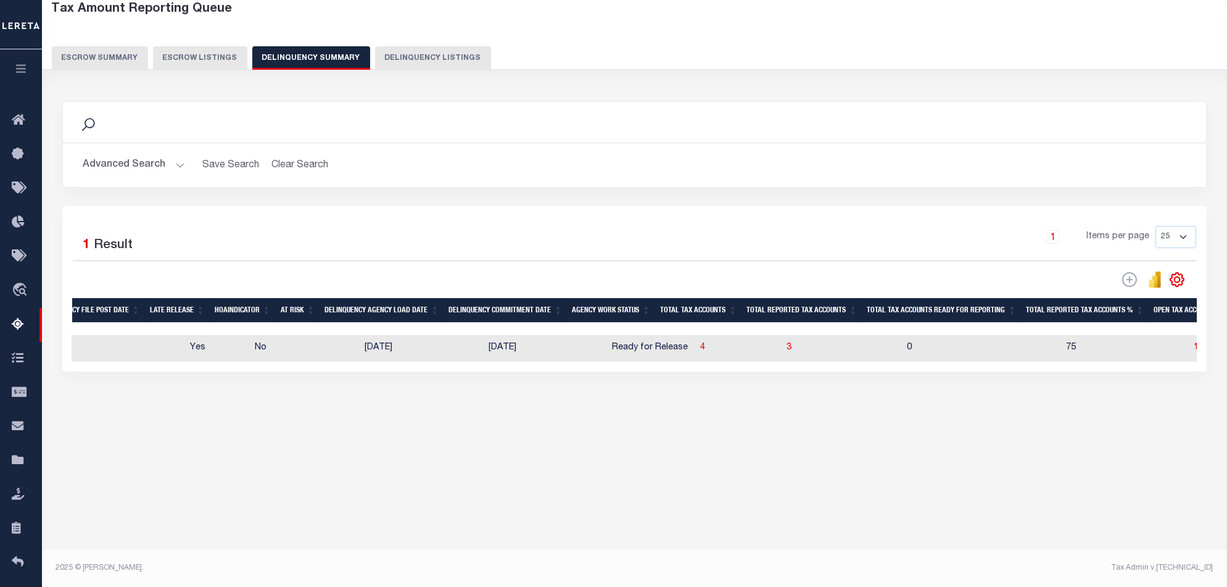
scroll to position [67, 0]
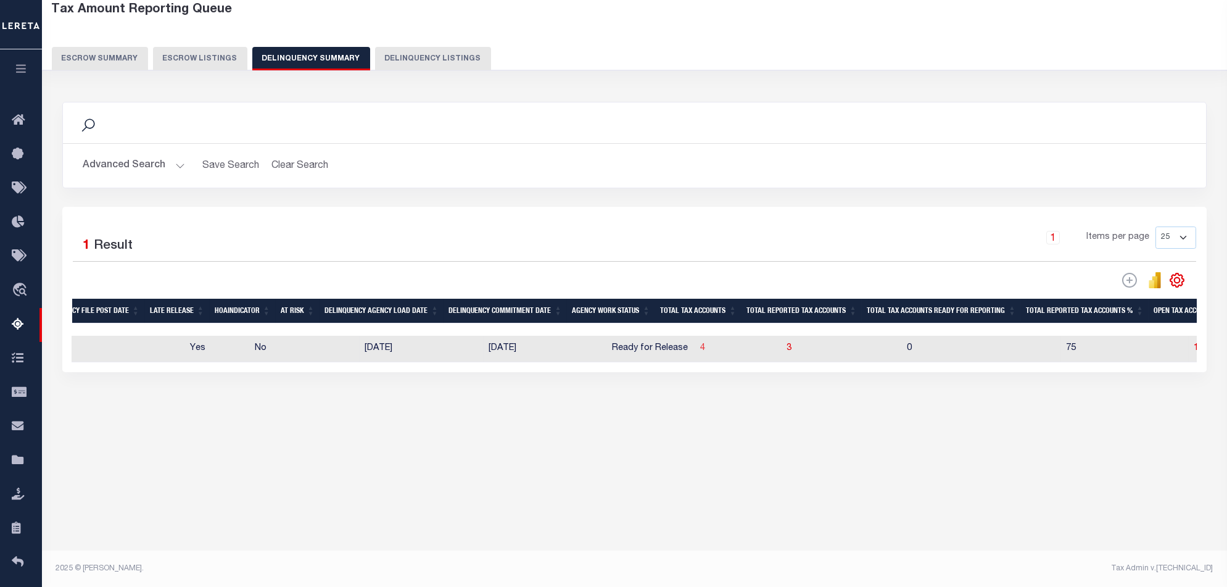
click at [700, 352] on span "4" at bounding box center [702, 348] width 5 height 9
select select "100"
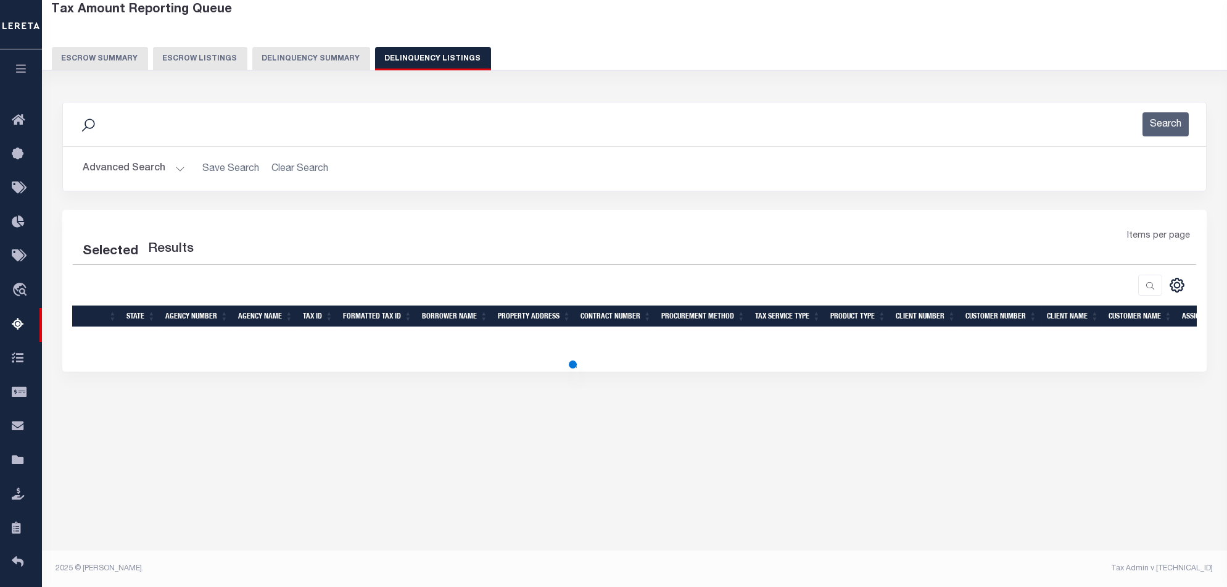
select select "100"
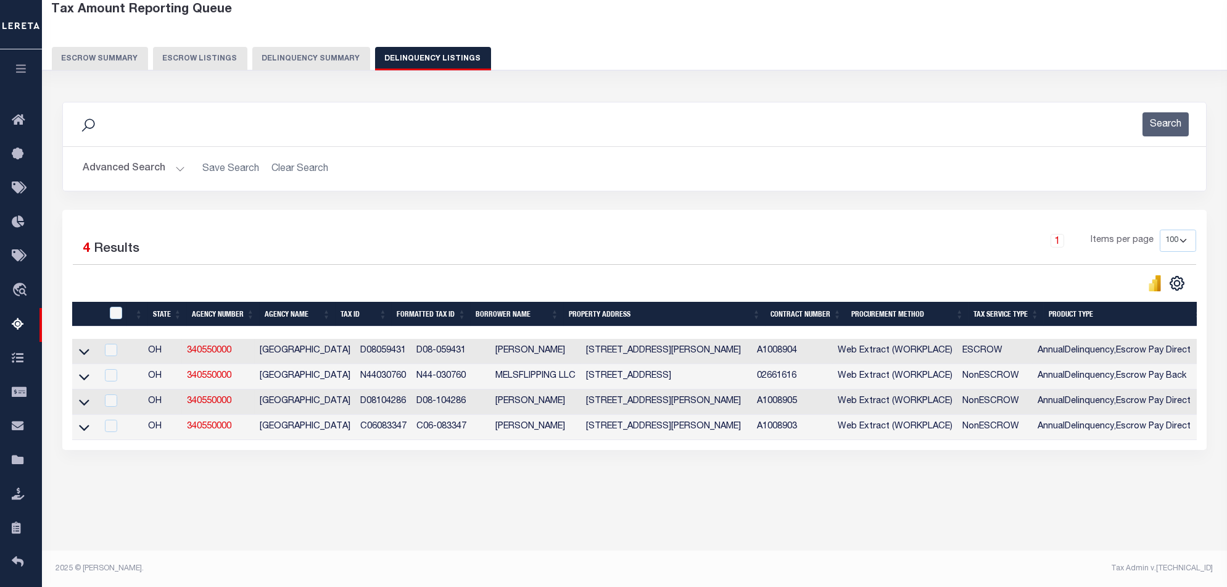
scroll to position [0, 790]
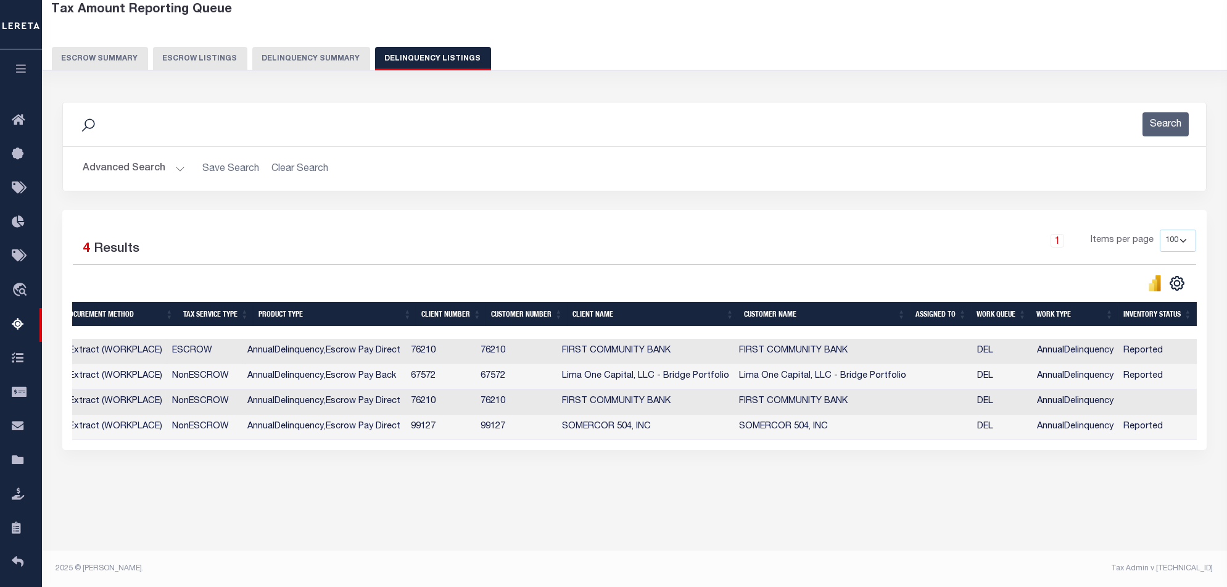
click at [764, 524] on div "Tax Amount Reporting Queue Escrow Summary Escrow Listings In" at bounding box center [634, 259] width 1177 height 529
